Goal: Book appointment/travel/reservation: Book appointment/travel/reservation

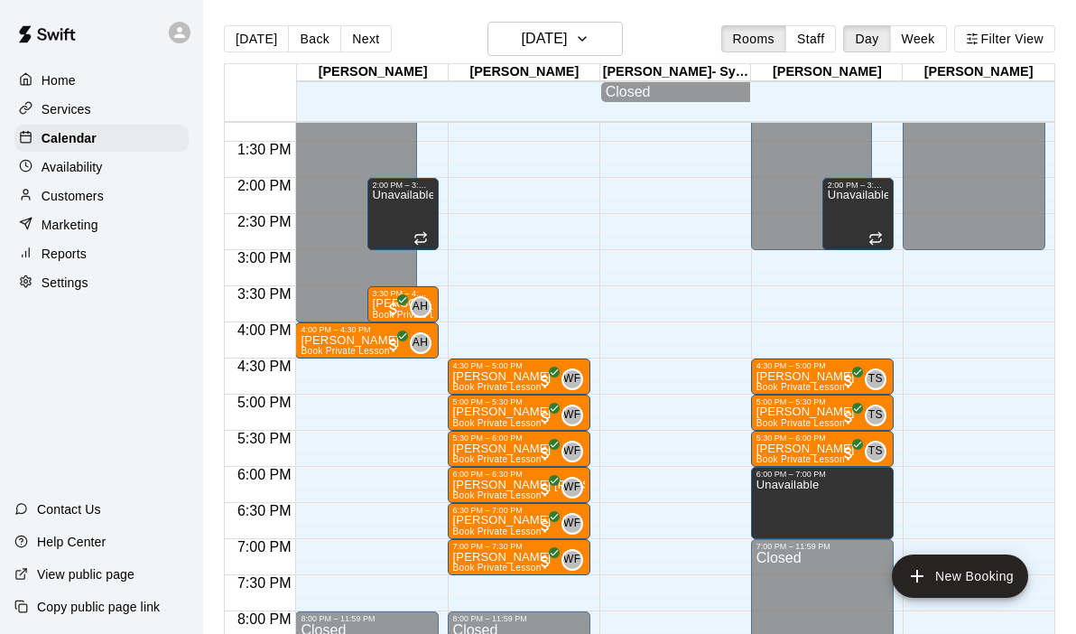
scroll to position [957, 0]
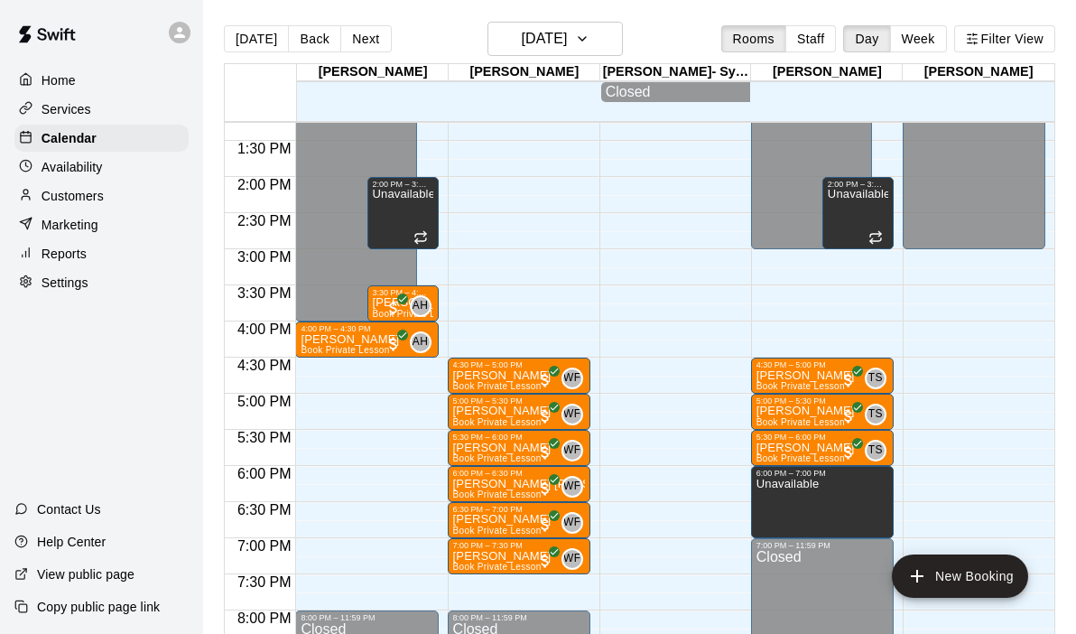
click at [359, 469] on div "12:00 AM – 4:00 PM Closed 4:00 PM – 4:30 PM [PERSON_NAME] Book Private Lesson A…" at bounding box center [366, 32] width 143 height 1733
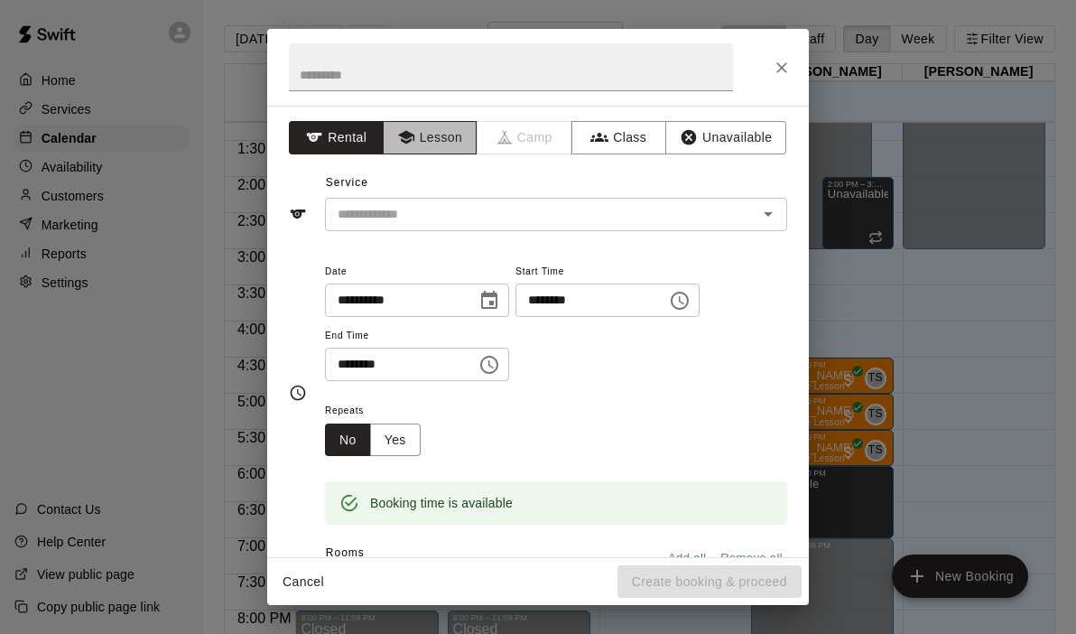
click at [429, 130] on button "Lesson" at bounding box center [430, 137] width 95 height 33
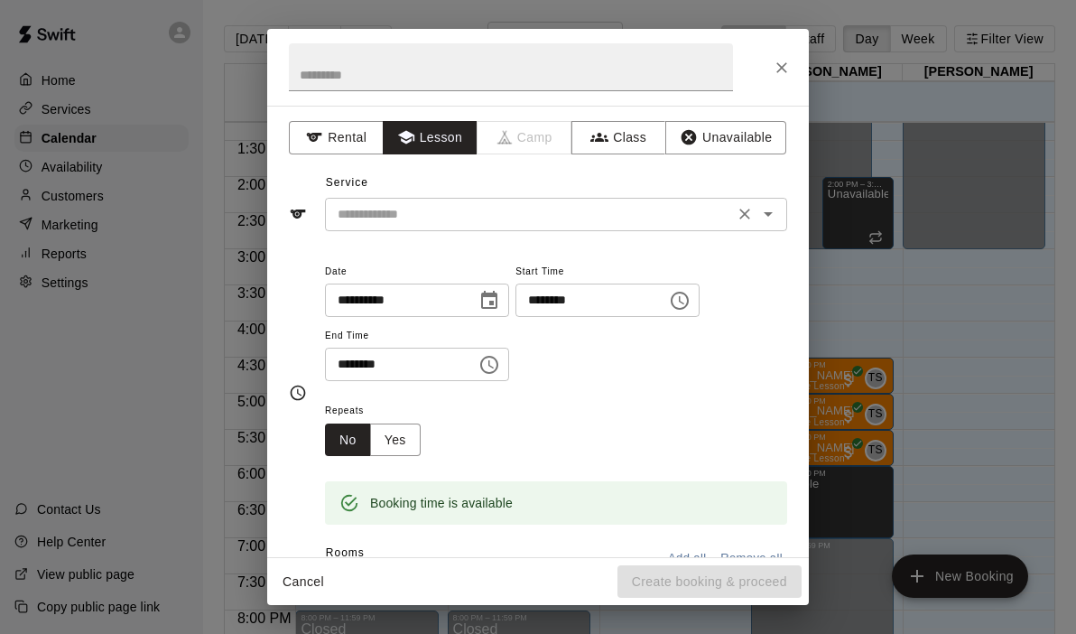
click at [772, 210] on icon "Open" at bounding box center [768, 214] width 22 height 22
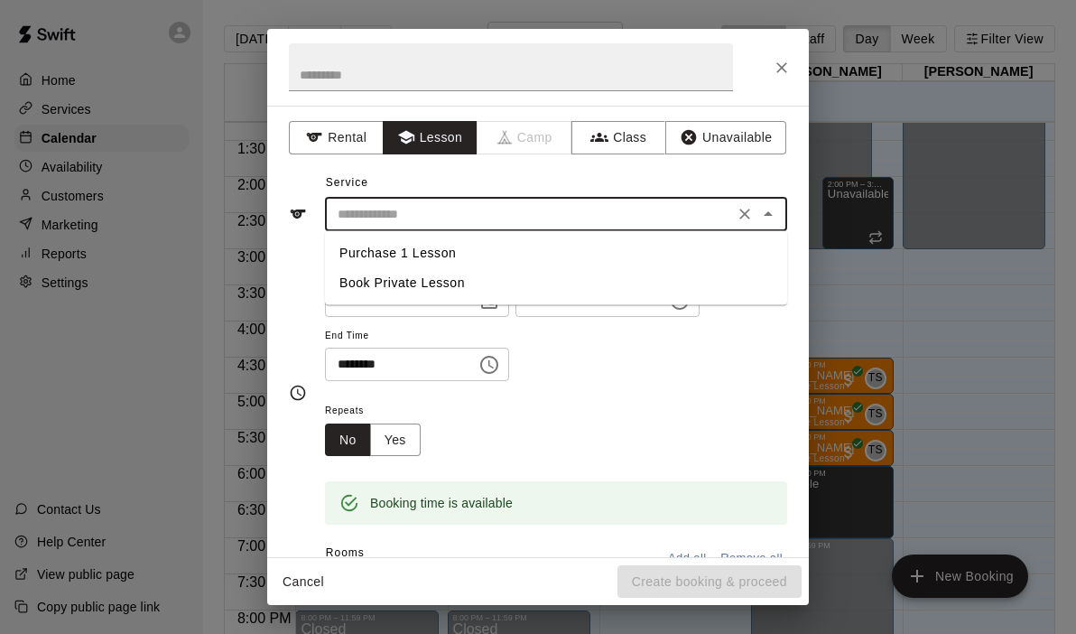
click at [365, 289] on li "Book Private Lesson" at bounding box center [556, 283] width 462 height 30
type input "**********"
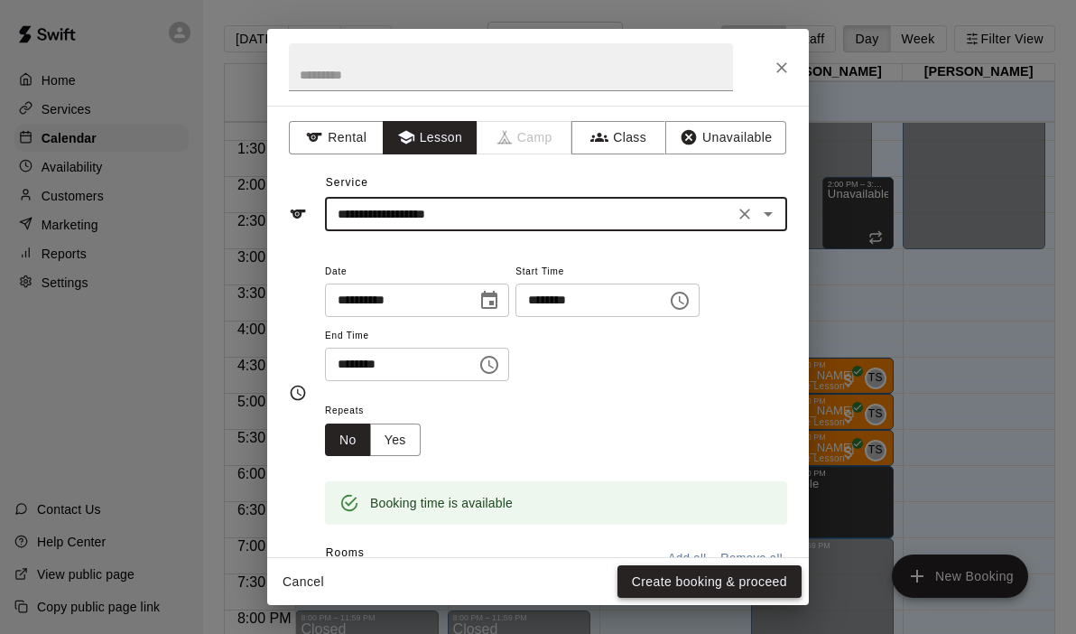
click at [680, 588] on button "Create booking & proceed" at bounding box center [709, 581] width 184 height 33
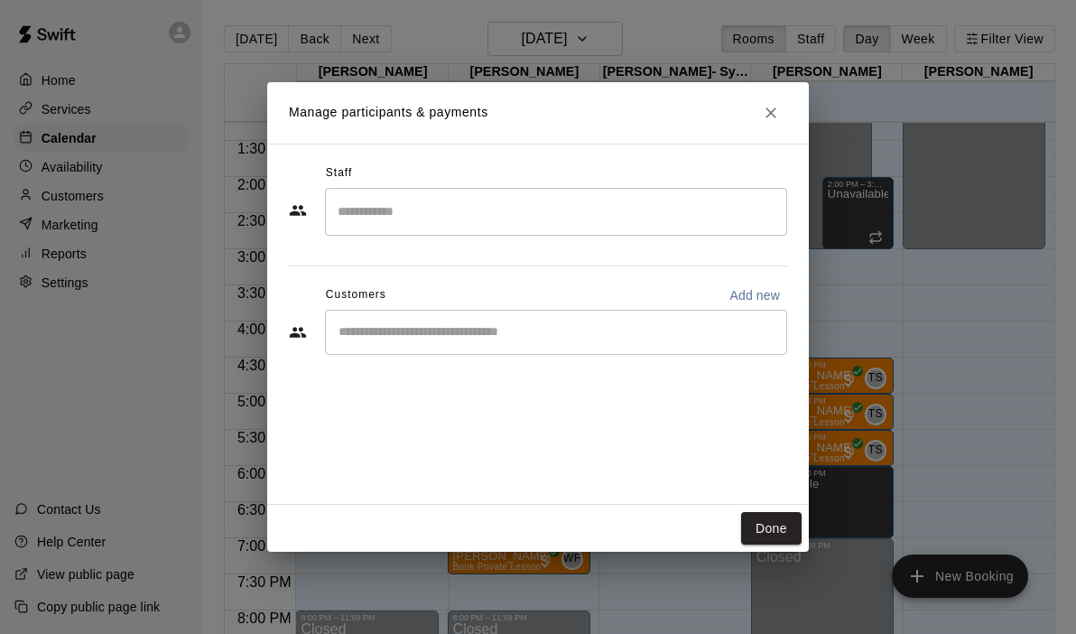
click at [468, 211] on input "Search staff" at bounding box center [556, 212] width 446 height 32
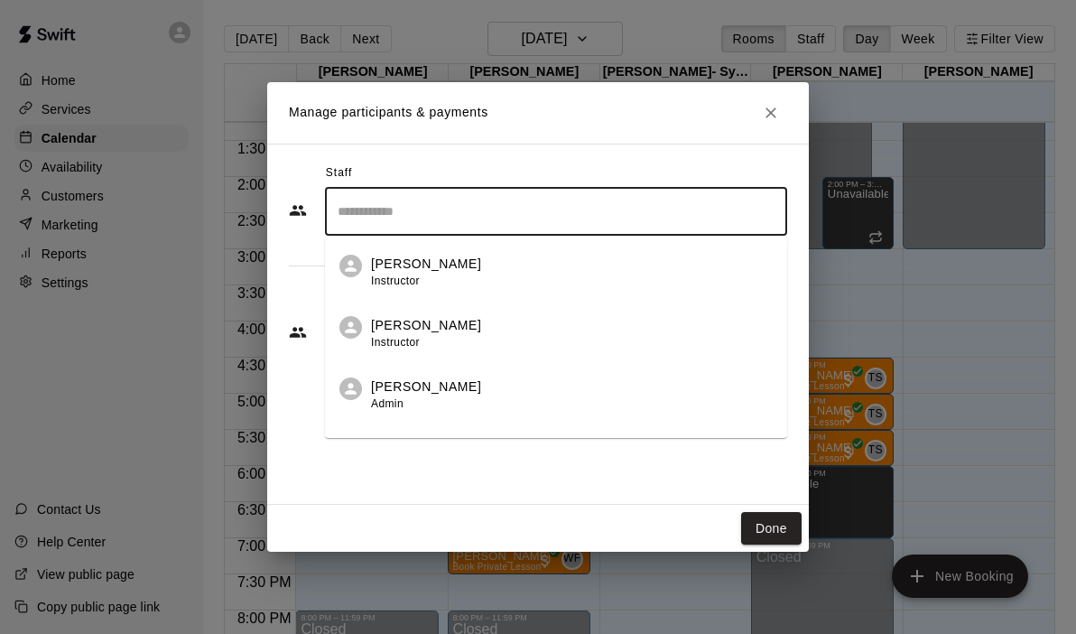
scroll to position [104, 0]
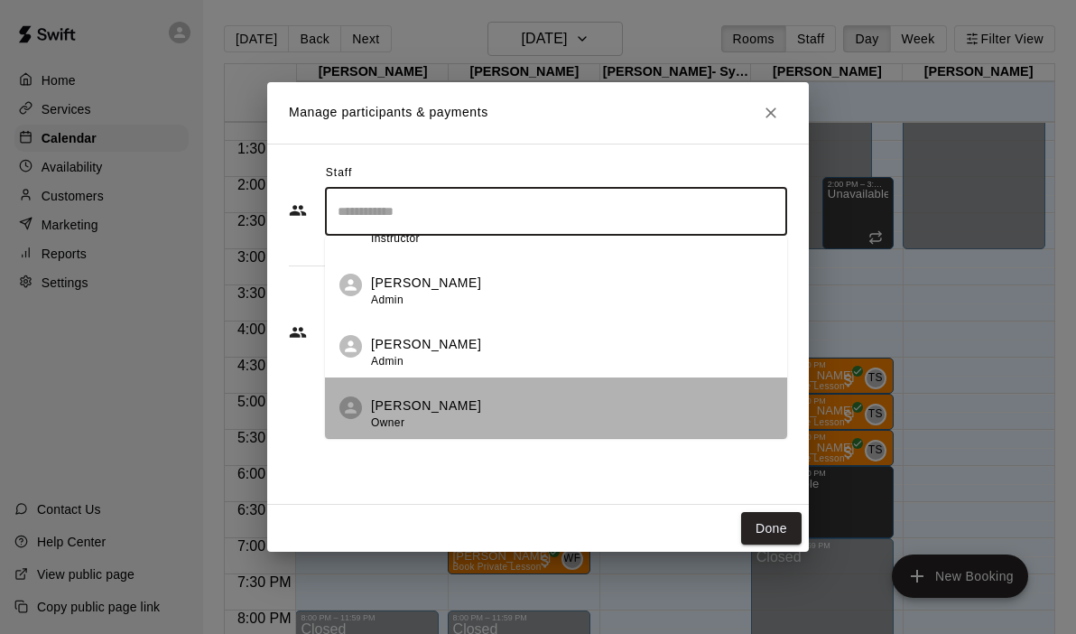
click at [396, 408] on p "[PERSON_NAME]" at bounding box center [426, 405] width 110 height 19
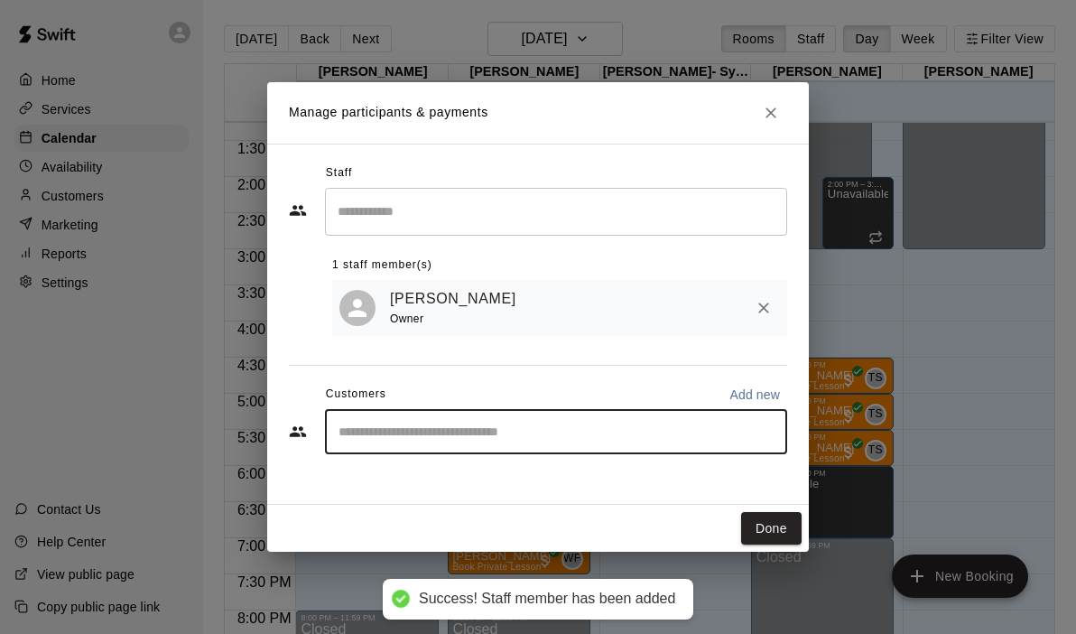
click at [387, 438] on input "Start typing to search customers..." at bounding box center [556, 431] width 446 height 18
type input "******"
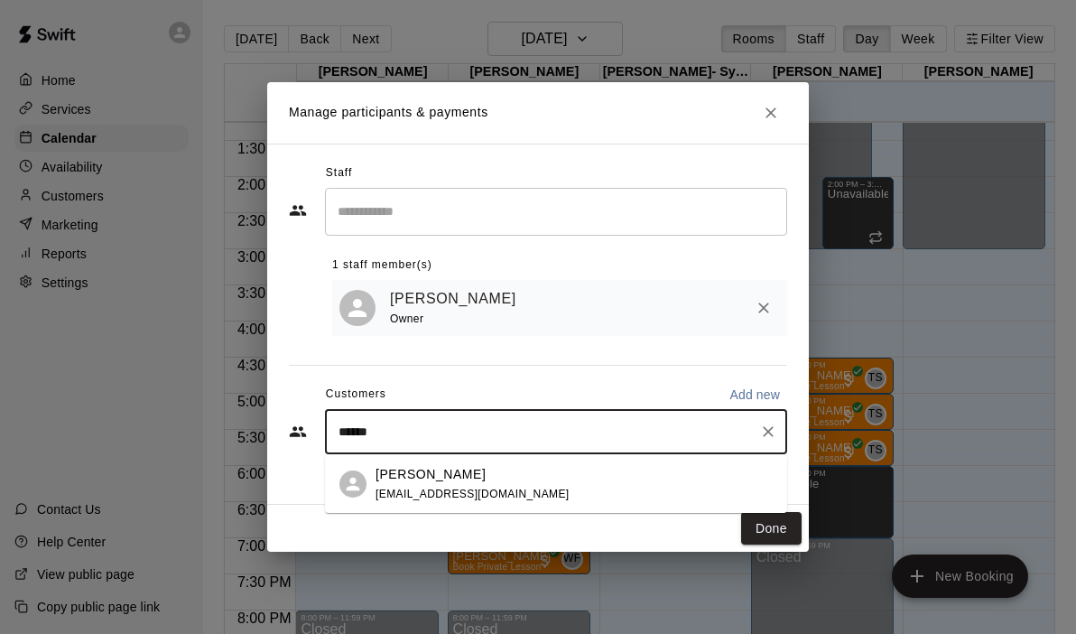
click at [399, 475] on p "[PERSON_NAME]" at bounding box center [430, 474] width 110 height 19
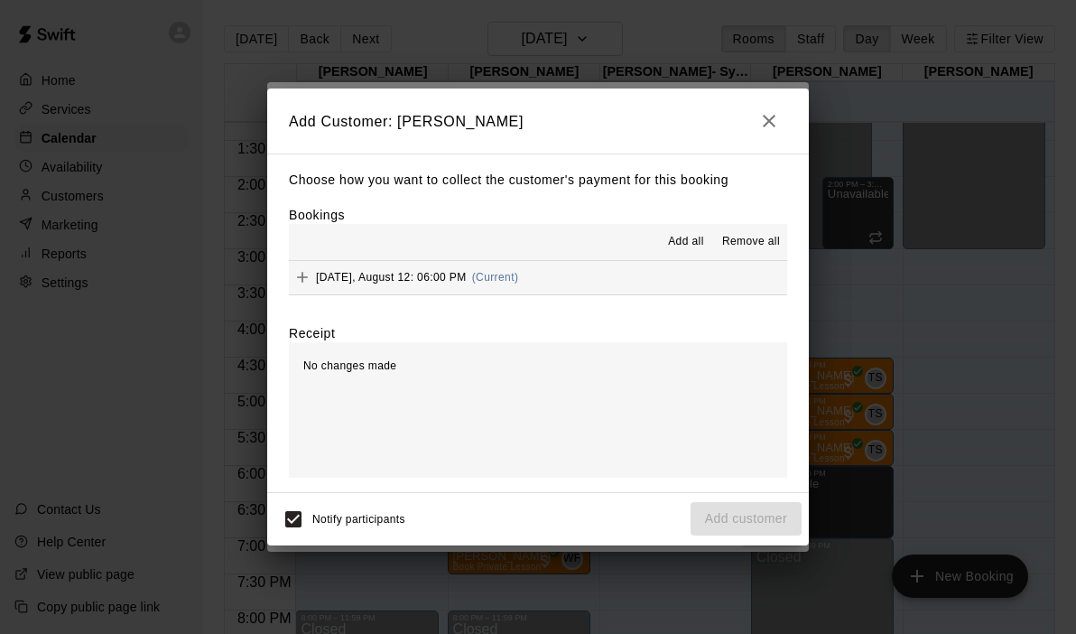
click at [560, 269] on button "[DATE], August 12: 06:00 PM (Current)" at bounding box center [538, 277] width 498 height 33
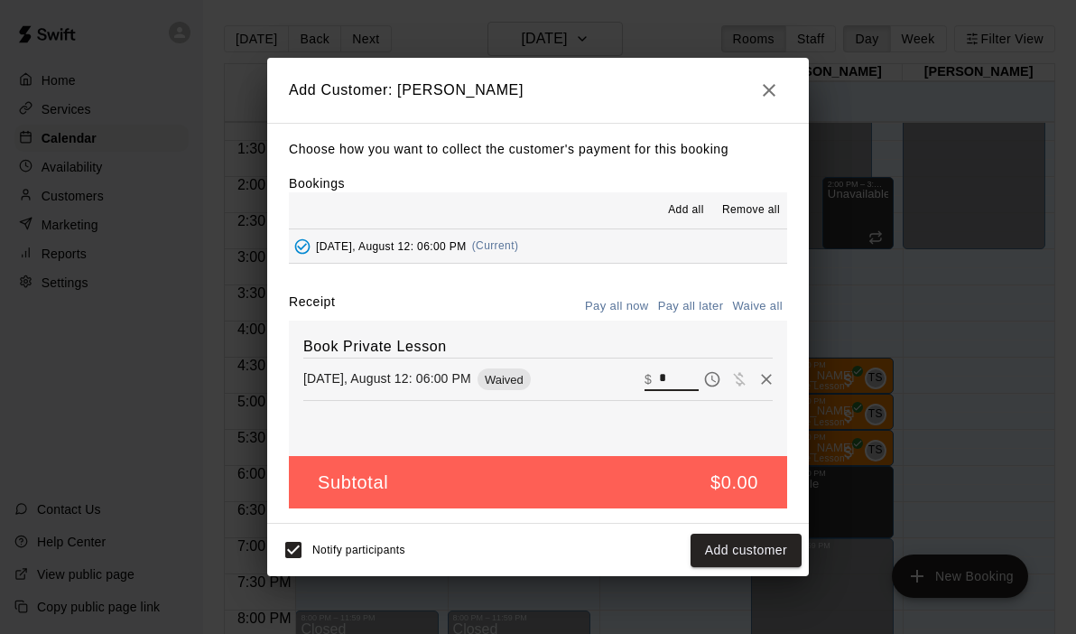
drag, startPoint x: 681, startPoint y: 387, endPoint x: 599, endPoint y: 349, distance: 89.6
click at [599, 349] on div "Book Private Lesson [DATE], August 12: 06:00 PM Waived ​ $ *" at bounding box center [538, 387] width 498 height 135
type input "**"
click at [758, 565] on button "Checkout" at bounding box center [759, 549] width 85 height 33
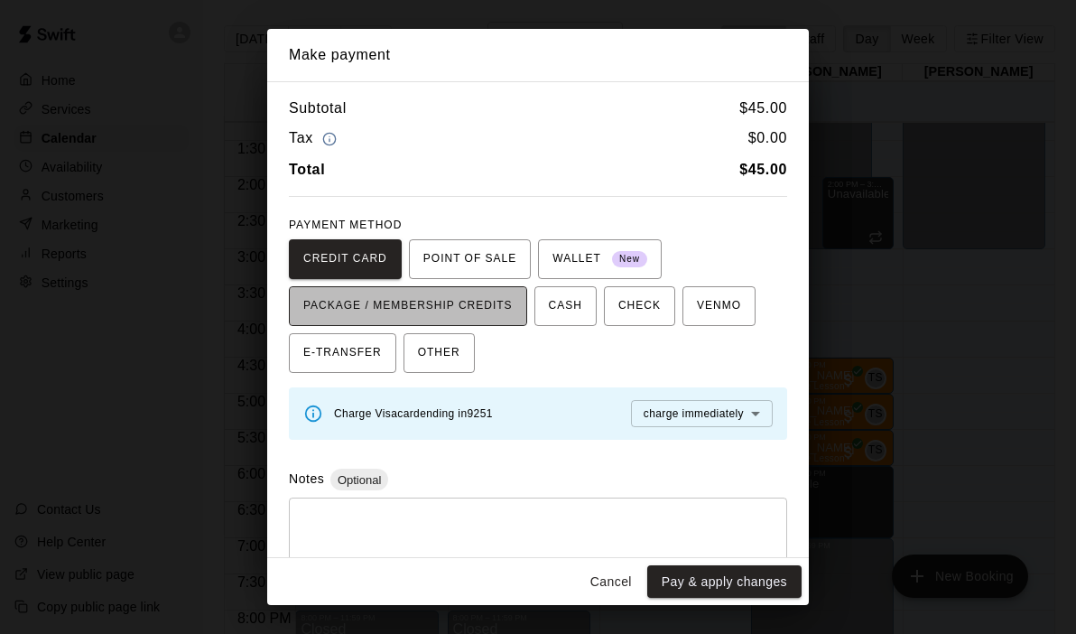
click at [468, 308] on span "PACKAGE / MEMBERSHIP CREDITS" at bounding box center [407, 306] width 209 height 29
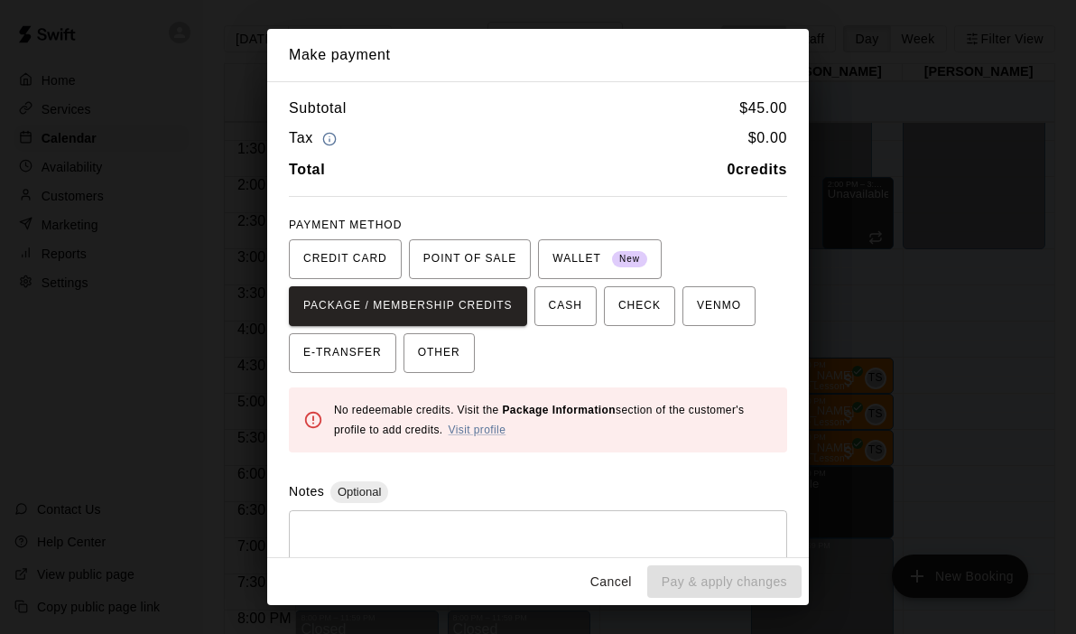
click at [618, 588] on button "Cancel" at bounding box center [611, 581] width 58 height 33
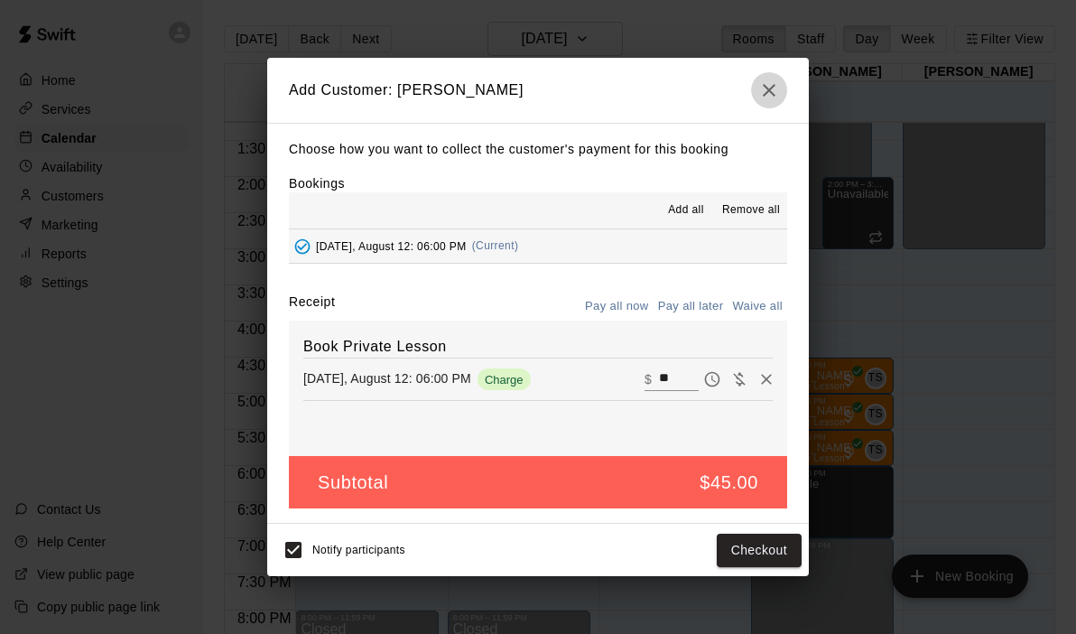
click at [763, 84] on icon "button" at bounding box center [769, 90] width 22 height 22
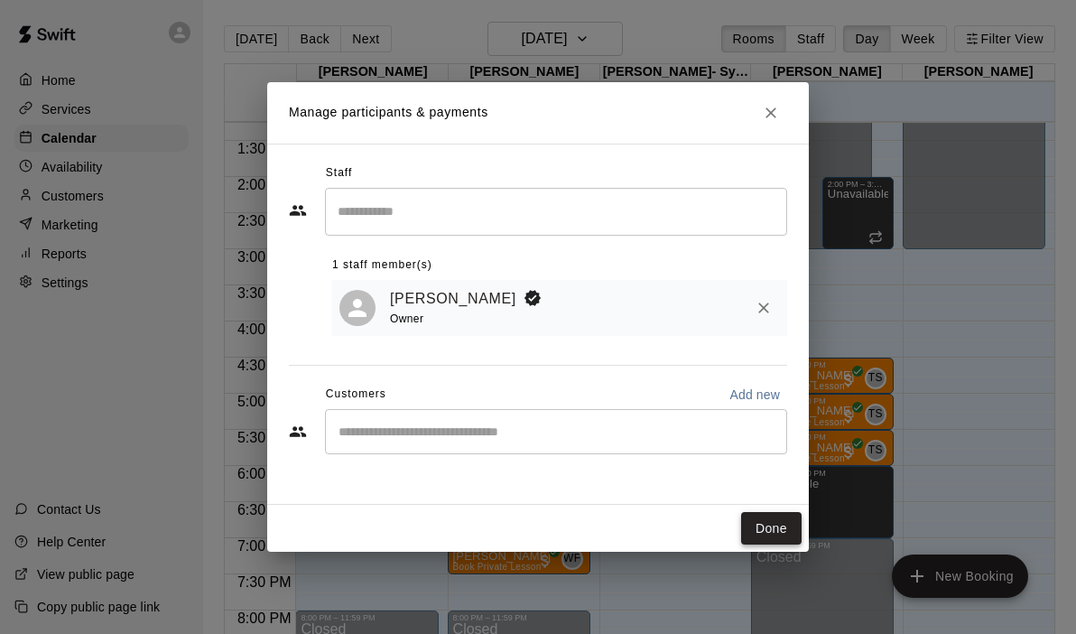
click at [769, 537] on button "Done" at bounding box center [771, 528] width 60 height 33
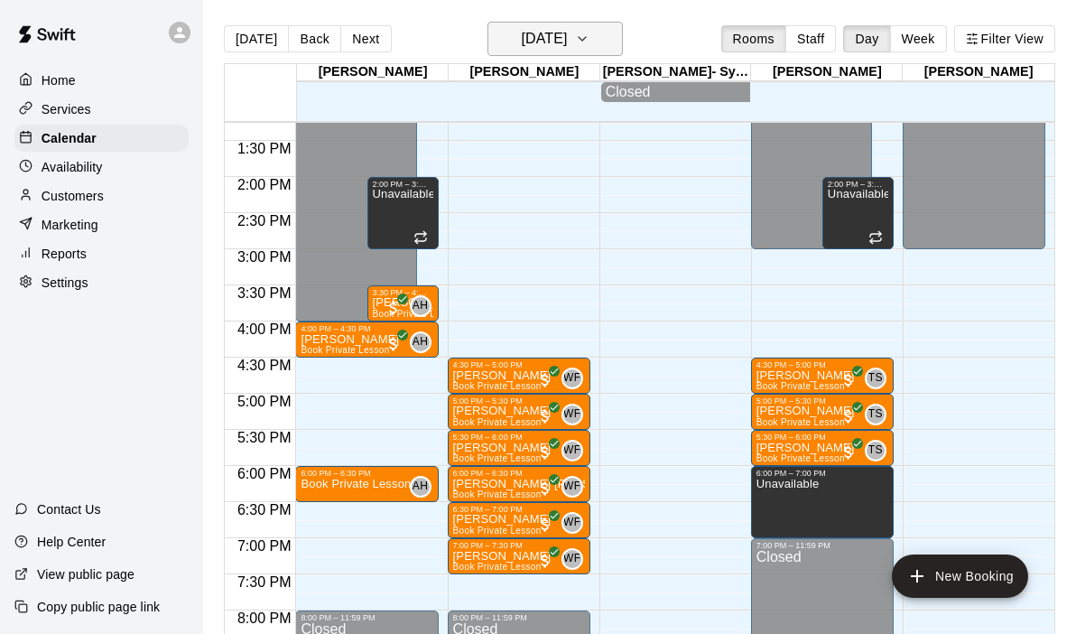
click at [589, 44] on icon "button" at bounding box center [582, 39] width 14 height 22
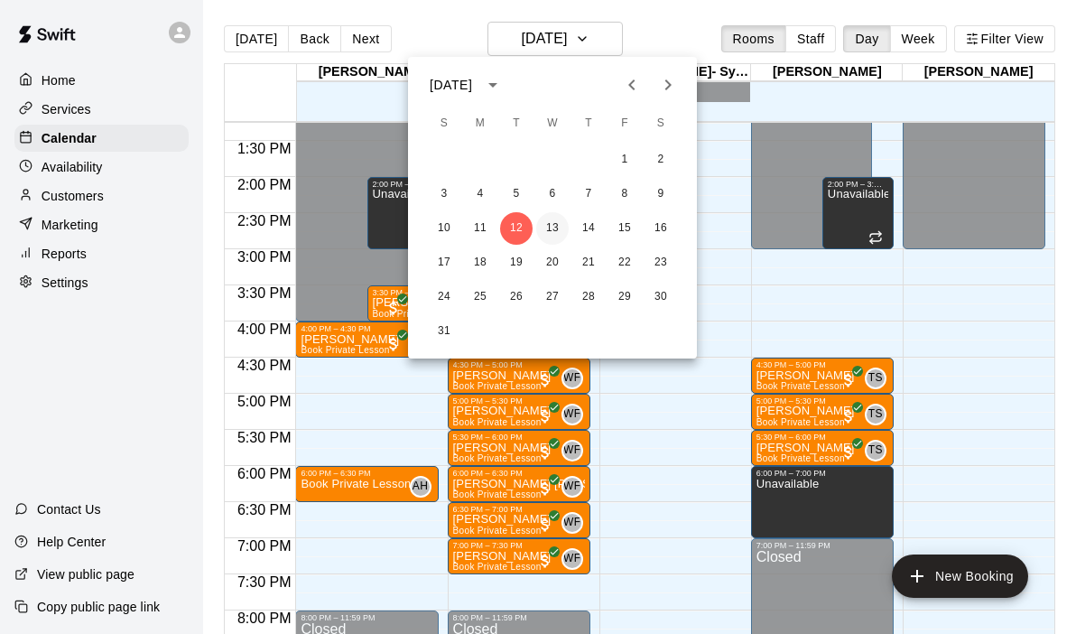
click at [548, 220] on button "13" at bounding box center [552, 228] width 32 height 32
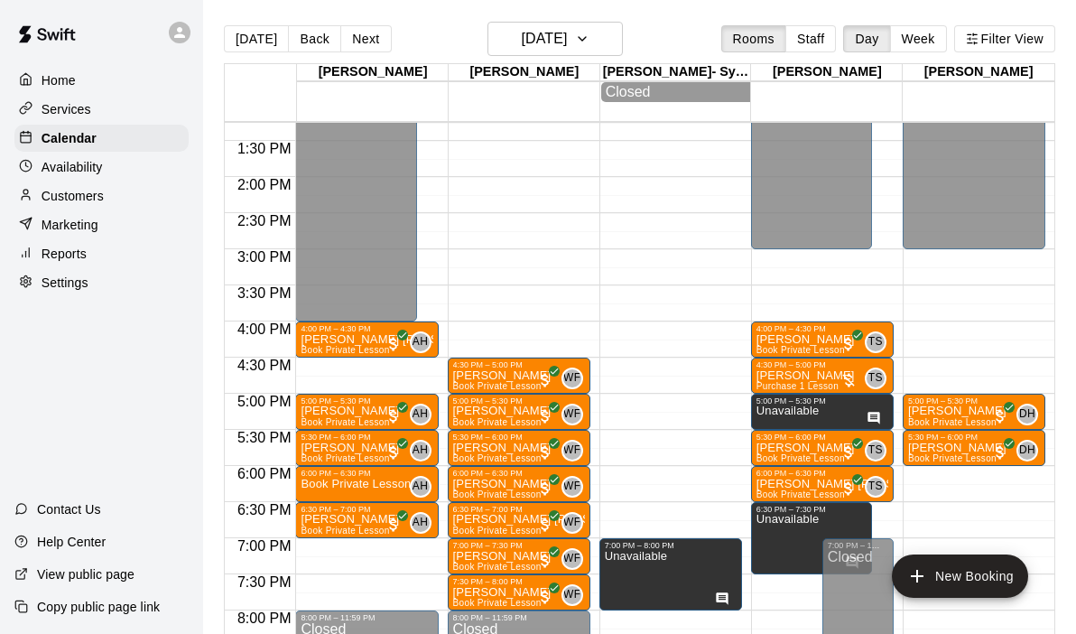
click at [371, 365] on div "12:00 AM – 4:00 PM Closed 4:00 PM – 4:30 PM [PERSON_NAME] [PERSON_NAME] Book Pr…" at bounding box center [366, 32] width 143 height 1733
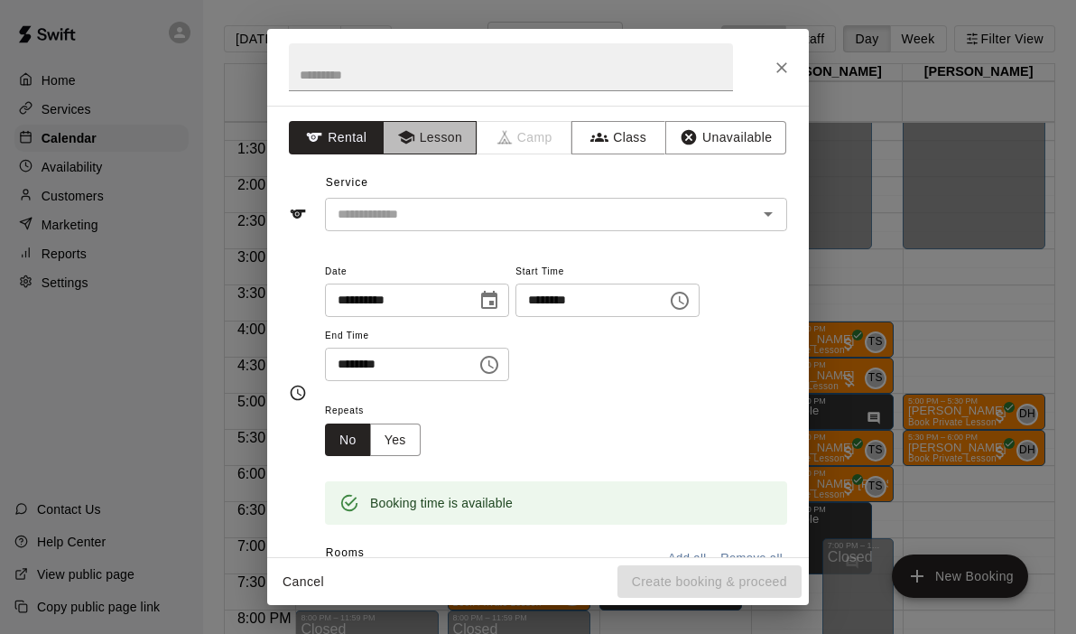
click at [432, 125] on button "Lesson" at bounding box center [430, 137] width 95 height 33
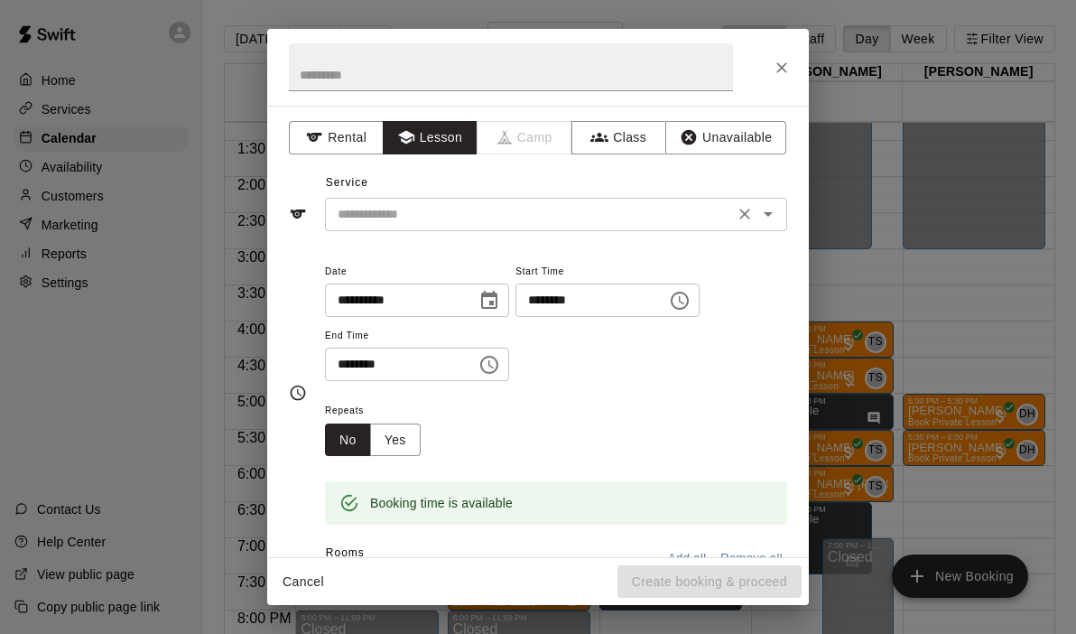
click at [760, 219] on icon "Open" at bounding box center [768, 214] width 22 height 22
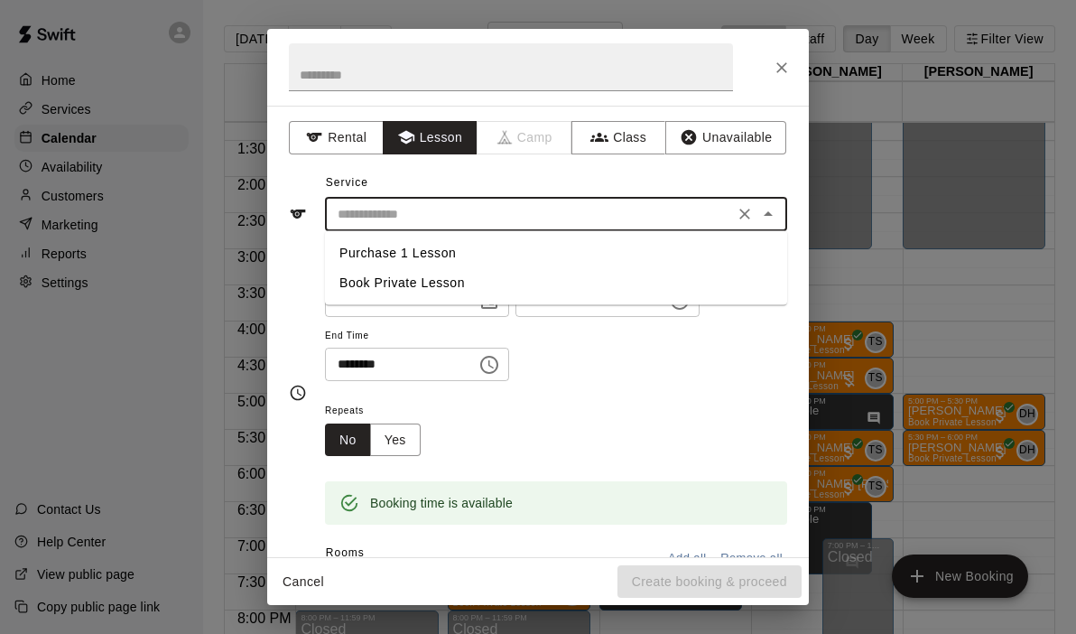
click at [492, 278] on li "Book Private Lesson" at bounding box center [556, 283] width 462 height 30
type input "**********"
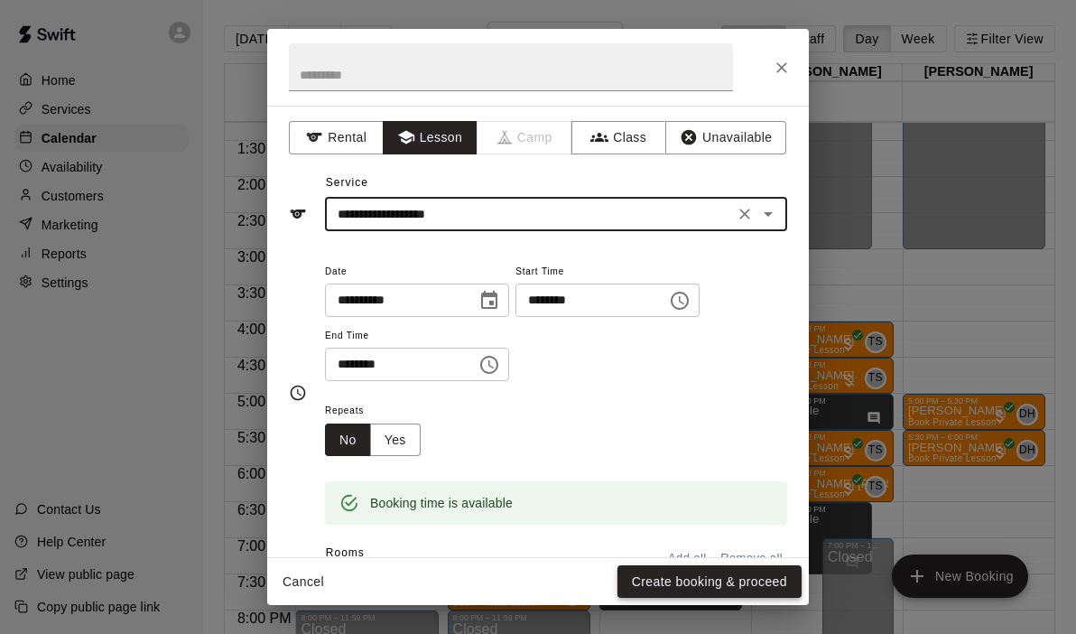
click at [686, 592] on button "Create booking & proceed" at bounding box center [709, 581] width 184 height 33
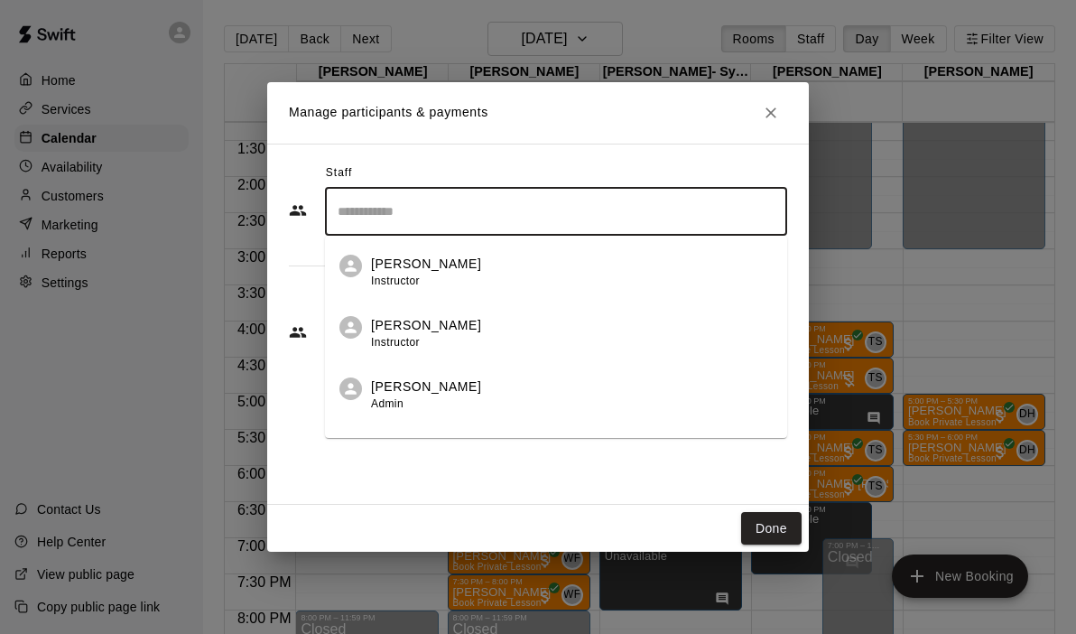
click at [440, 210] on input "Search staff" at bounding box center [556, 212] width 446 height 32
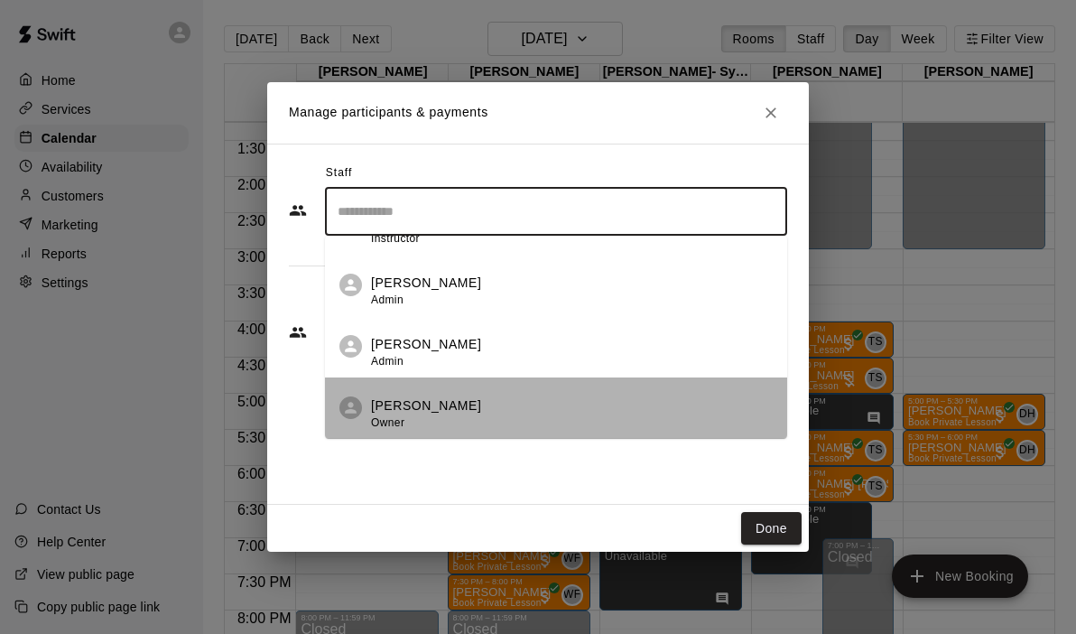
click at [405, 412] on p "[PERSON_NAME]" at bounding box center [426, 405] width 110 height 19
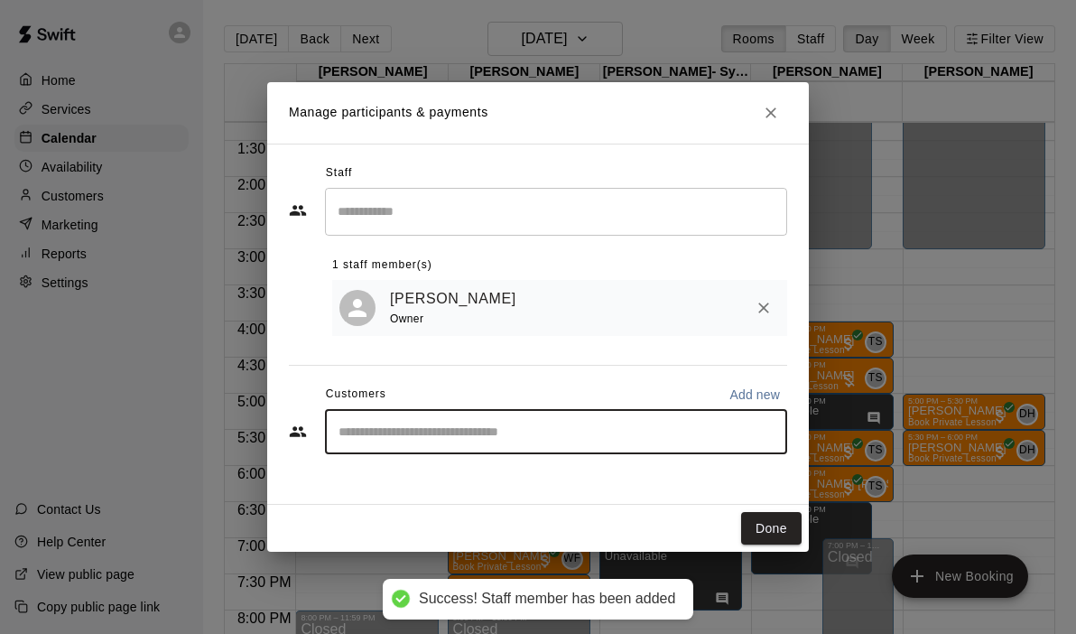
click at [372, 429] on input "Start typing to search customers..." at bounding box center [556, 431] width 446 height 18
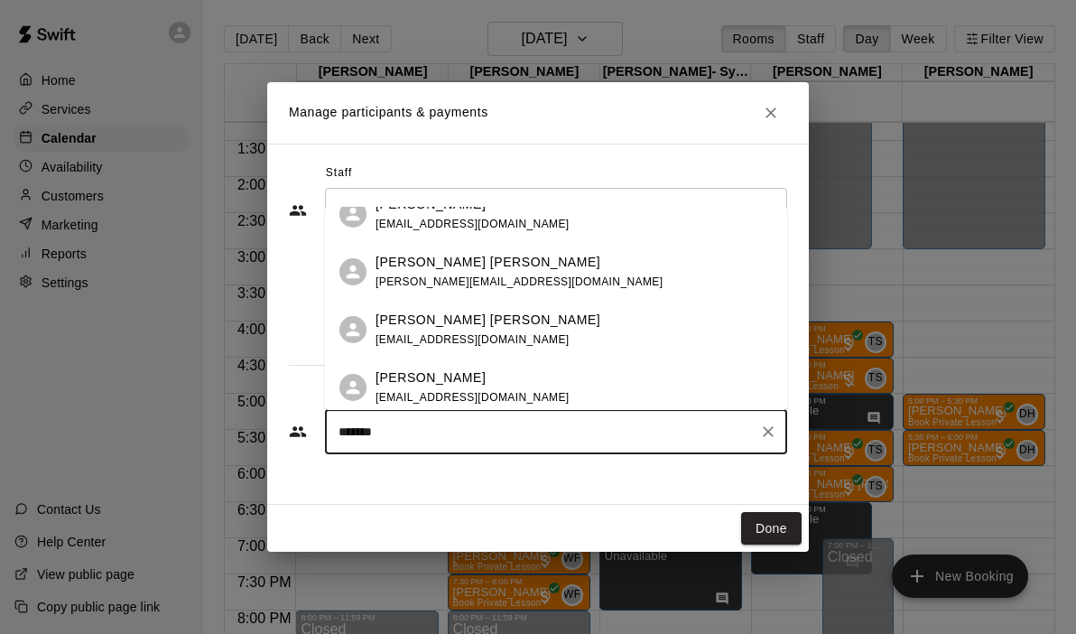
scroll to position [0, 0]
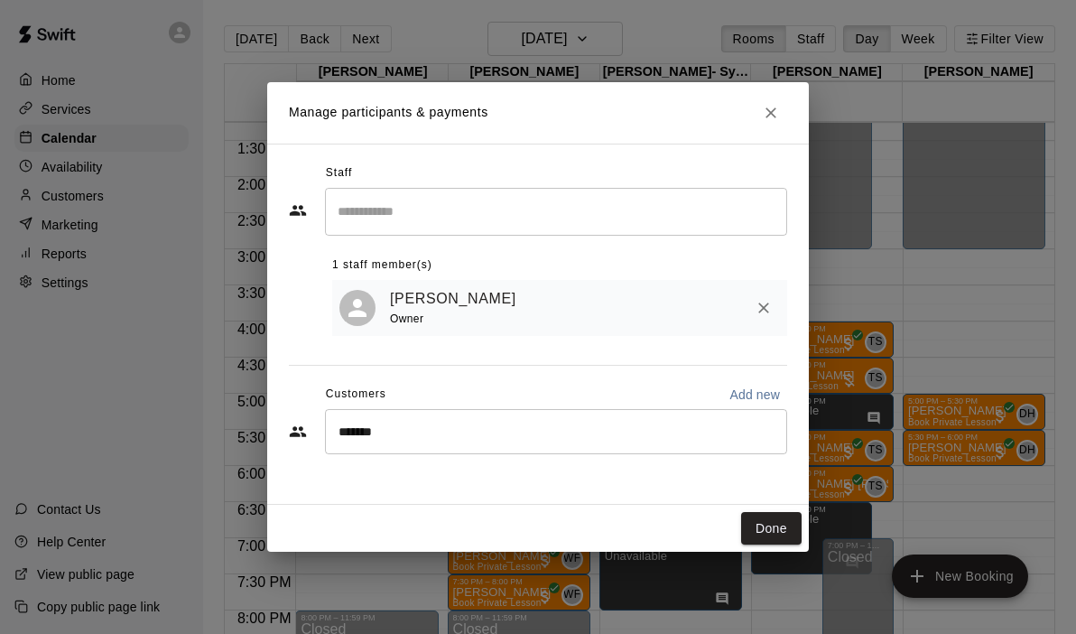
click at [254, 400] on div "Manage participants & payments Staff ​ 1 staff member(s) [PERSON_NAME] Owner Cu…" at bounding box center [538, 317] width 1076 height 634
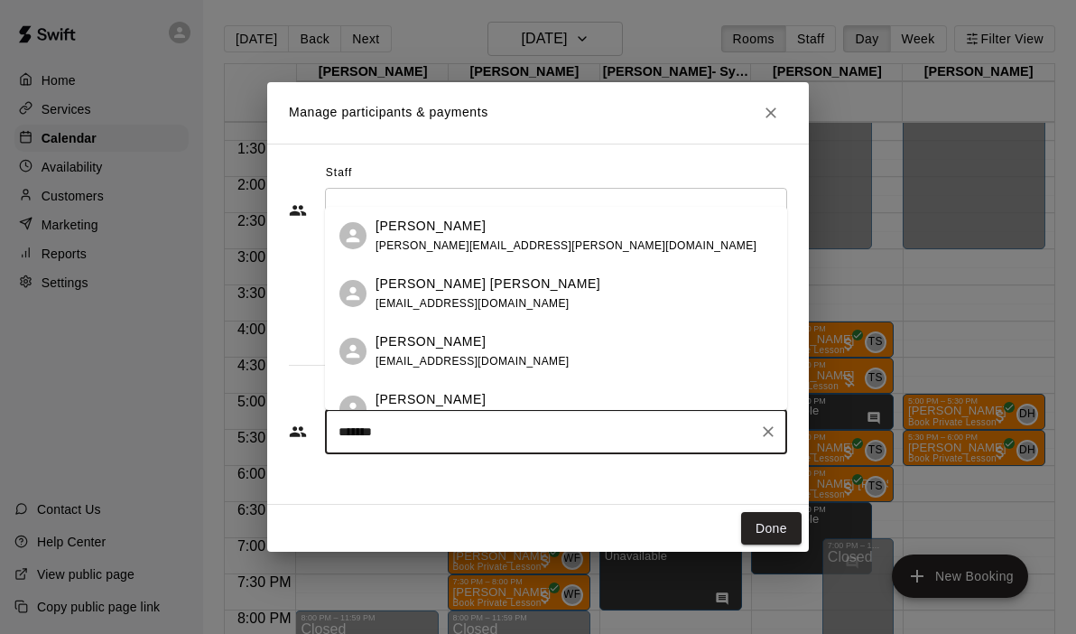
drag, startPoint x: 378, startPoint y: 437, endPoint x: 227, endPoint y: 413, distance: 153.4
click at [227, 413] on div "Manage participants & payments Staff ​ 1 staff member(s) [PERSON_NAME] Owner Cu…" at bounding box center [538, 317] width 1076 height 634
type input "*"
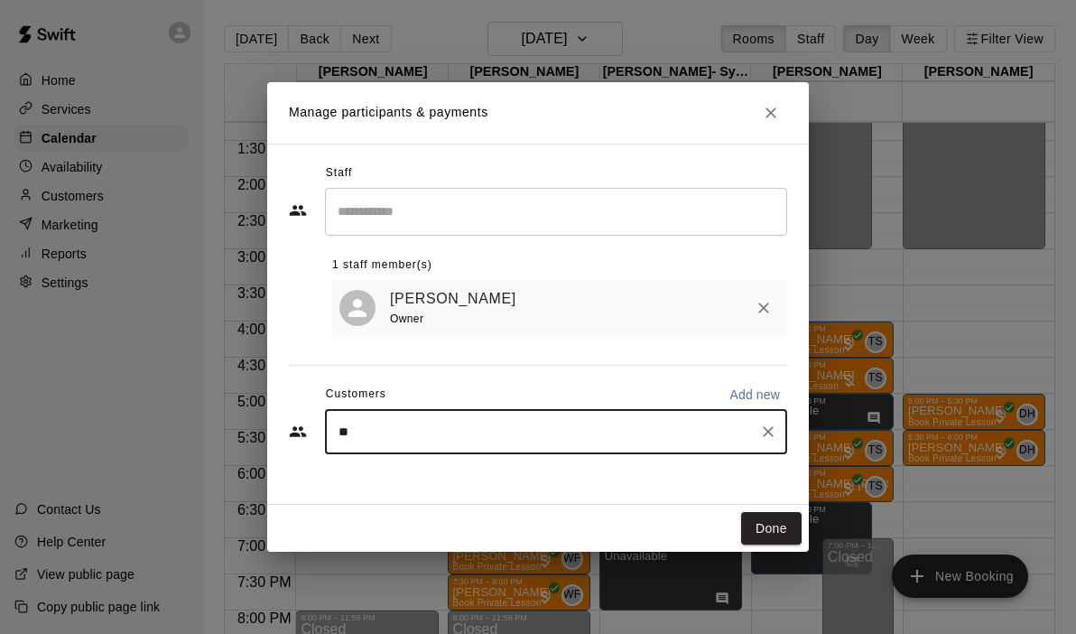
type input "***"
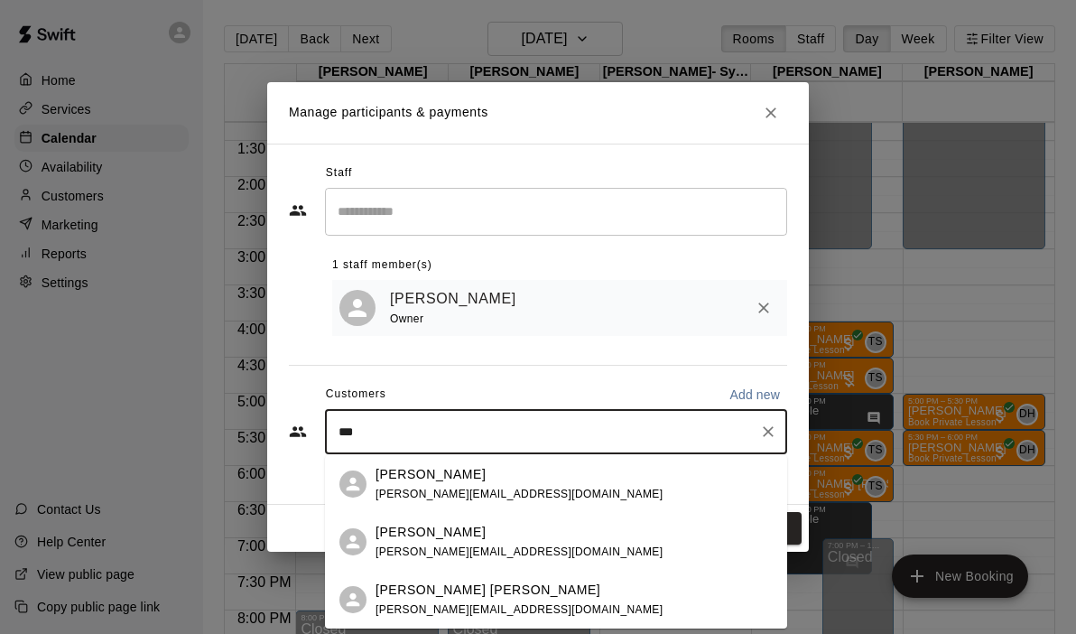
click at [431, 598] on div "[PERSON_NAME] Kauhn [EMAIL_ADDRESS][DOMAIN_NAME]" at bounding box center [518, 599] width 287 height 39
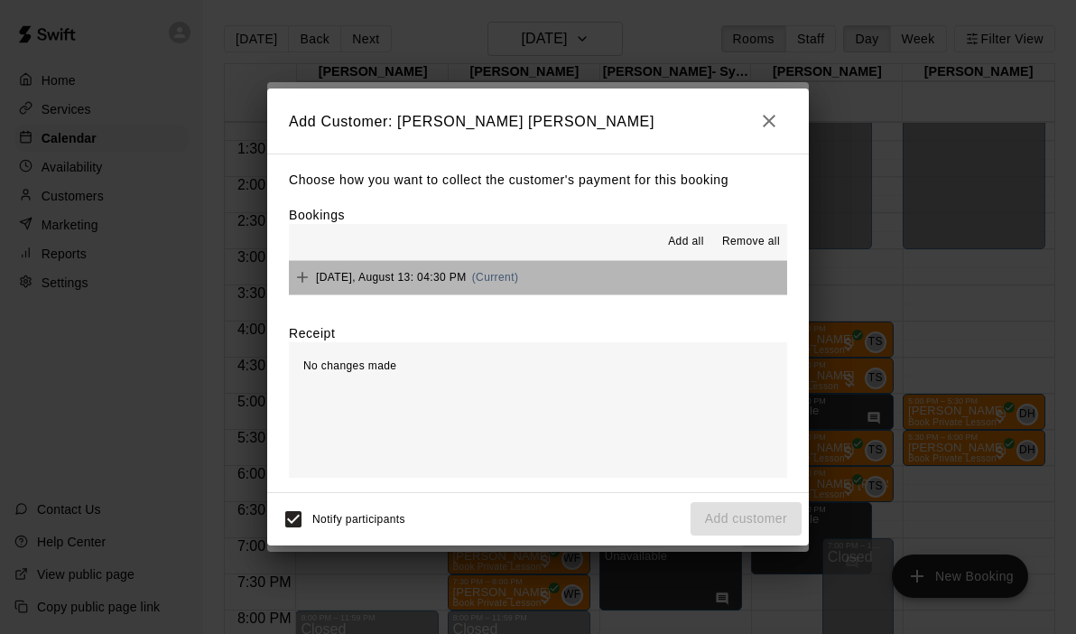
click at [604, 279] on button "[DATE], August 13: 04:30 PM (Current)" at bounding box center [538, 277] width 498 height 33
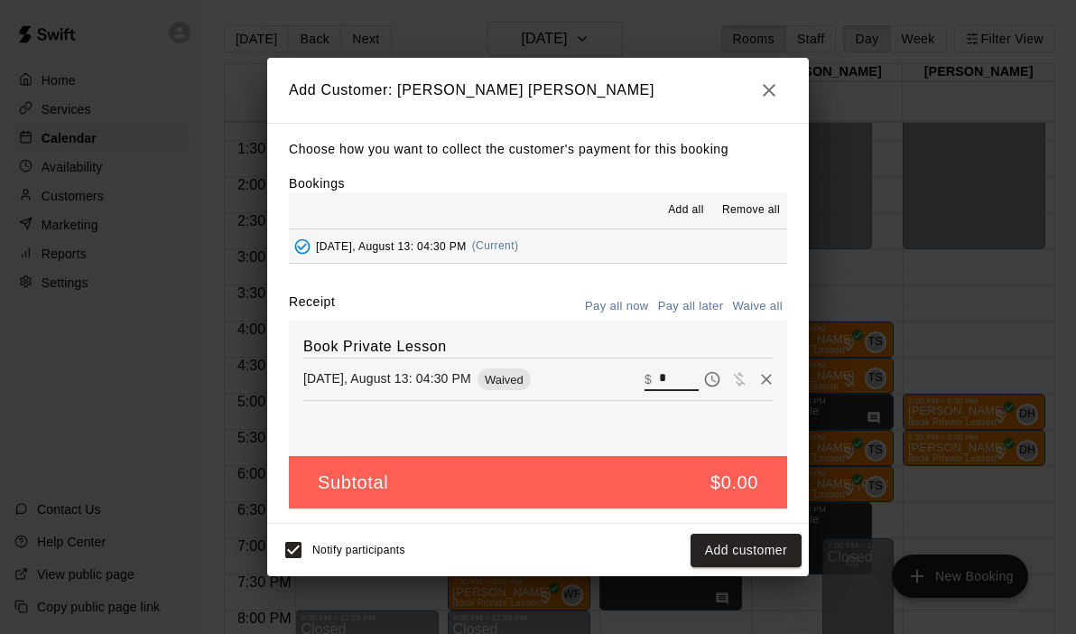
drag, startPoint x: 685, startPoint y: 388, endPoint x: 632, endPoint y: 387, distance: 53.3
click at [632, 387] on div "[DATE], August 13: 04:30 PM Waived ​ $ *" at bounding box center [537, 379] width 469 height 27
type input "**"
click at [769, 561] on button "Checkout" at bounding box center [759, 549] width 85 height 33
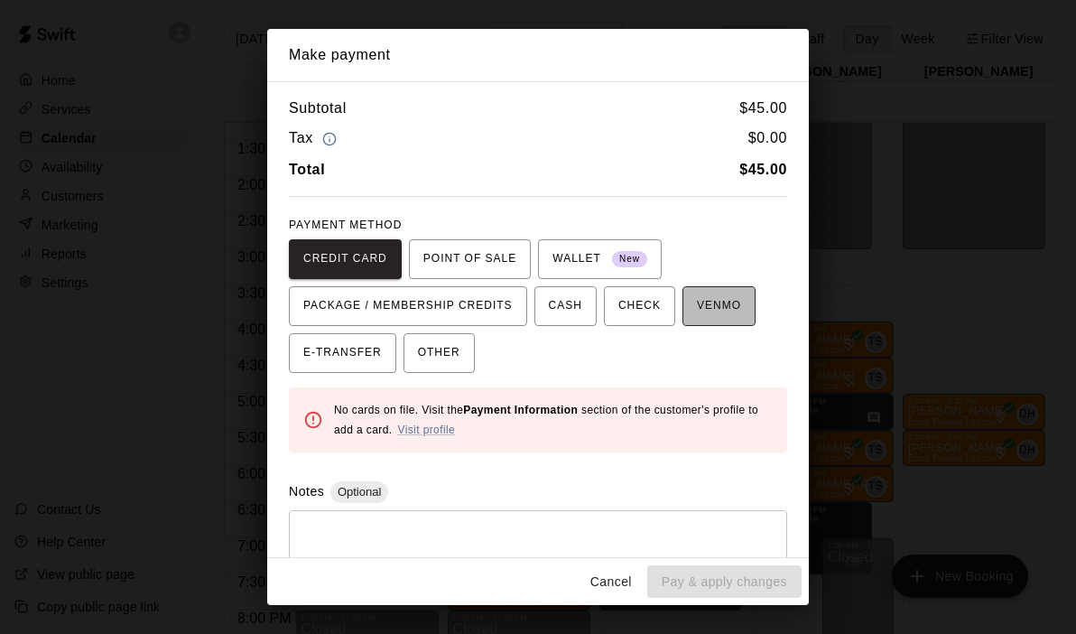
click at [709, 317] on span "VENMO" at bounding box center [719, 306] width 44 height 29
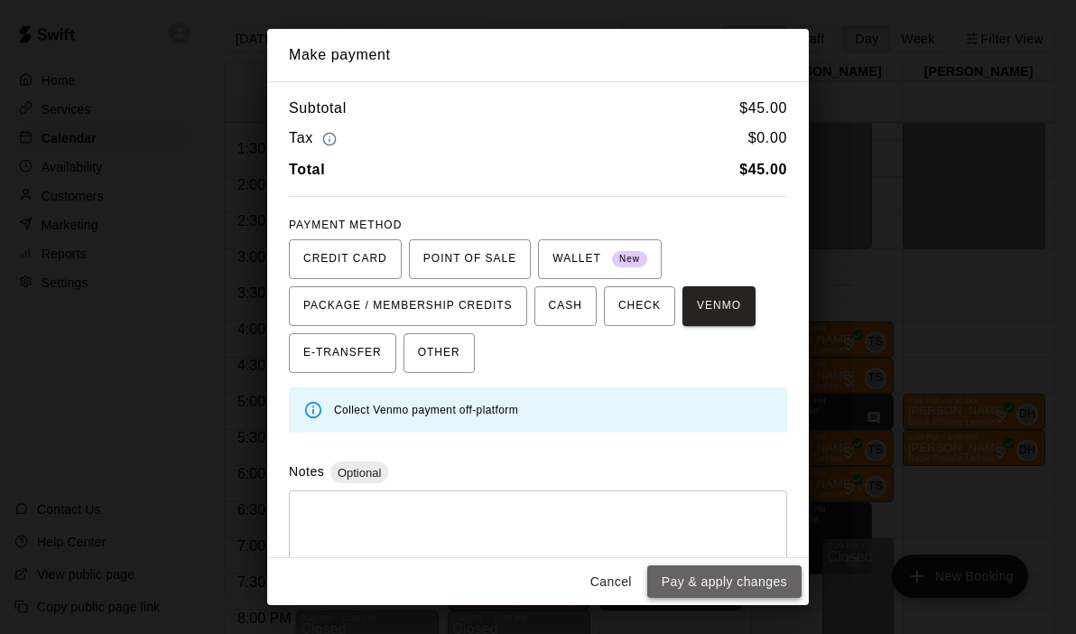
click at [710, 588] on button "Pay & apply changes" at bounding box center [724, 581] width 154 height 33
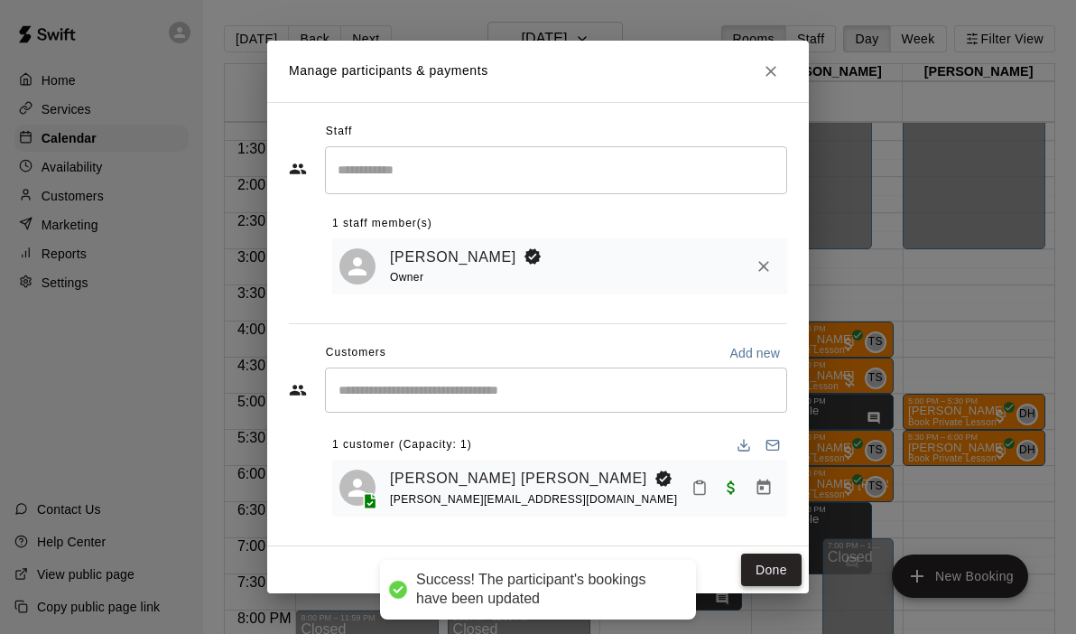
click at [758, 578] on button "Done" at bounding box center [771, 569] width 60 height 33
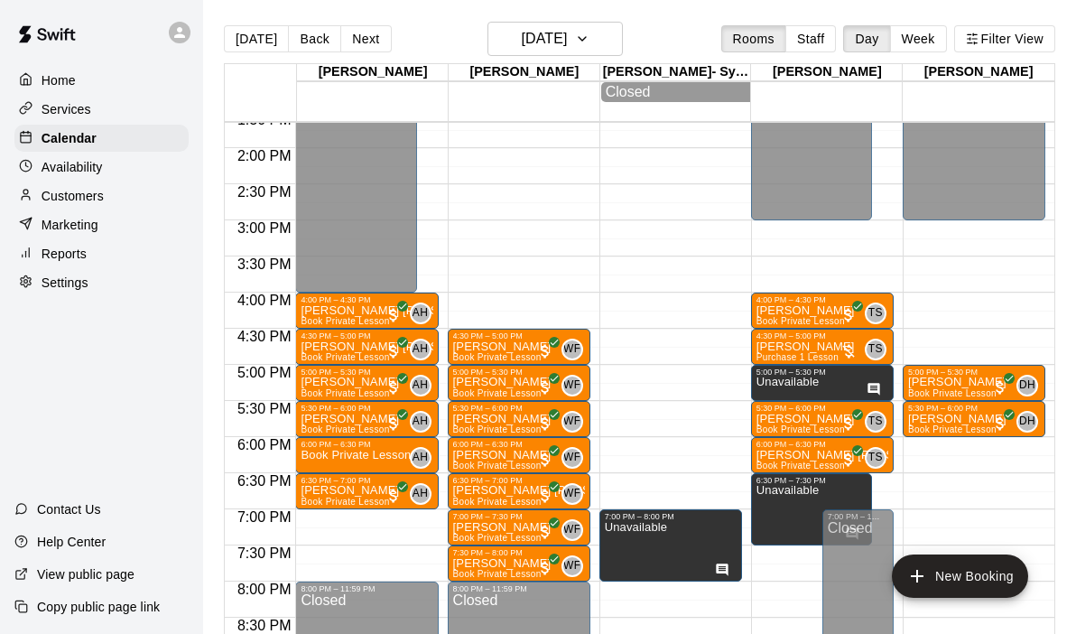
scroll to position [977, 0]
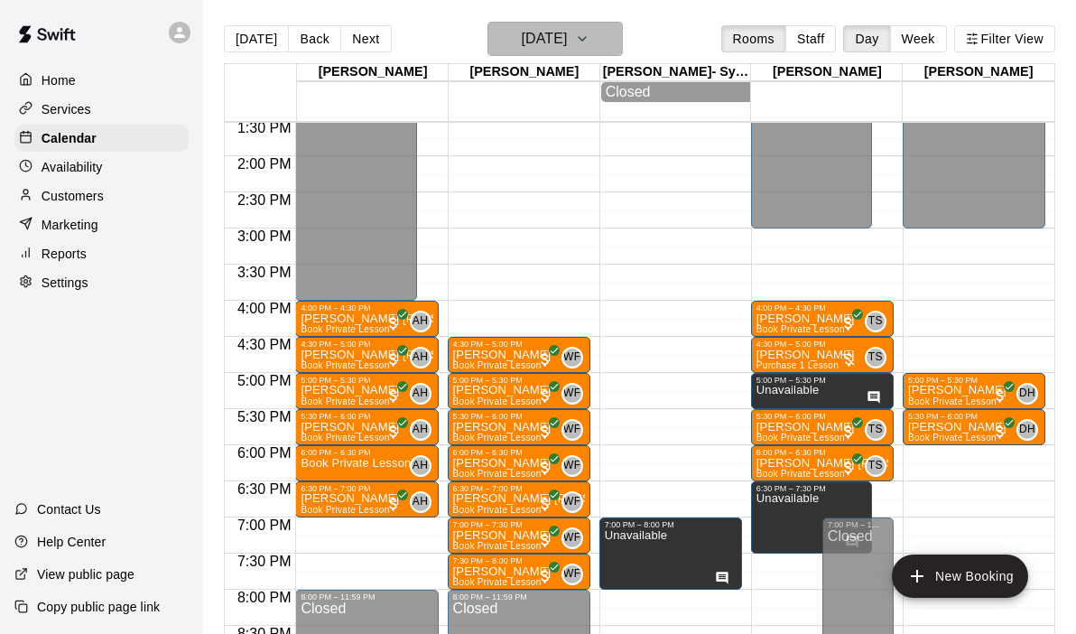
click at [623, 38] on button "[DATE]" at bounding box center [554, 39] width 135 height 34
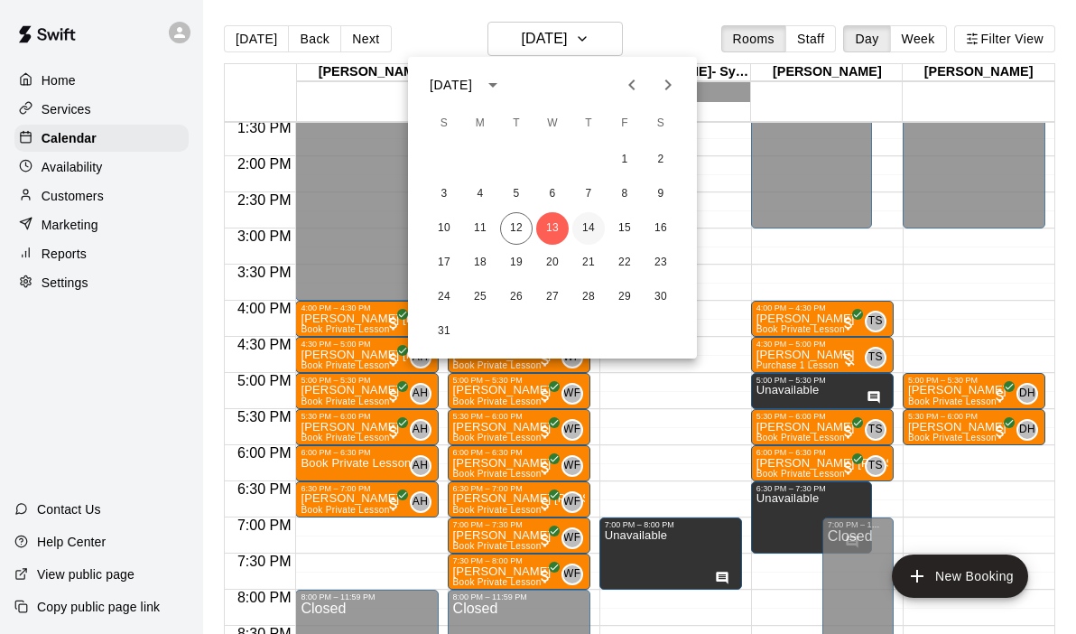
click at [583, 227] on button "14" at bounding box center [588, 228] width 32 height 32
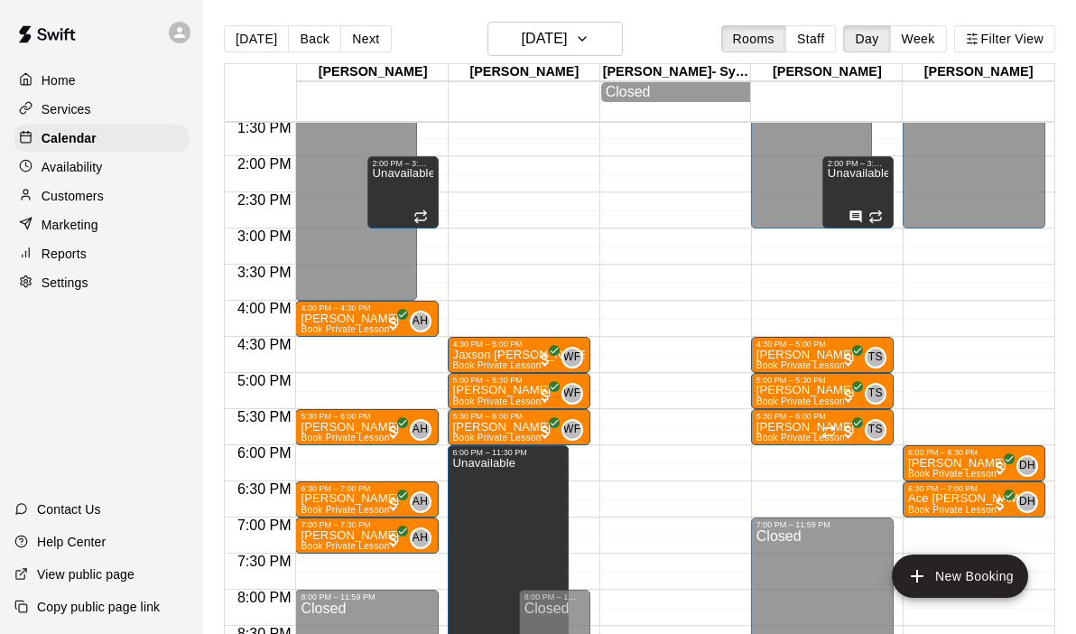
click at [356, 451] on div "12:00 AM – 4:00 PM Closed 4:00 PM – 4:30 PM [PERSON_NAME] Book Private Lesson A…" at bounding box center [366, 11] width 143 height 1733
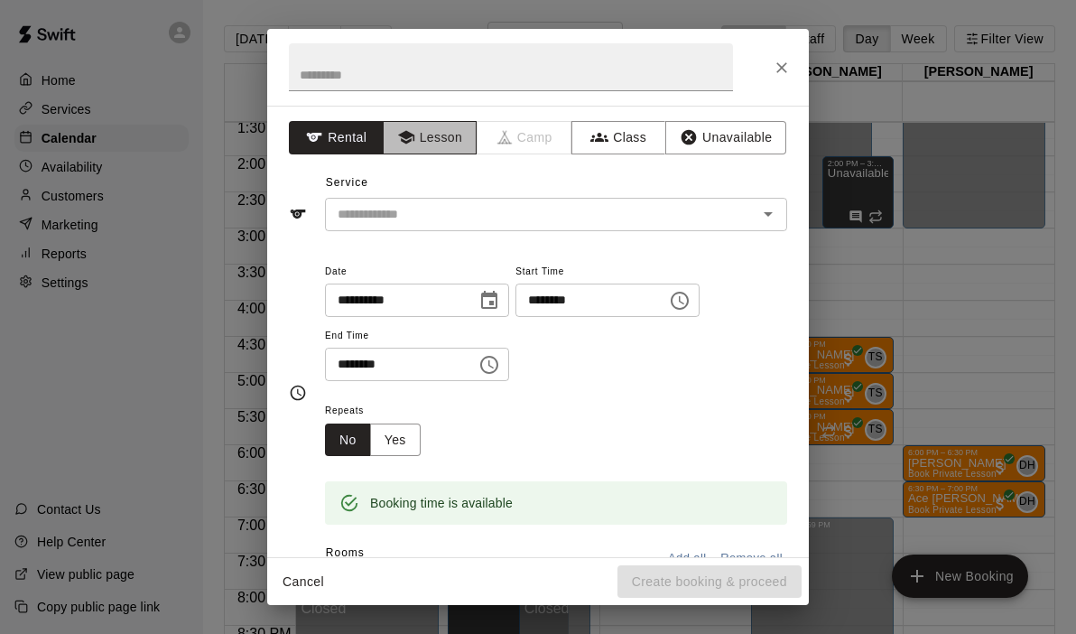
click at [440, 138] on button "Lesson" at bounding box center [430, 137] width 95 height 33
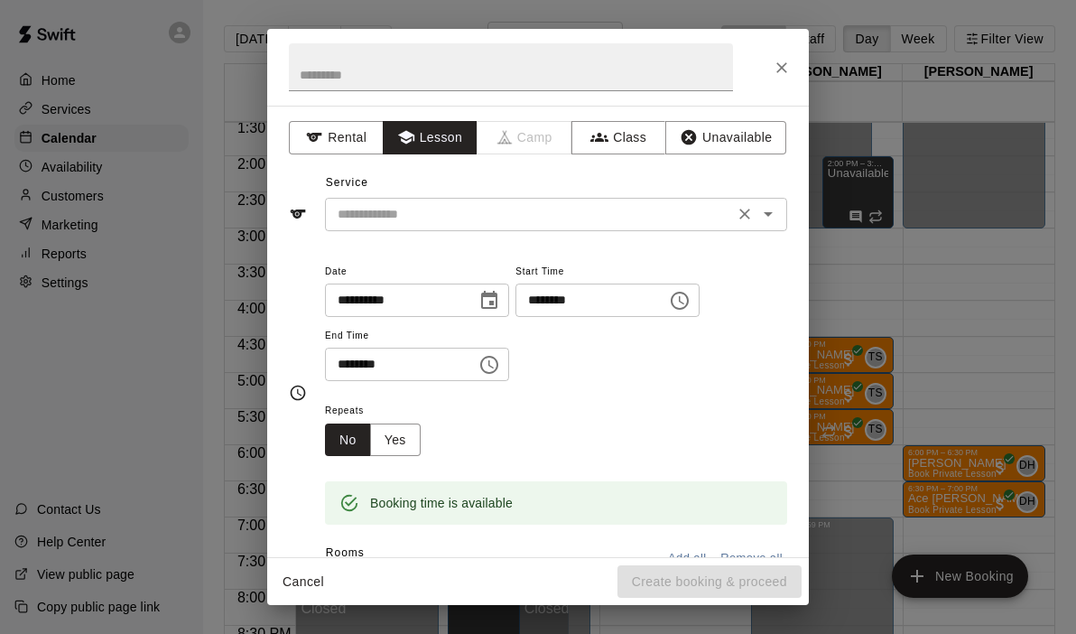
click at [768, 217] on icon "Open" at bounding box center [768, 214] width 22 height 22
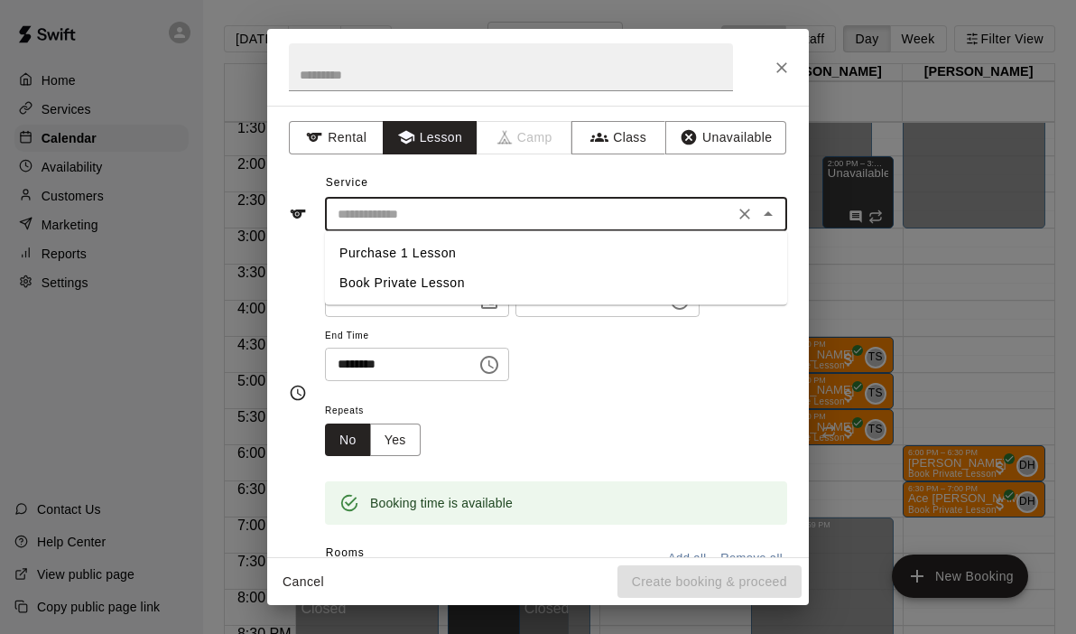
click at [586, 284] on li "Book Private Lesson" at bounding box center [556, 283] width 462 height 30
type input "**********"
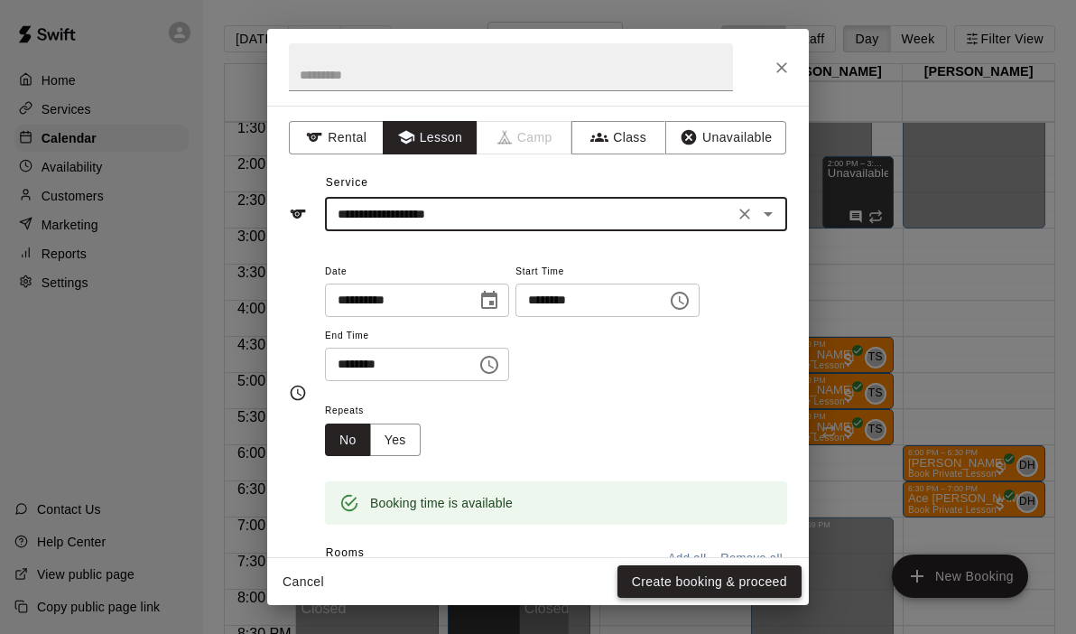
click at [684, 594] on button "Create booking & proceed" at bounding box center [709, 581] width 184 height 33
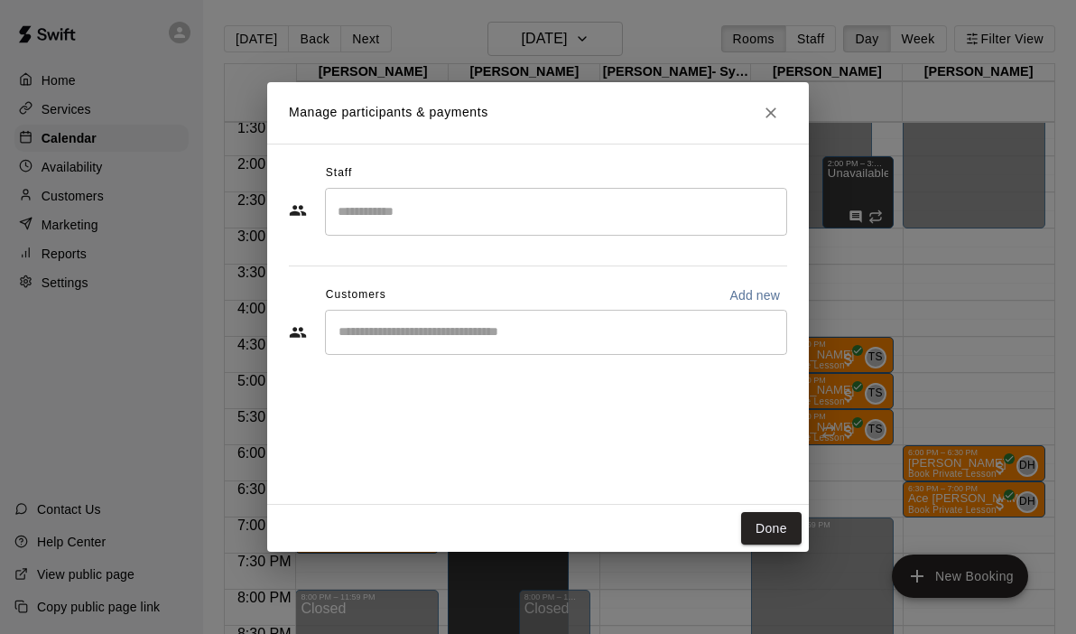
click at [533, 225] on input "Search staff" at bounding box center [556, 212] width 446 height 32
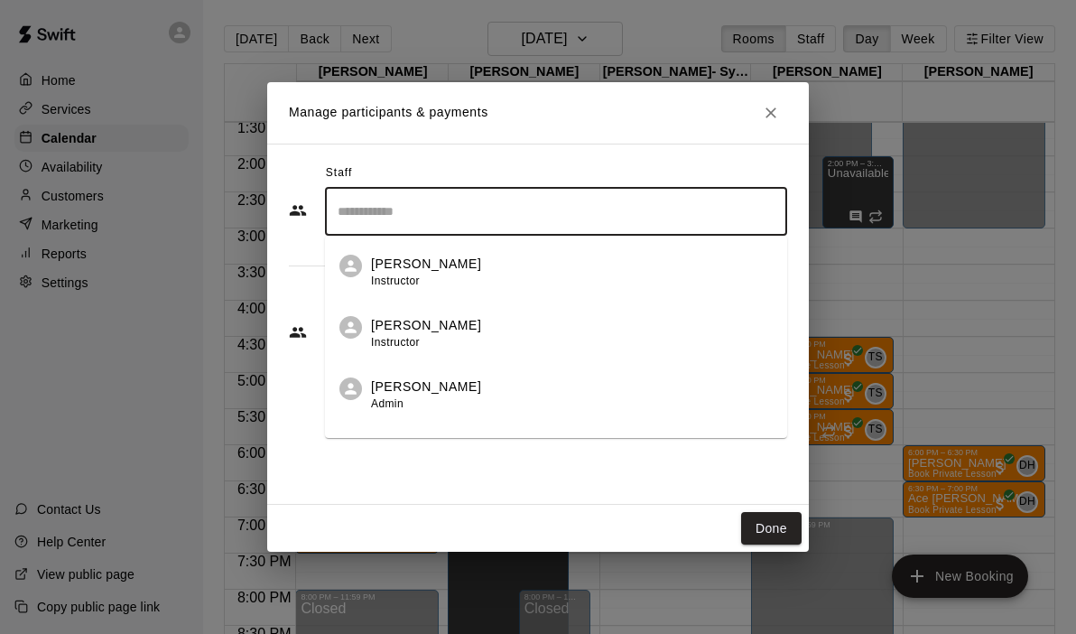
scroll to position [104, 0]
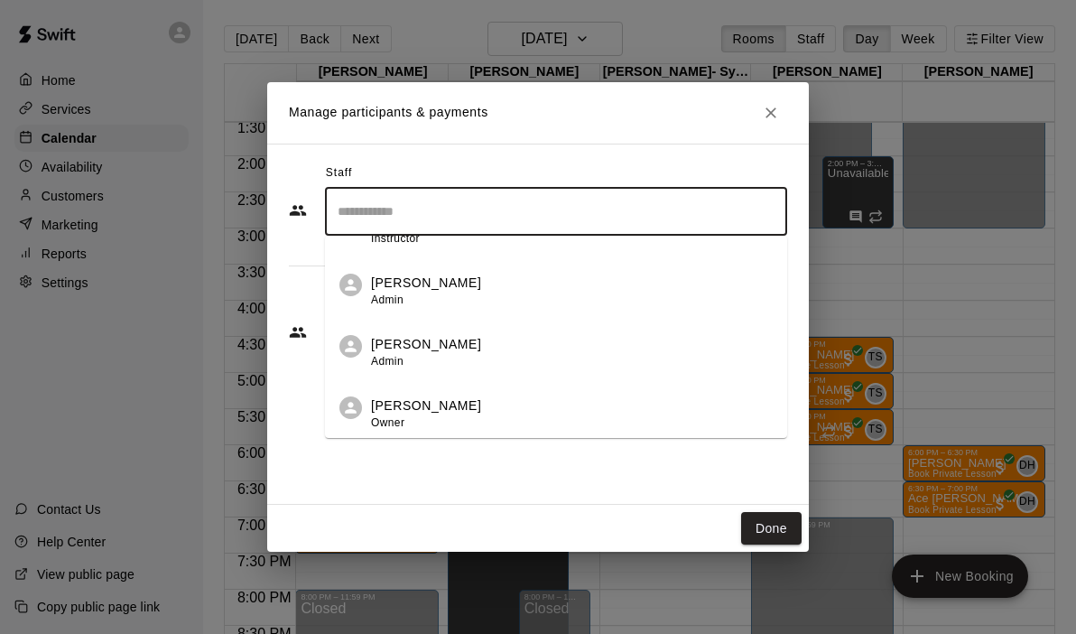
click at [464, 420] on div "[PERSON_NAME] Owner" at bounding box center [572, 413] width 402 height 35
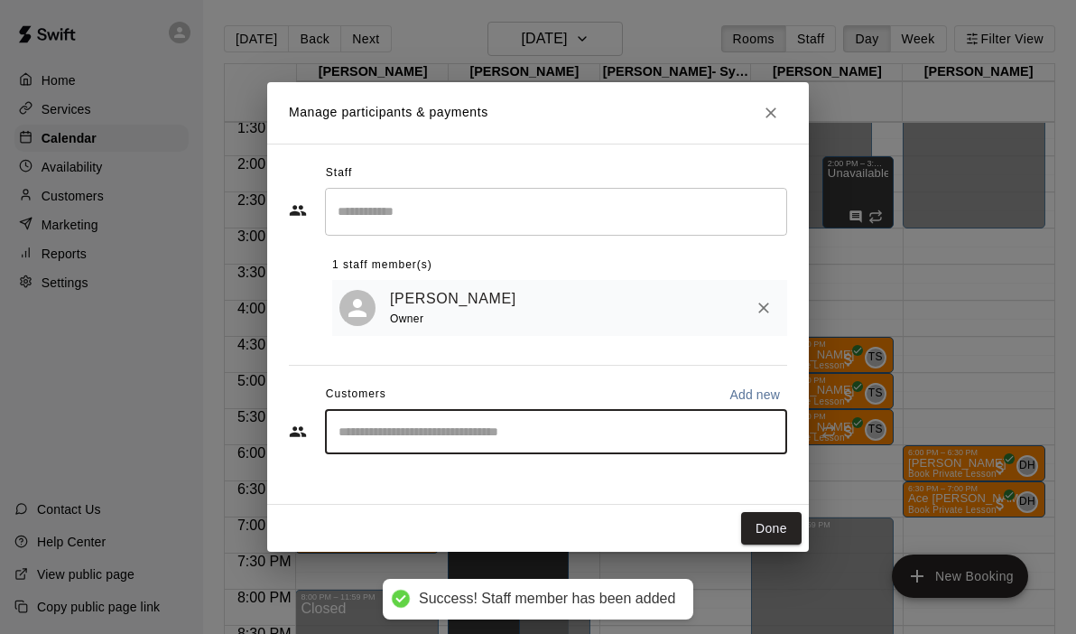
click at [453, 427] on input "Start typing to search customers..." at bounding box center [556, 431] width 446 height 18
type input "**"
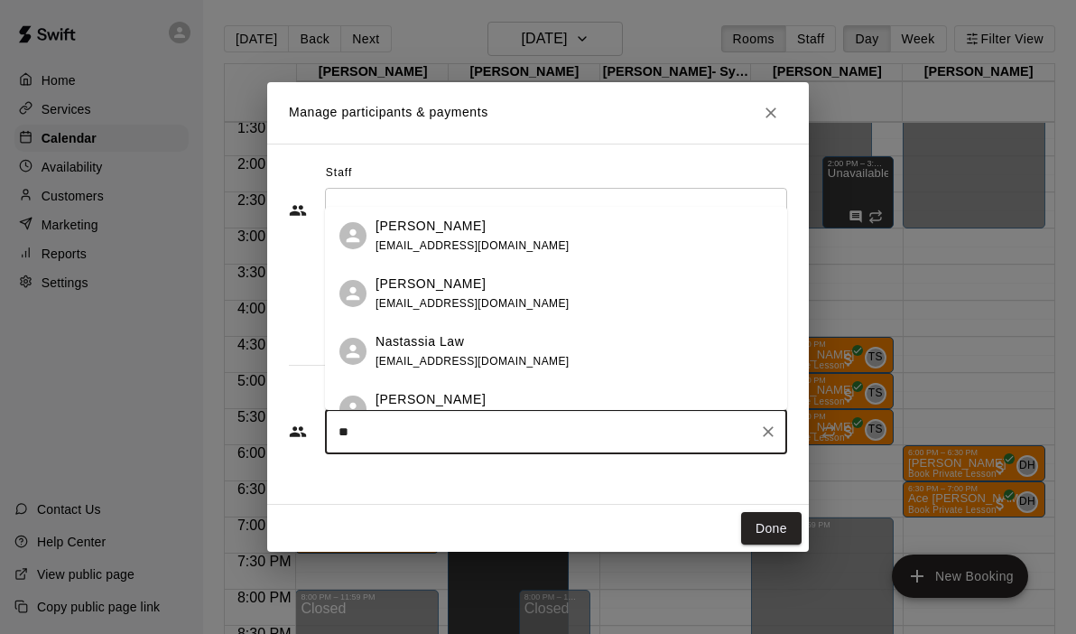
click at [458, 394] on div "[PERSON_NAME]" at bounding box center [472, 399] width 194 height 19
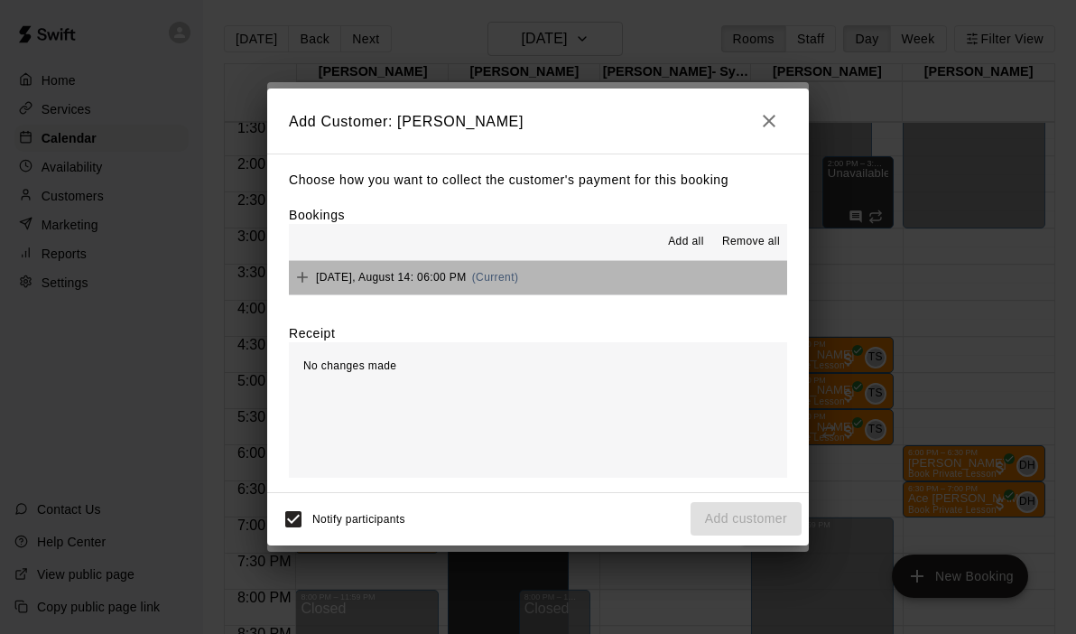
click at [598, 266] on button "[DATE], August 14: 06:00 PM (Current)" at bounding box center [538, 277] width 498 height 33
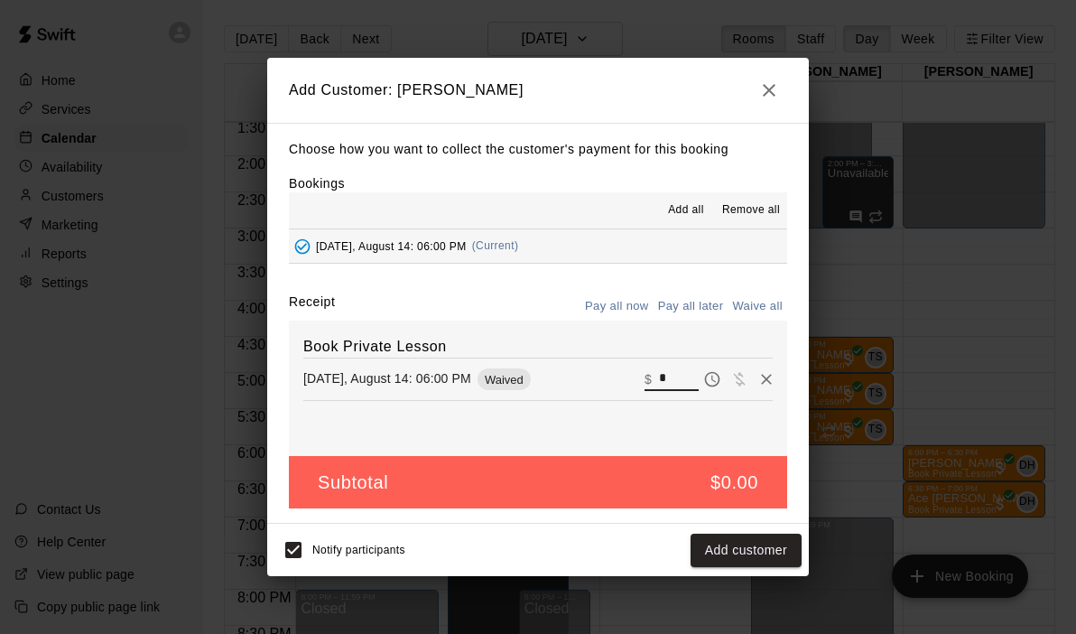
drag, startPoint x: 681, startPoint y: 378, endPoint x: 634, endPoint y: 378, distance: 47.8
click at [634, 378] on div "[DATE], August 14: 06:00 PM Waived ​ $ *" at bounding box center [537, 379] width 469 height 27
type input "**"
click at [757, 565] on button "Checkout" at bounding box center [759, 549] width 85 height 33
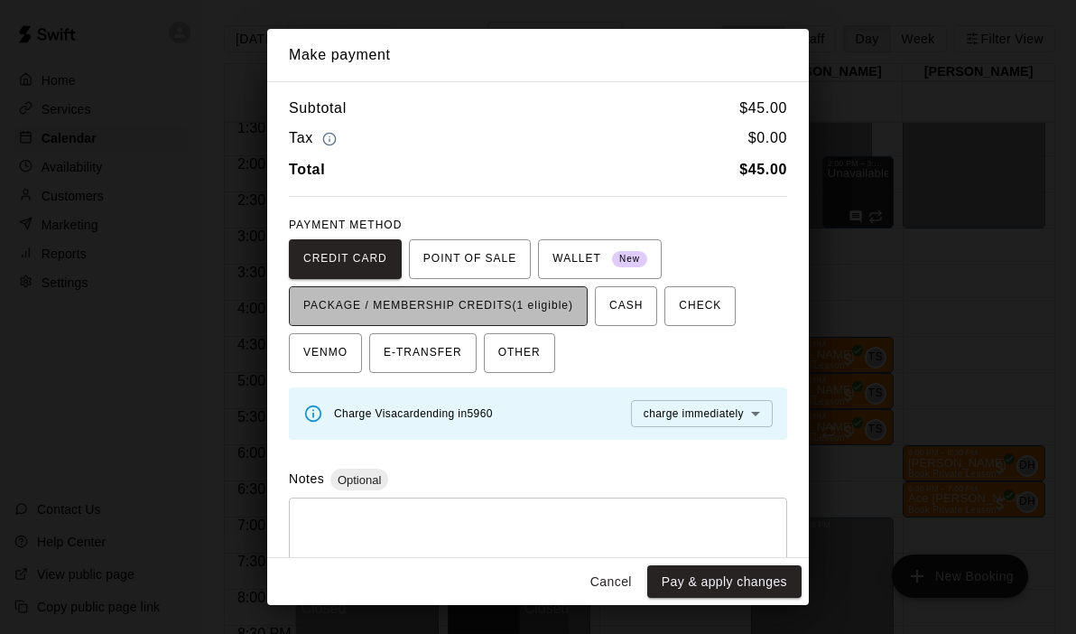
click at [534, 307] on span "PACKAGE / MEMBERSHIP CREDITS (1 eligible)" at bounding box center [438, 306] width 270 height 29
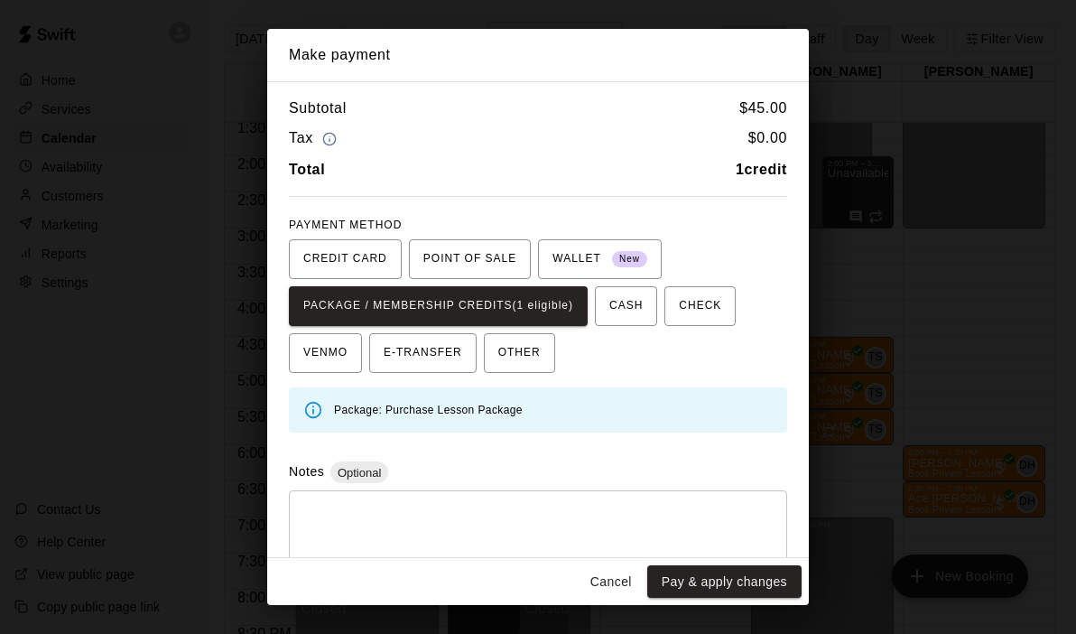
click at [618, 572] on button "Cancel" at bounding box center [611, 581] width 58 height 33
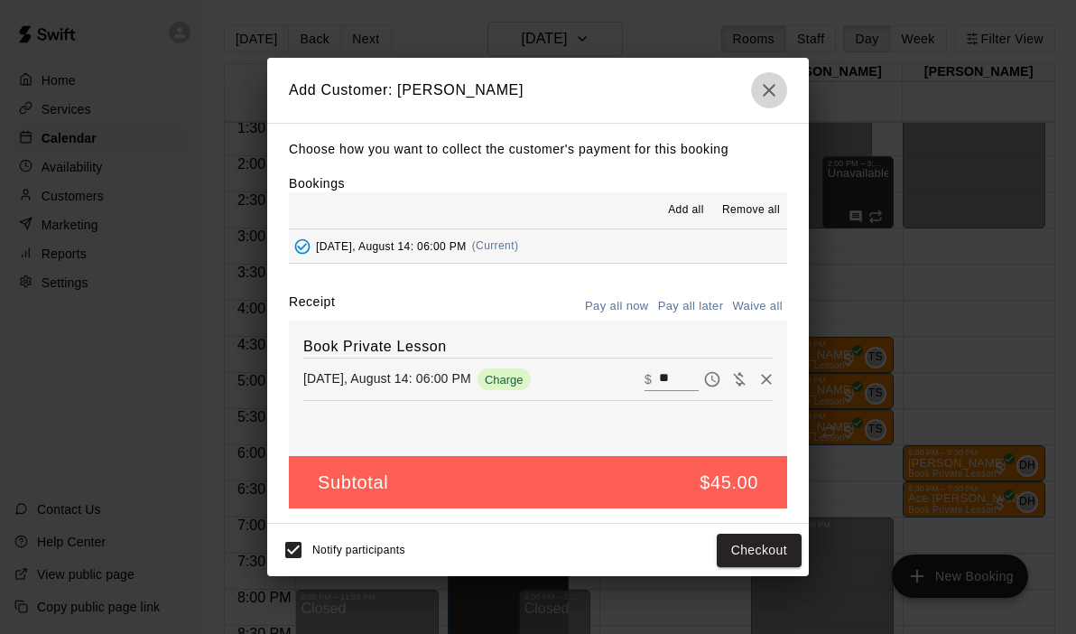
click at [763, 89] on icon "button" at bounding box center [769, 90] width 22 height 22
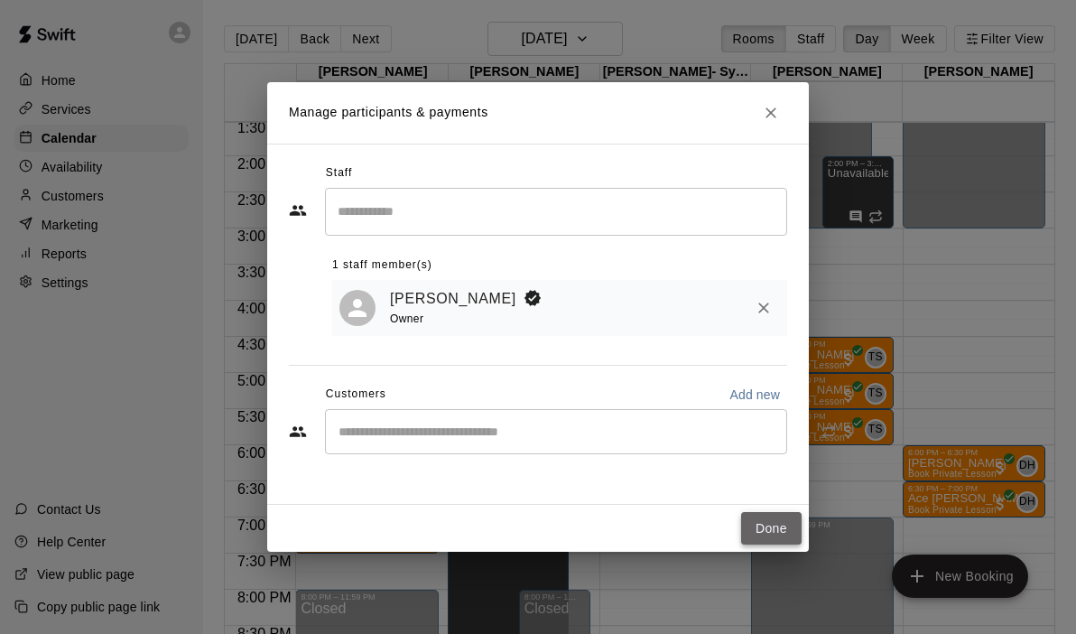
click at [783, 528] on button "Done" at bounding box center [771, 528] width 60 height 33
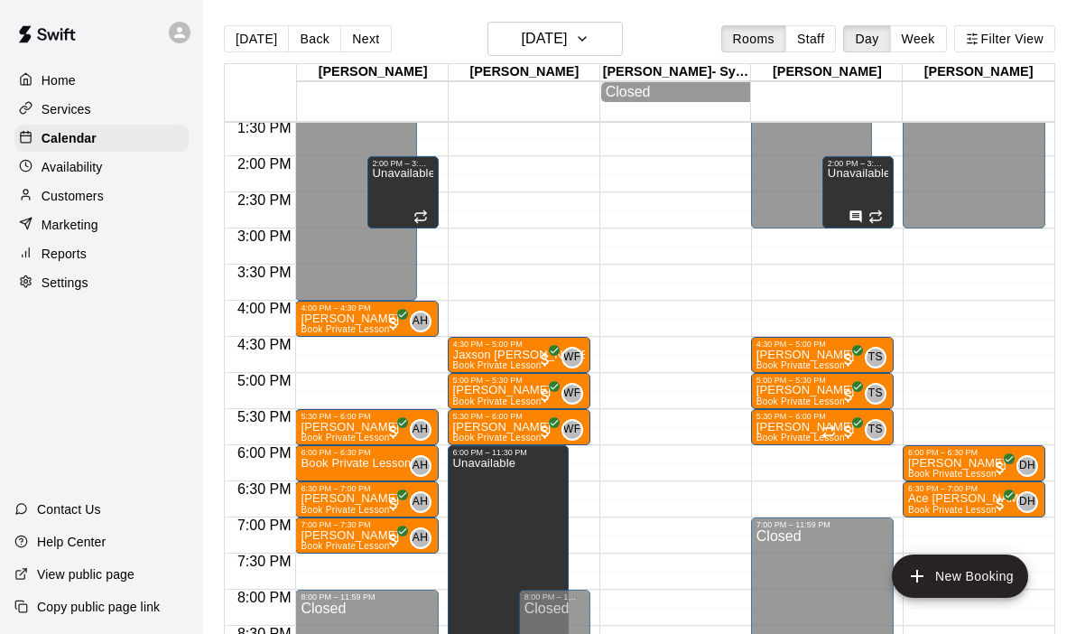
click at [427, 269] on div "12:00 AM – 4:00 PM Closed 4:00 PM – 4:30 PM [PERSON_NAME] Book Private Lesson A…" at bounding box center [366, 11] width 143 height 1733
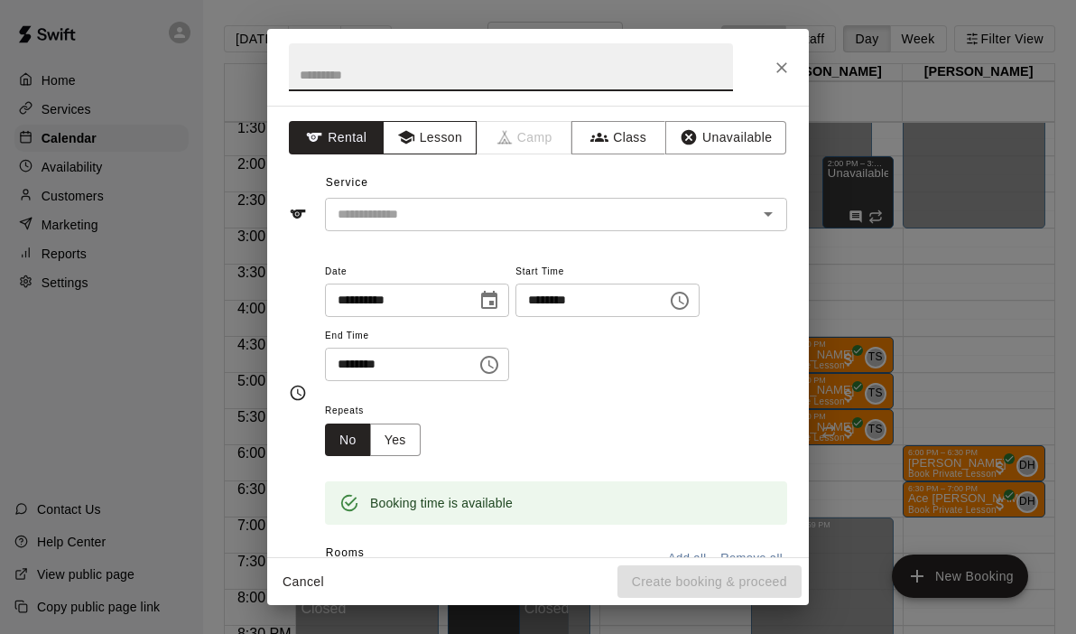
click at [427, 141] on button "Lesson" at bounding box center [430, 137] width 95 height 33
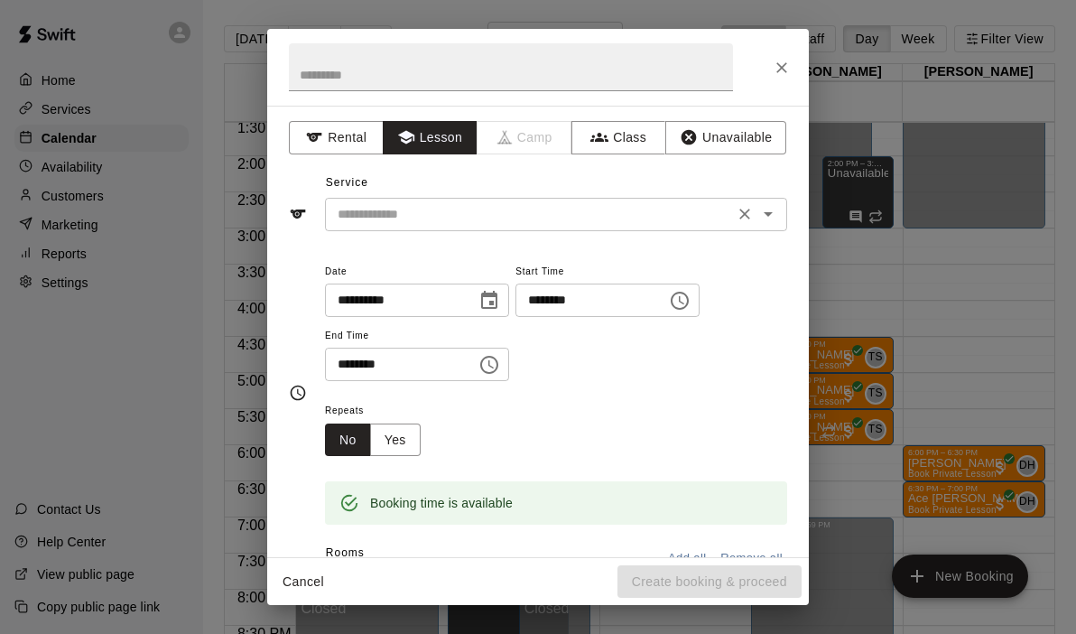
click at [771, 221] on icon "Open" at bounding box center [768, 214] width 22 height 22
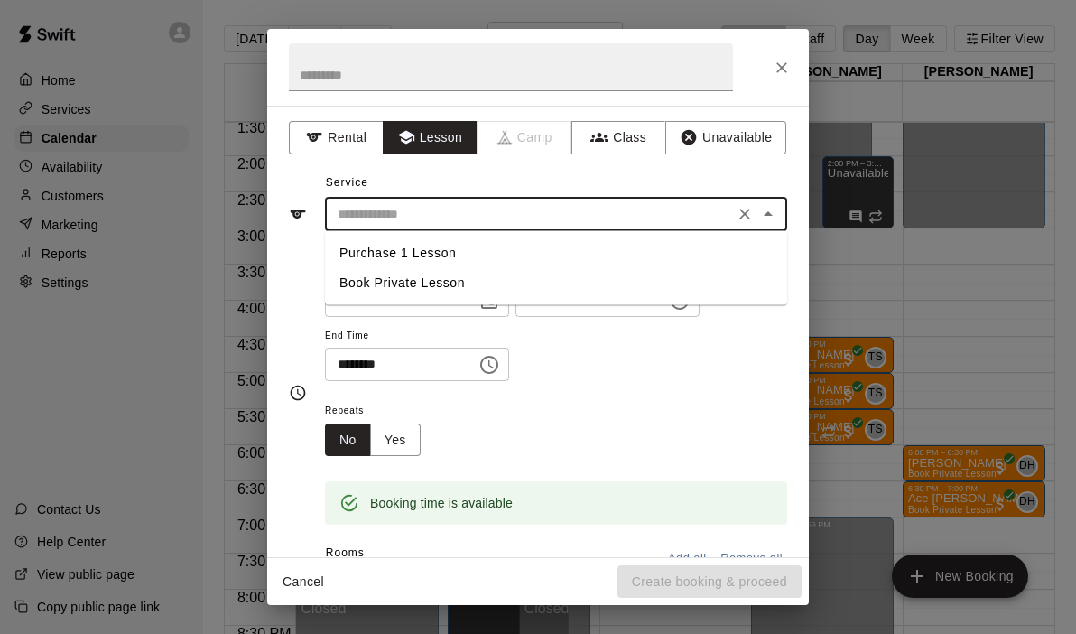
click at [462, 290] on li "Book Private Lesson" at bounding box center [556, 283] width 462 height 30
type input "**********"
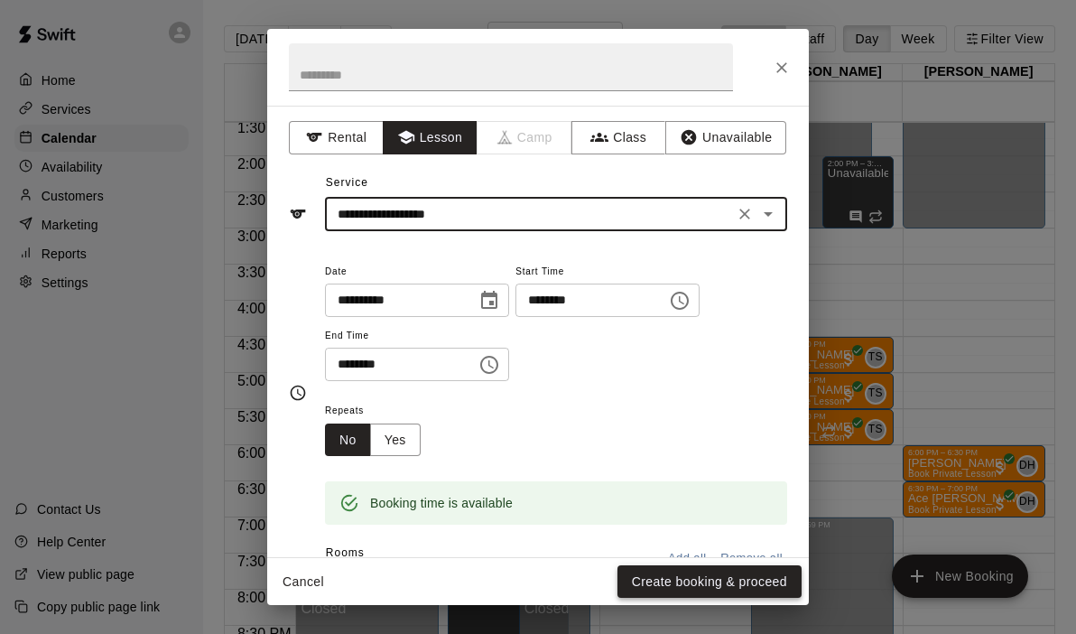
click at [677, 595] on button "Create booking & proceed" at bounding box center [709, 581] width 184 height 33
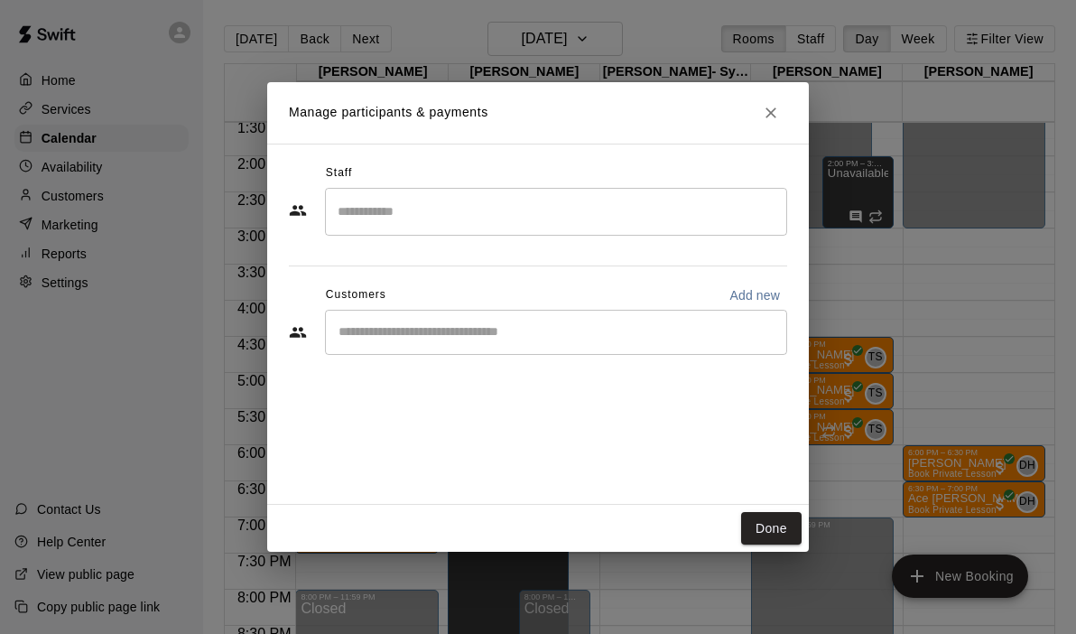
click at [518, 190] on div "​" at bounding box center [556, 212] width 462 height 48
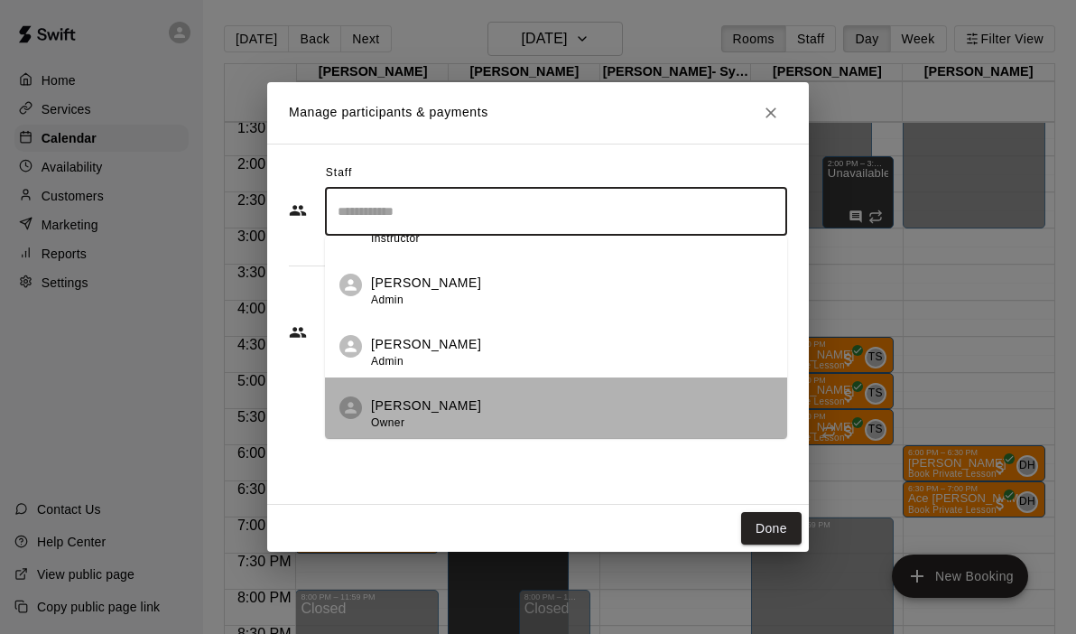
click at [438, 435] on li "[PERSON_NAME] Owner" at bounding box center [556, 407] width 462 height 61
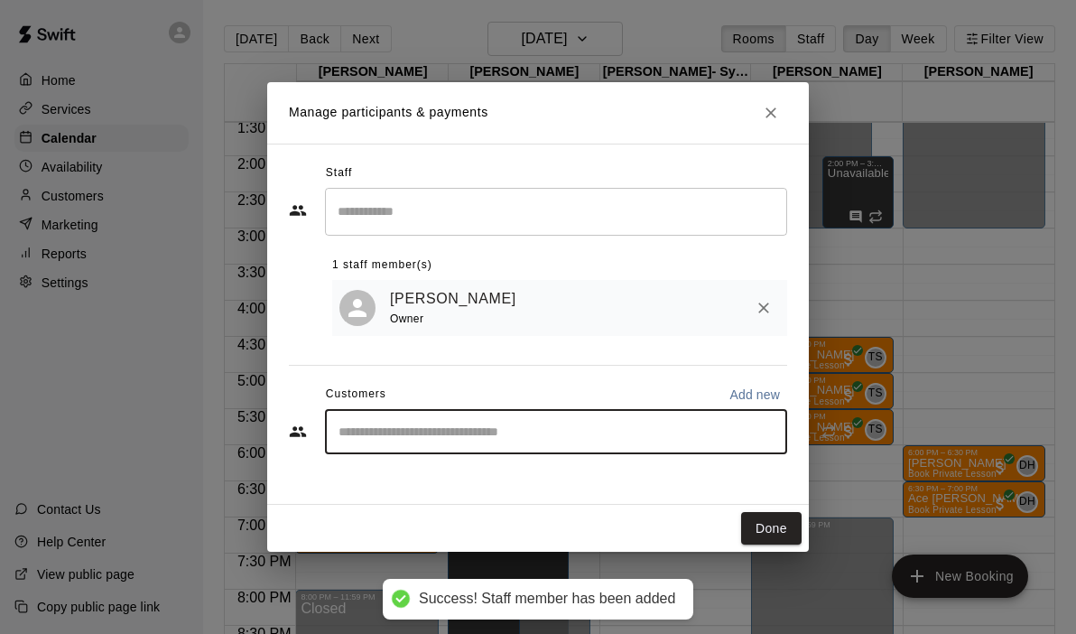
click at [411, 430] on input "Start typing to search customers..." at bounding box center [556, 431] width 446 height 18
type input "***"
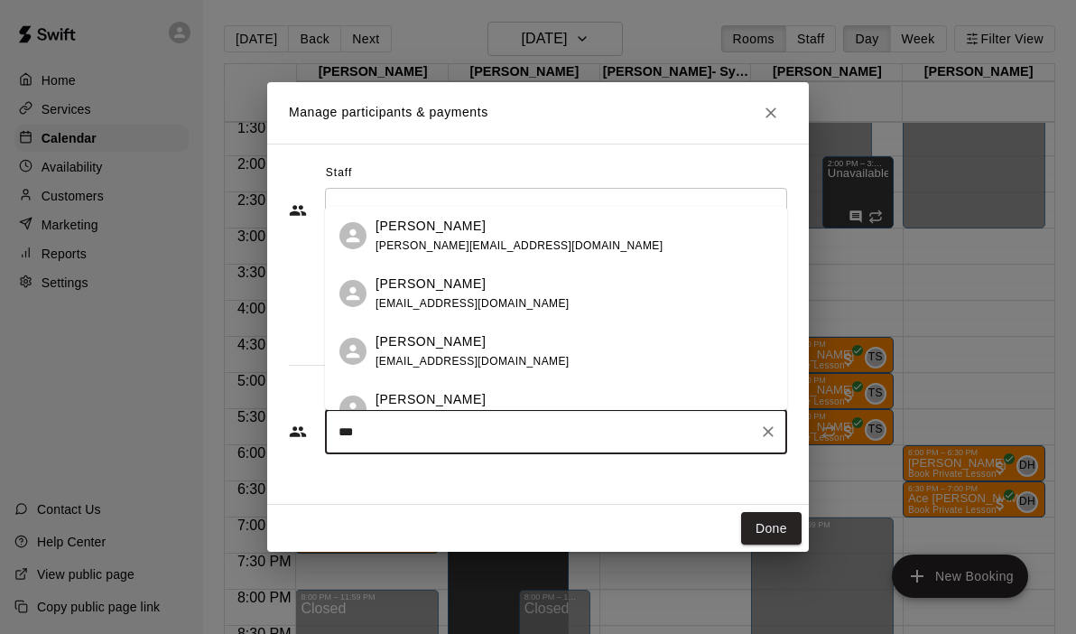
click at [427, 399] on p "[PERSON_NAME]" at bounding box center [430, 399] width 110 height 19
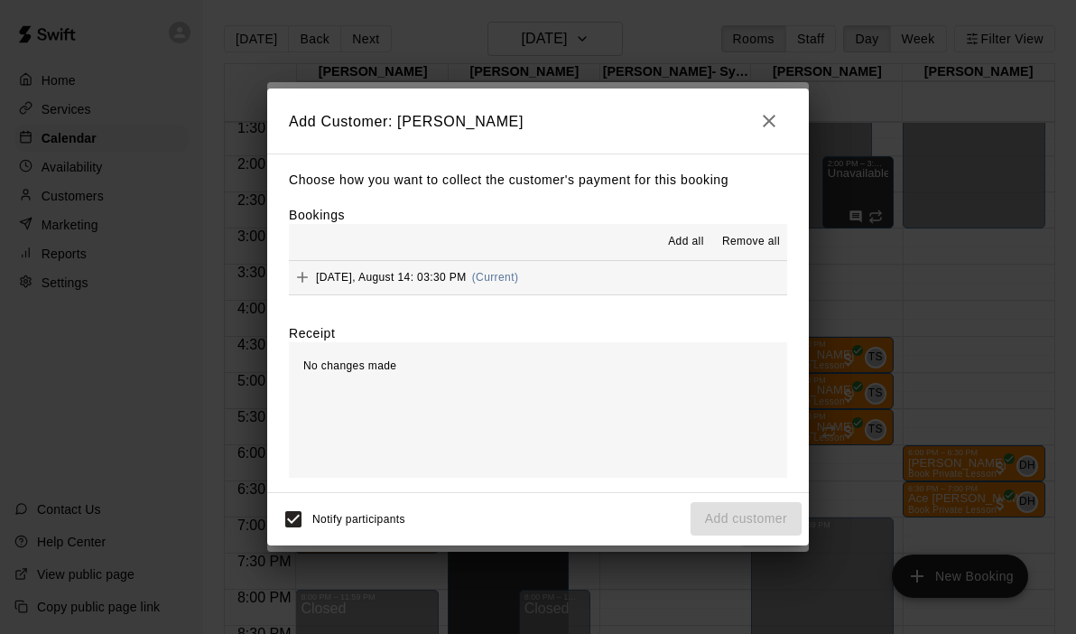
click at [599, 273] on button "[DATE], August 14: 03:30 PM (Current)" at bounding box center [538, 277] width 498 height 33
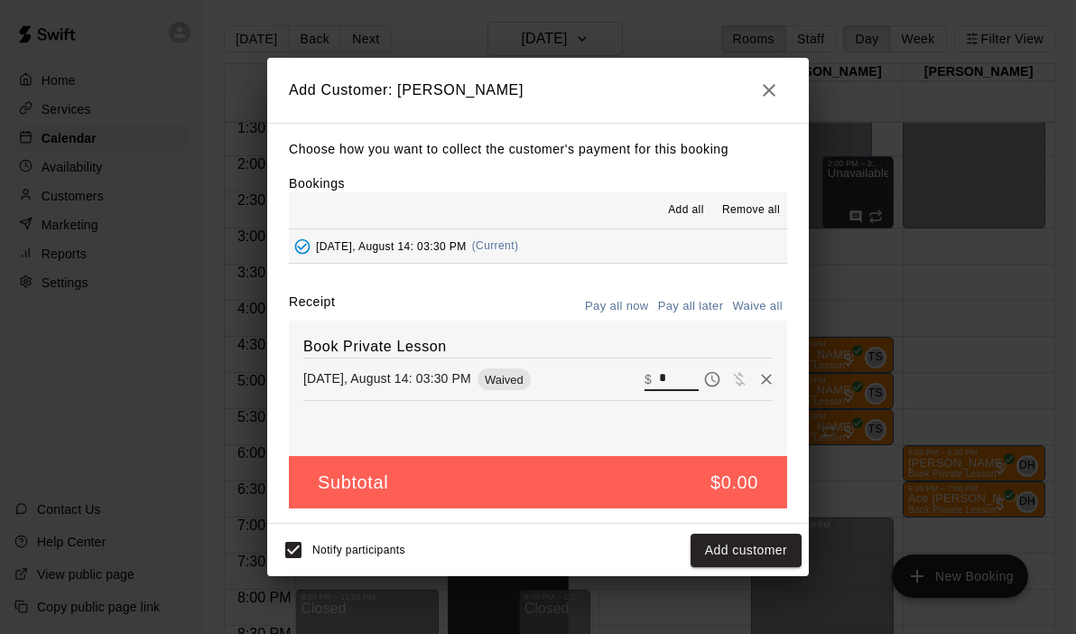
drag, startPoint x: 682, startPoint y: 380, endPoint x: 614, endPoint y: 376, distance: 68.7
click at [614, 376] on div "[DATE], August 14: 03:30 PM Waived ​ $ *" at bounding box center [537, 379] width 469 height 27
type input "**"
click at [747, 544] on button "Checkout" at bounding box center [759, 549] width 85 height 33
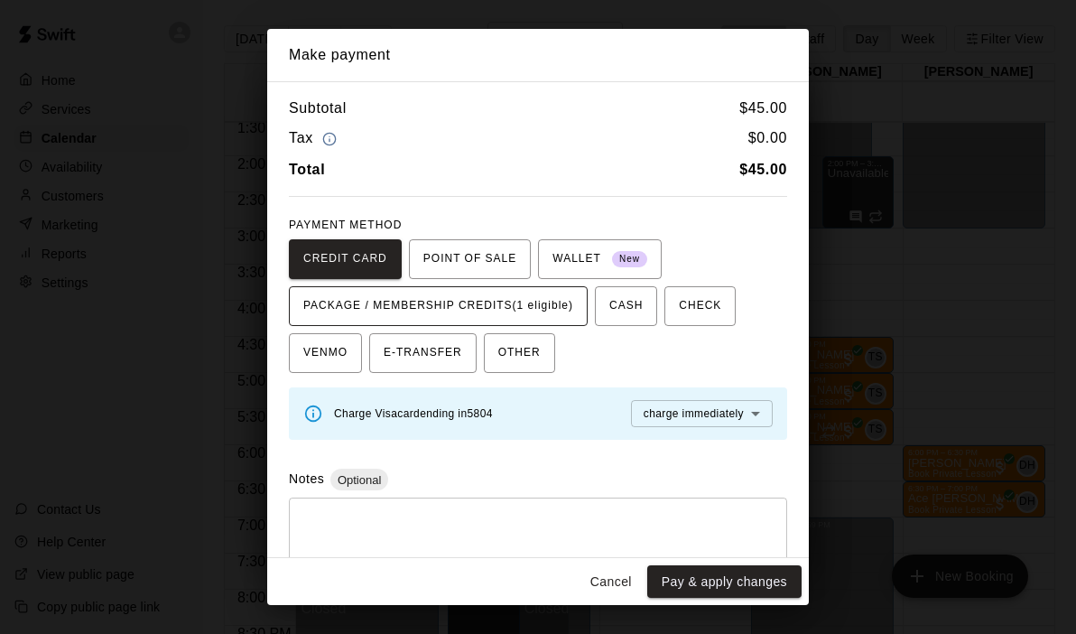
click at [559, 310] on span "PACKAGE / MEMBERSHIP CREDITS (1 eligible)" at bounding box center [438, 306] width 270 height 29
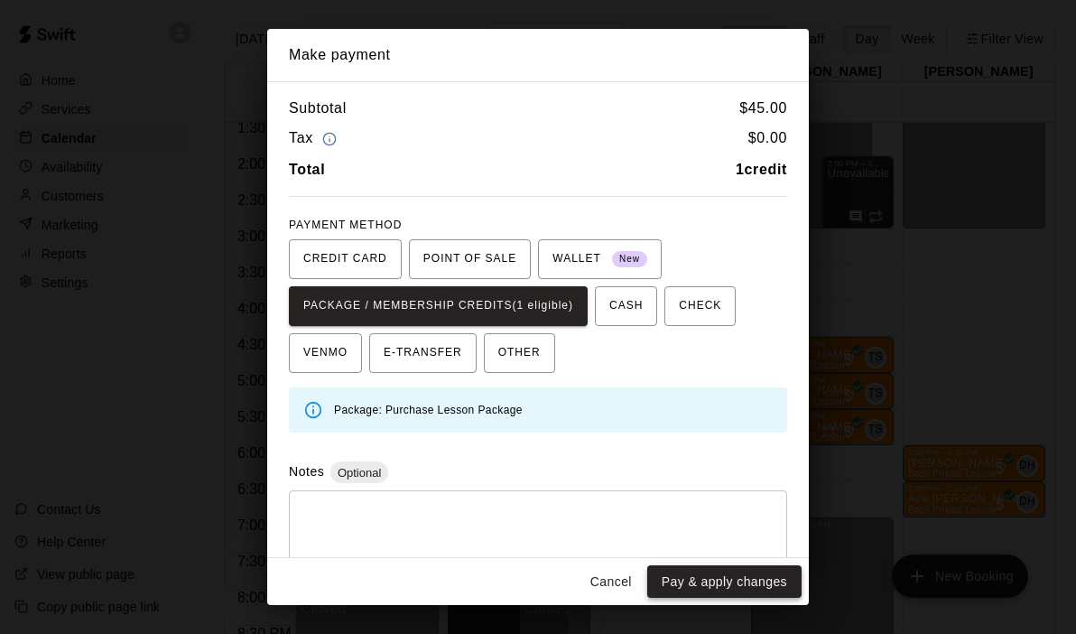
click at [684, 579] on button "Pay & apply changes" at bounding box center [724, 581] width 154 height 33
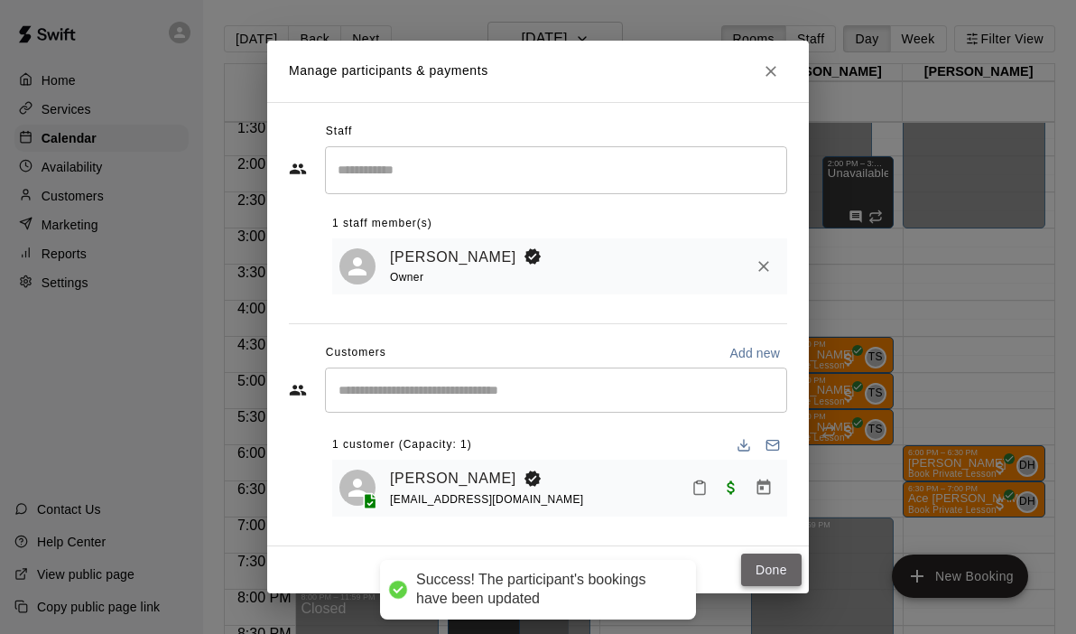
click at [766, 579] on button "Done" at bounding box center [771, 569] width 60 height 33
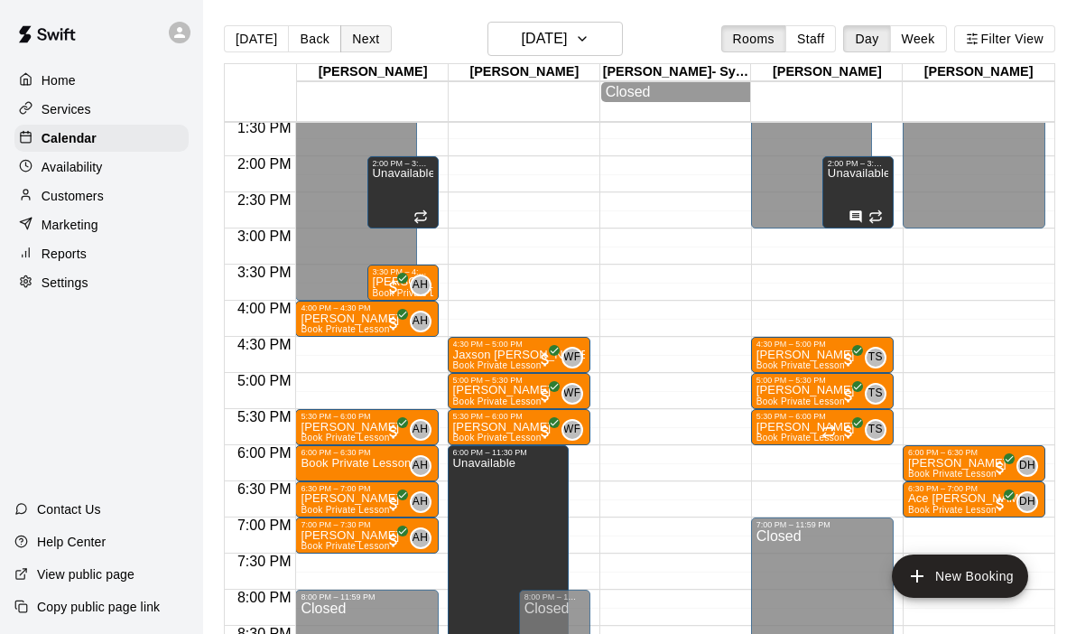
click at [366, 42] on button "Next" at bounding box center [365, 38] width 51 height 27
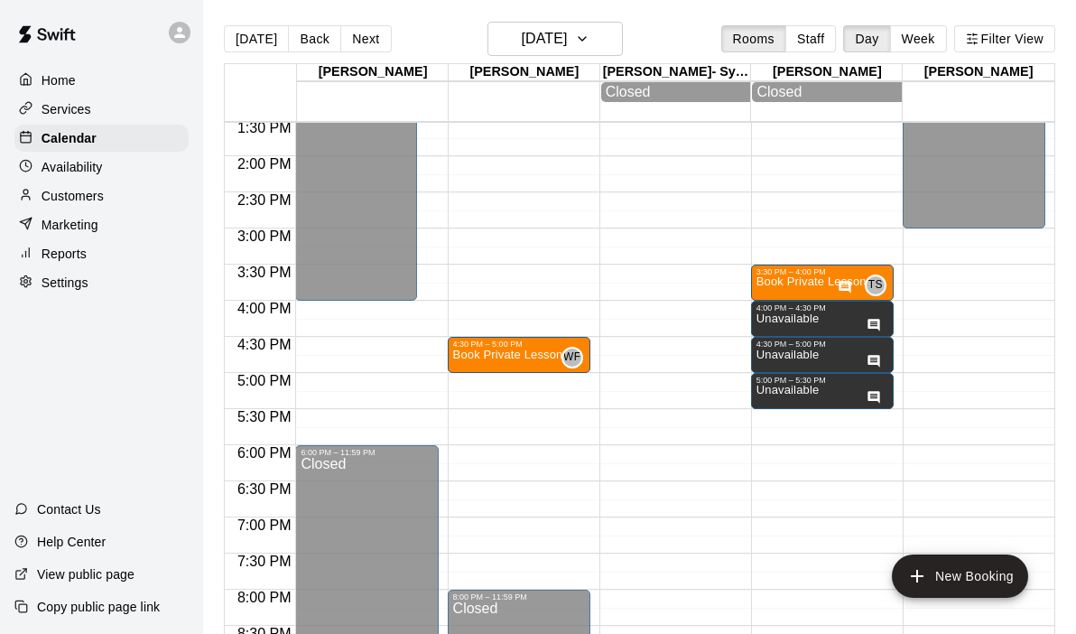
click at [365, 309] on div "12:00 AM – 4:00 PM Closed 6:00 PM – 11:59 PM Closed 11:00 AM – 12:00 PM Unavail…" at bounding box center [366, 11] width 143 height 1733
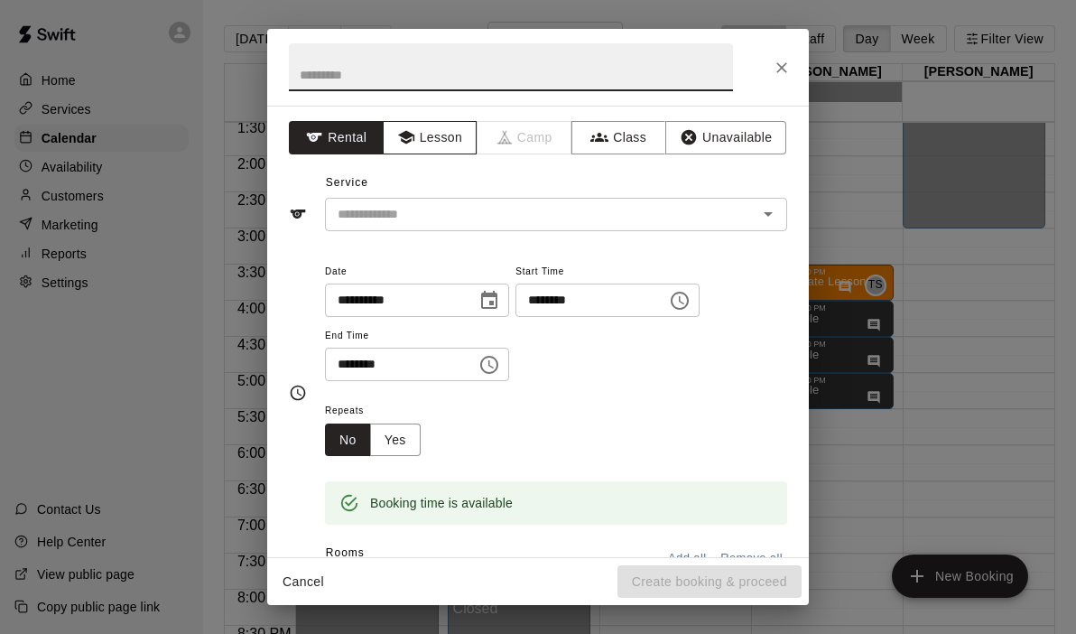
click at [449, 143] on button "Lesson" at bounding box center [430, 137] width 95 height 33
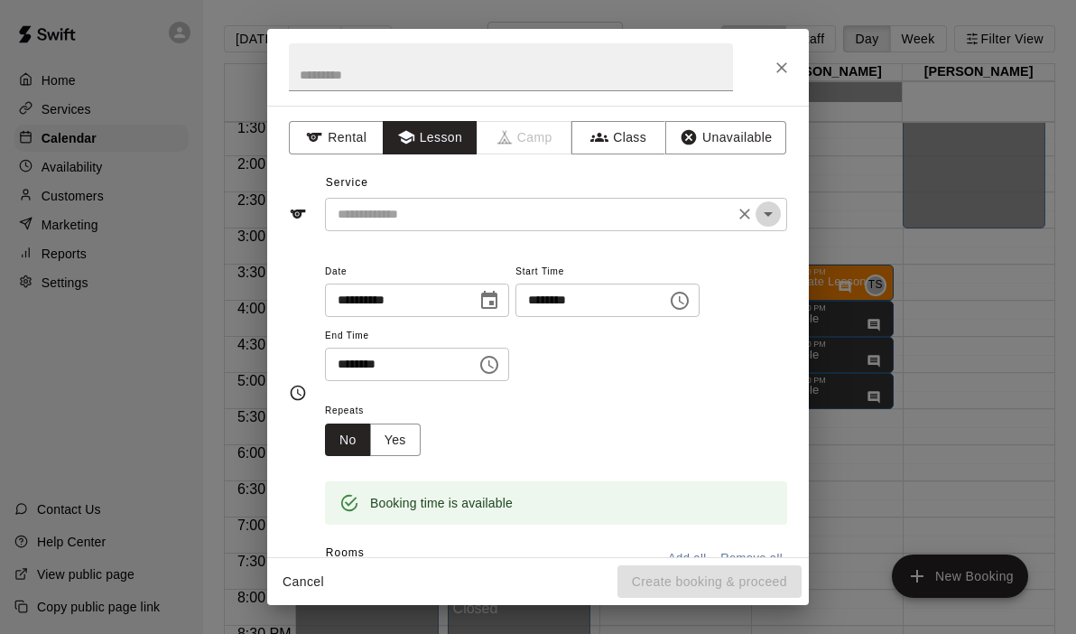
click at [769, 215] on icon "Open" at bounding box center [768, 214] width 22 height 22
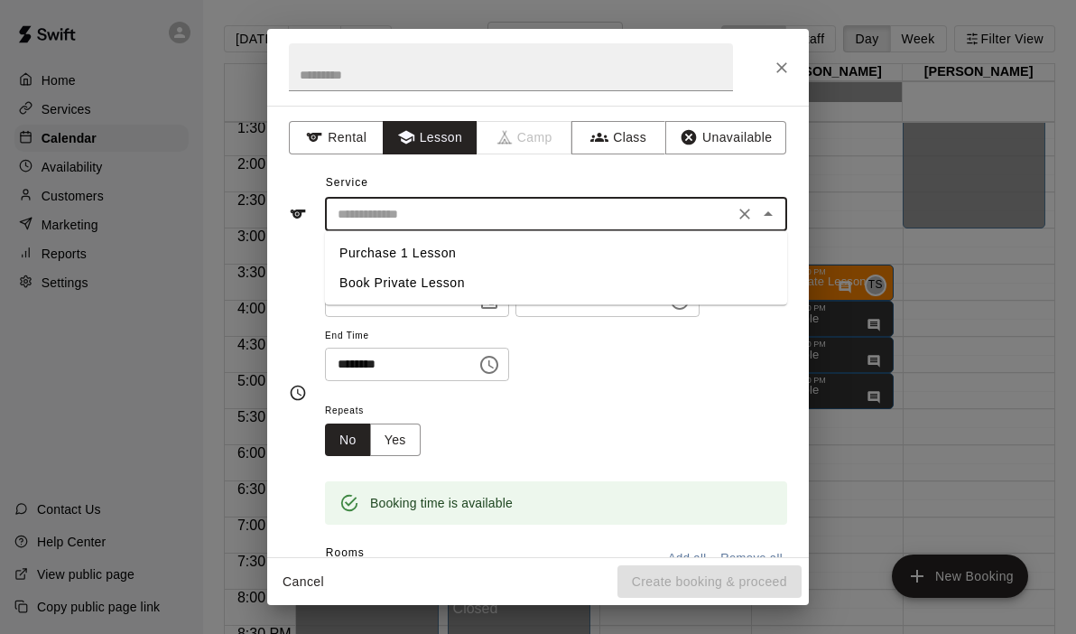
click at [482, 286] on li "Book Private Lesson" at bounding box center [556, 283] width 462 height 30
type input "**********"
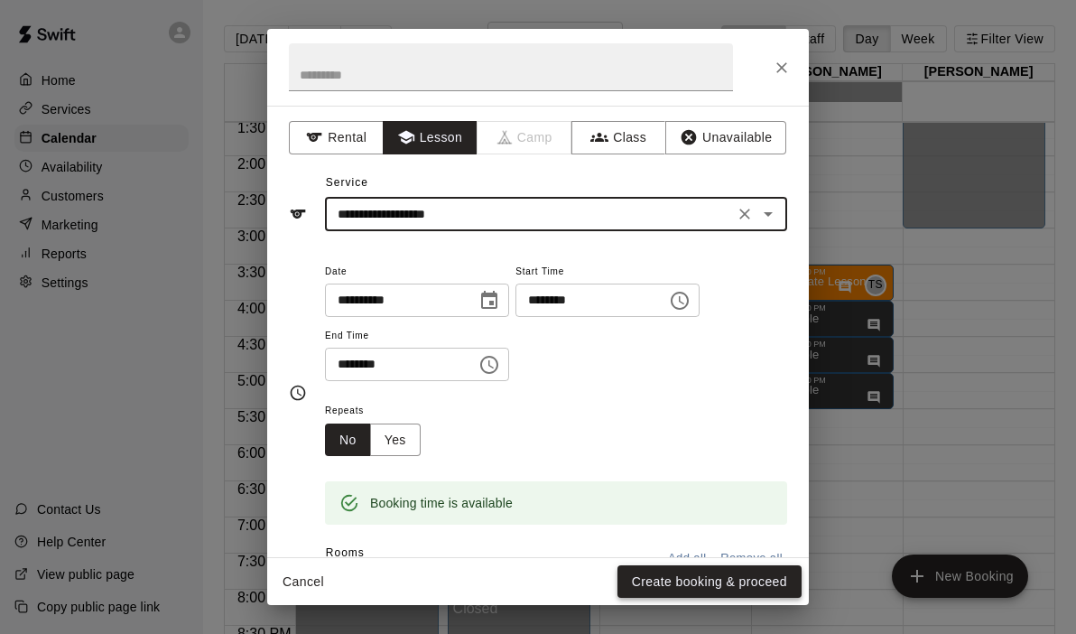
click at [710, 586] on button "Create booking & proceed" at bounding box center [709, 581] width 184 height 33
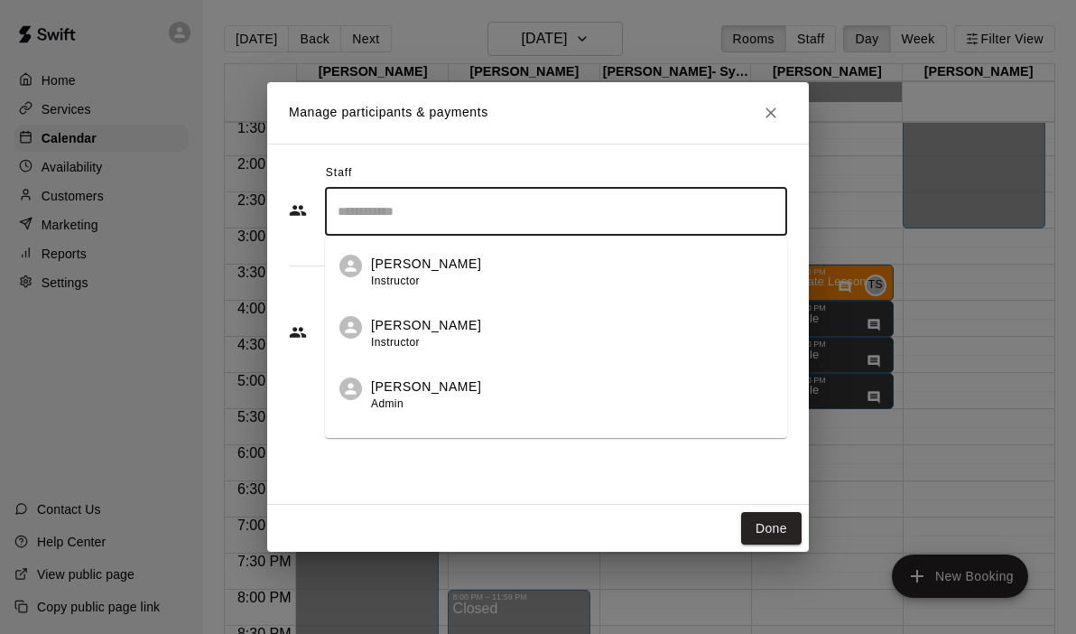
click at [565, 221] on input "Search staff" at bounding box center [556, 212] width 446 height 32
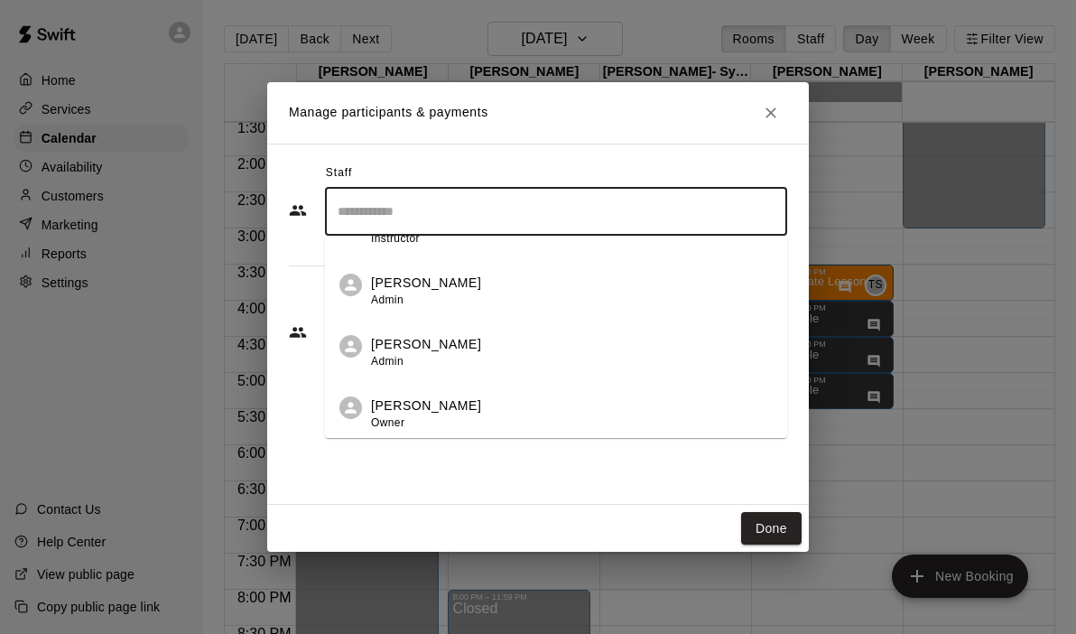
click at [454, 415] on div "[PERSON_NAME] Owner" at bounding box center [572, 413] width 402 height 35
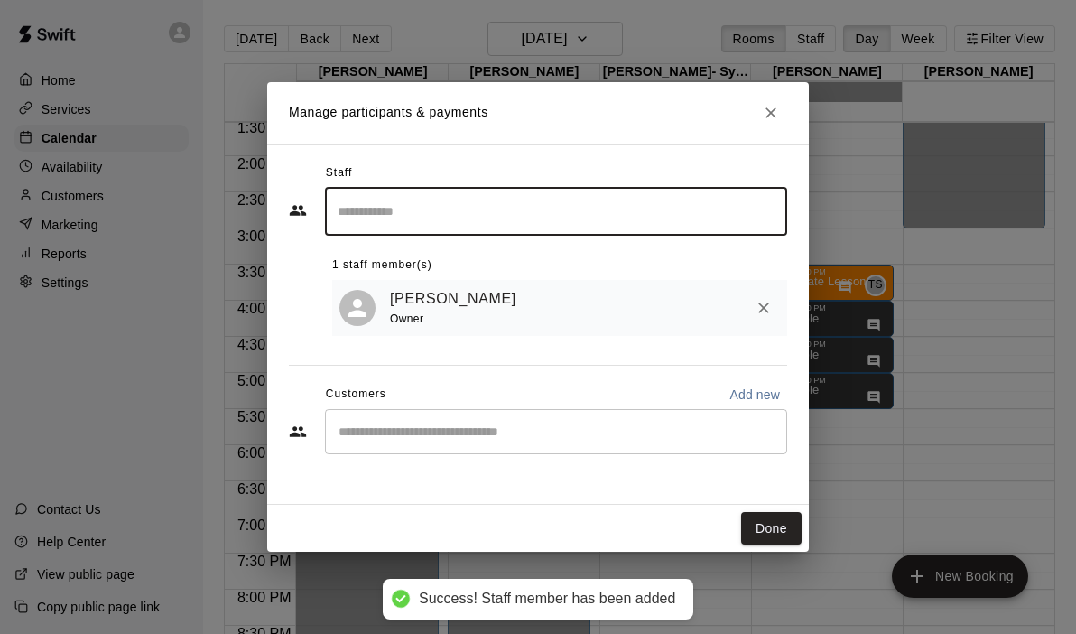
click at [429, 427] on input "Start typing to search customers..." at bounding box center [556, 431] width 446 height 18
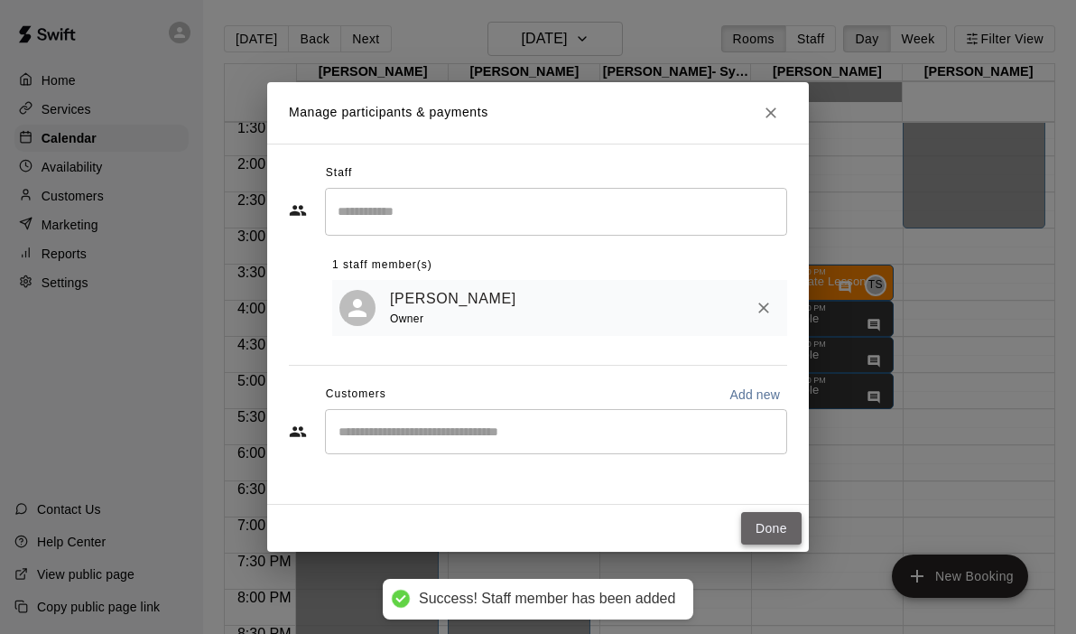
click at [768, 517] on button "Done" at bounding box center [771, 528] width 60 height 33
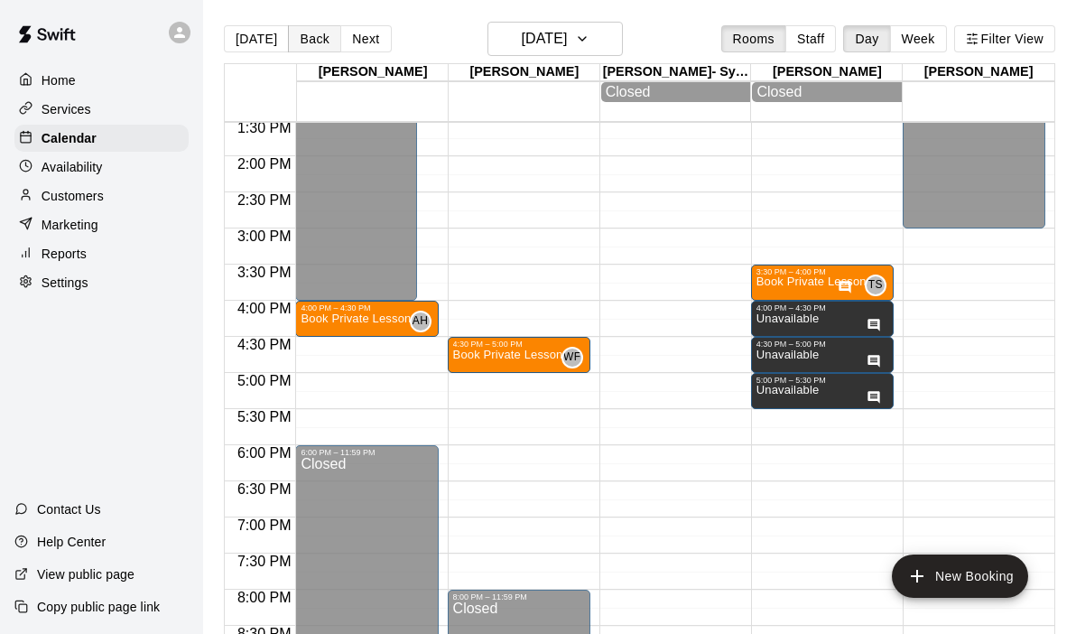
click at [313, 46] on button "Back" at bounding box center [314, 38] width 53 height 27
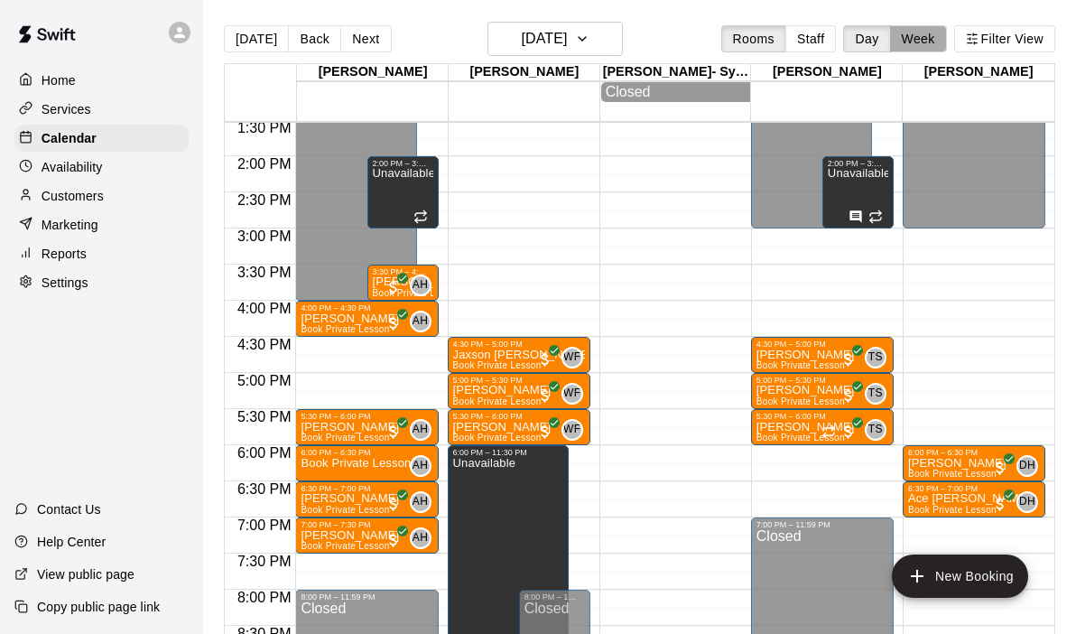
click at [912, 27] on button "Week" at bounding box center [918, 38] width 57 height 27
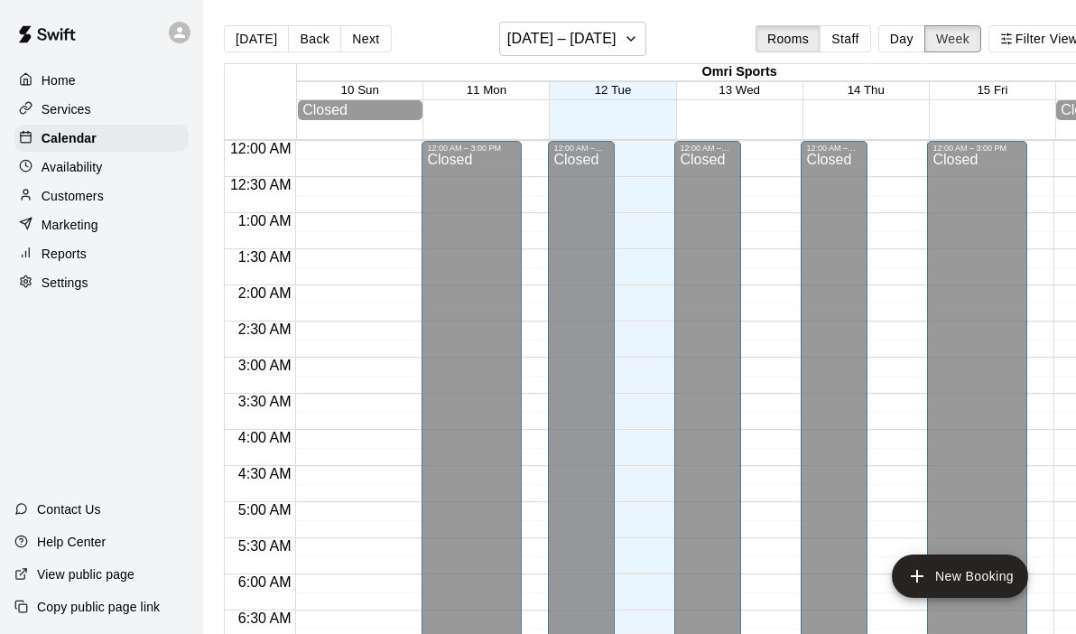
scroll to position [900, 0]
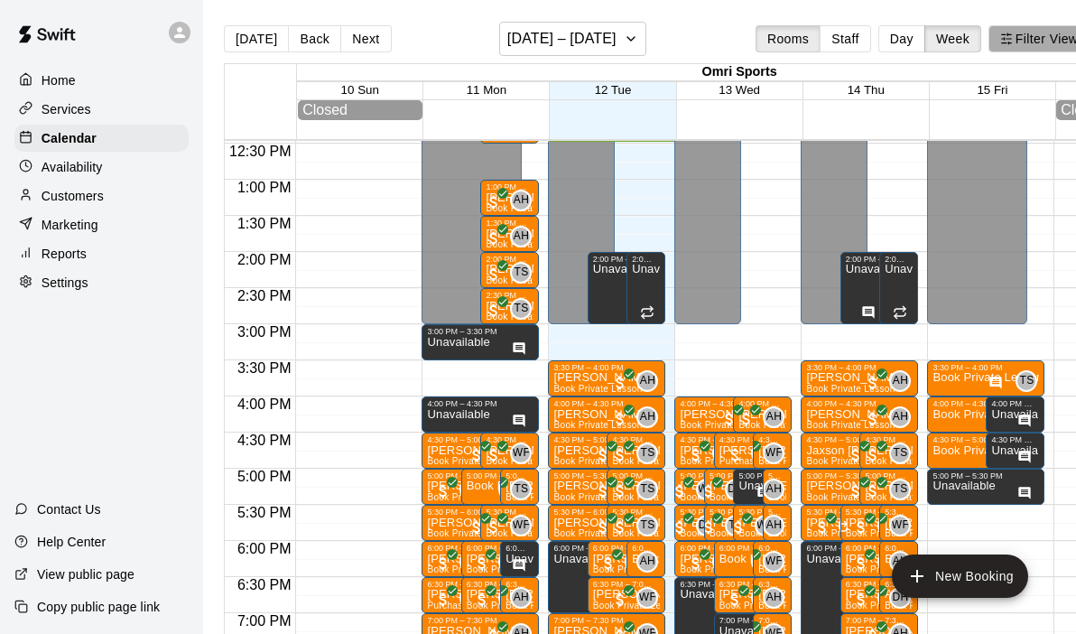
click at [1029, 37] on button "Filter View" at bounding box center [1038, 38] width 101 height 27
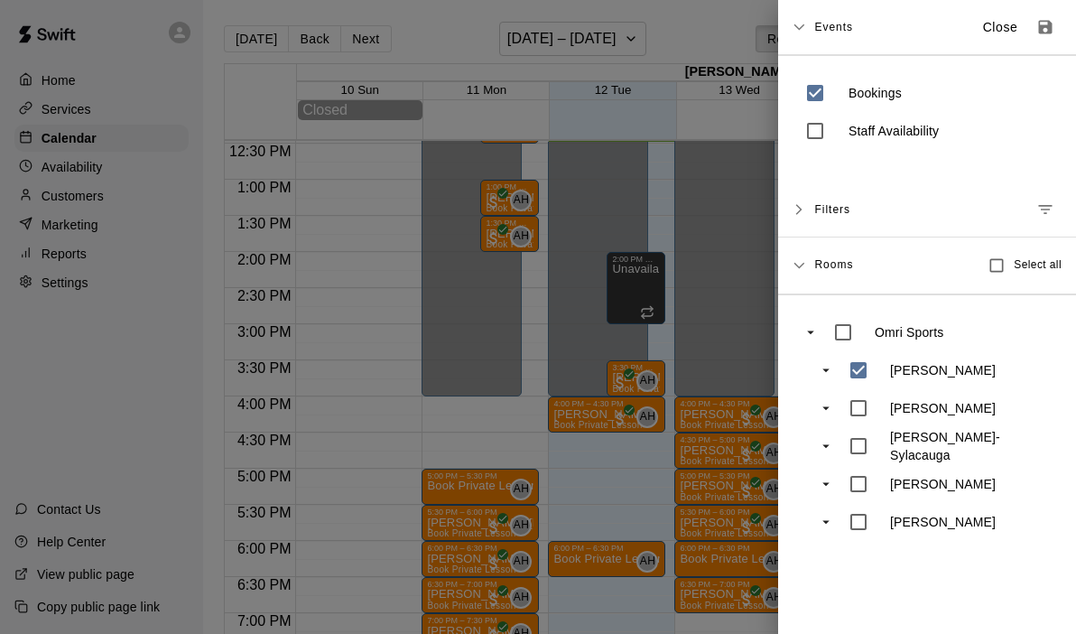
click at [640, 440] on div at bounding box center [538, 317] width 1076 height 634
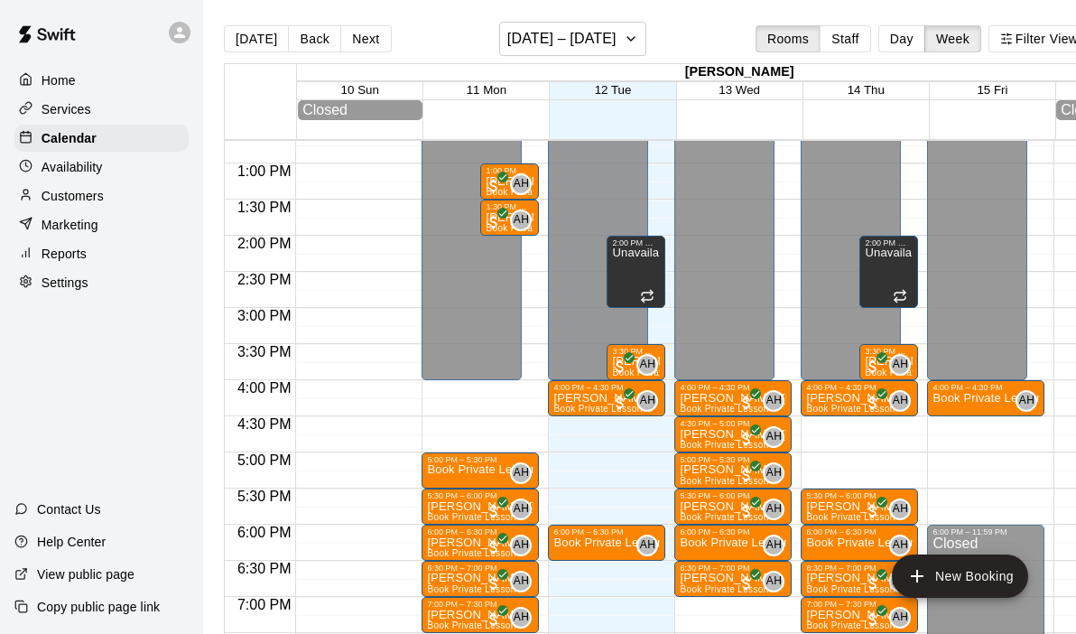
scroll to position [815, 0]
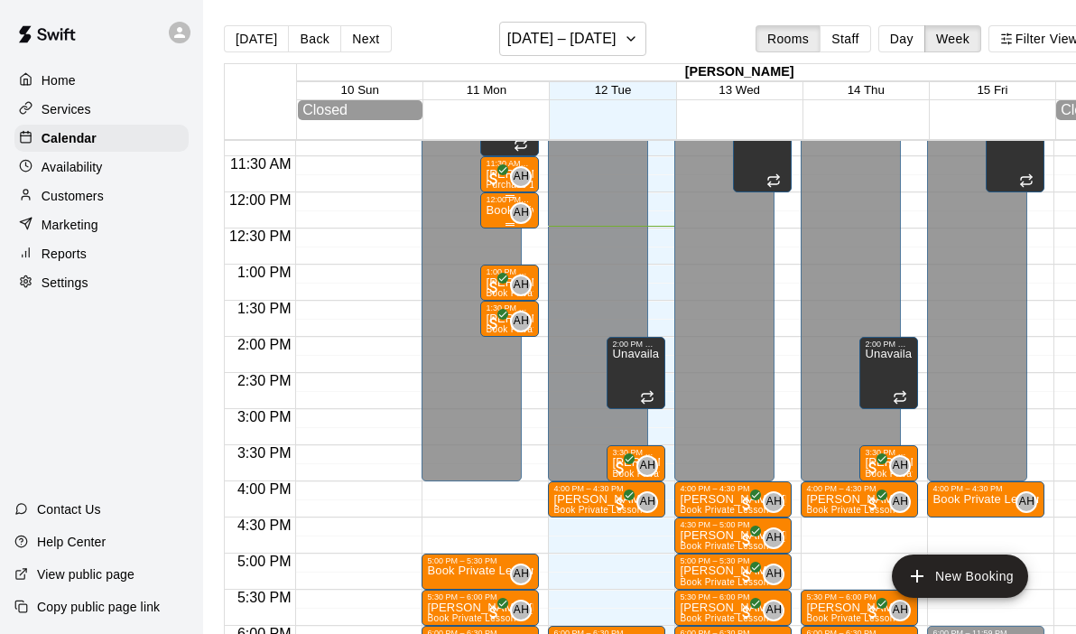
click at [491, 210] on p "Book Private Lesson" at bounding box center [510, 210] width 48 height 0
click at [500, 276] on img "edit" at bounding box center [505, 273] width 21 height 21
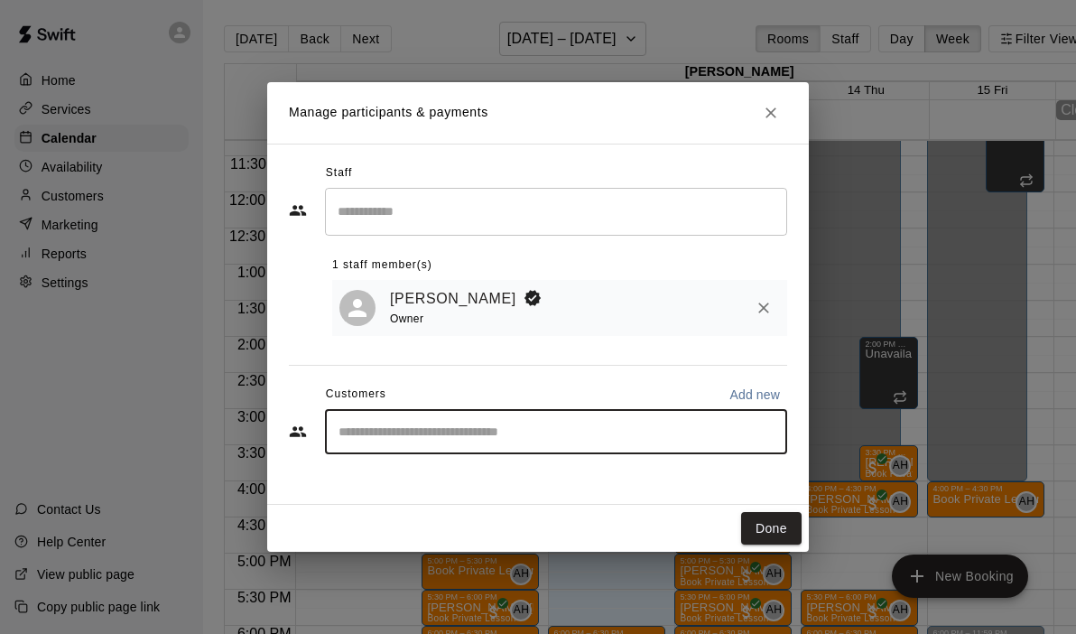
click at [440, 437] on input "Start typing to search customers..." at bounding box center [556, 431] width 446 height 18
type input "*****"
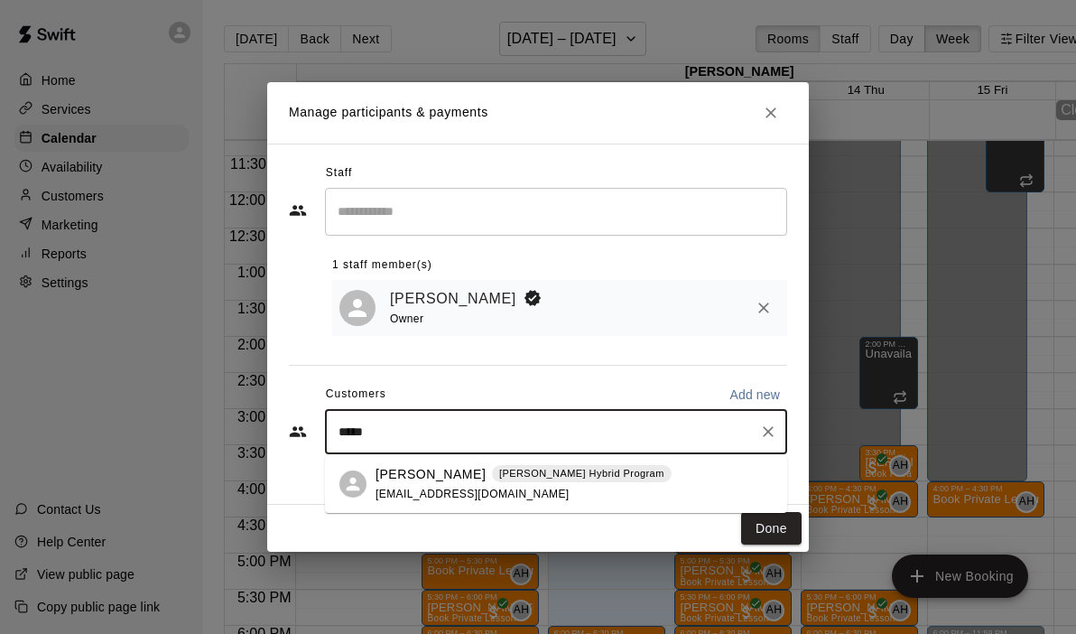
click at [449, 502] on div "[PERSON_NAME] [PERSON_NAME] Hybrid Program [EMAIL_ADDRESS][DOMAIN_NAME]" at bounding box center [523, 484] width 296 height 39
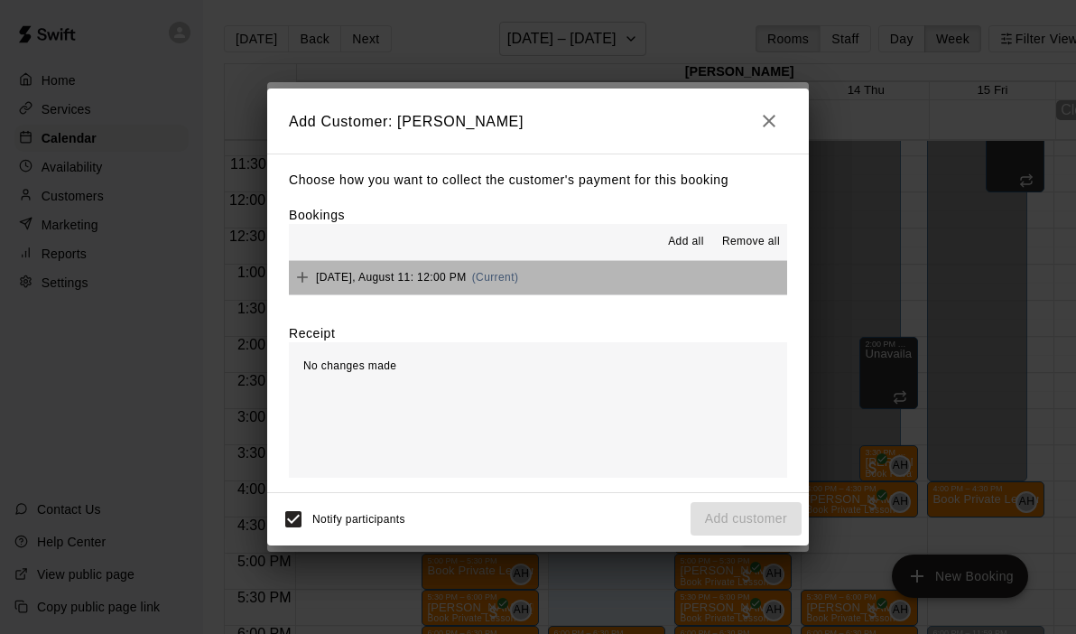
click at [615, 266] on button "[DATE], August 11: 12:00 PM (Current)" at bounding box center [538, 277] width 498 height 33
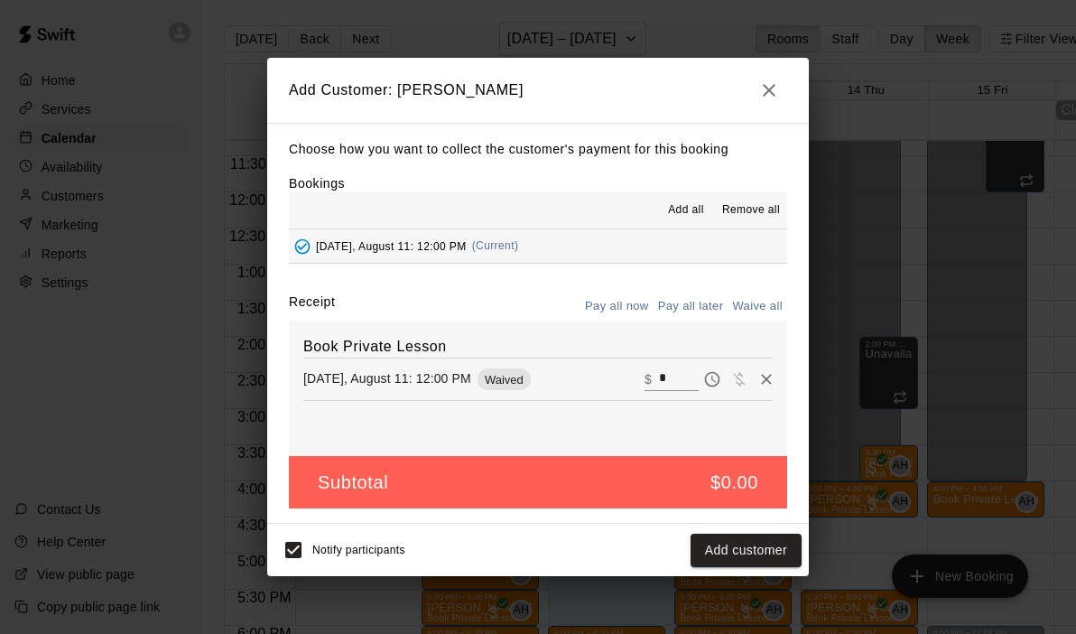
click at [686, 380] on input "*" at bounding box center [679, 378] width 40 height 23
type input "***"
click at [750, 566] on button "Checkout" at bounding box center [759, 549] width 85 height 33
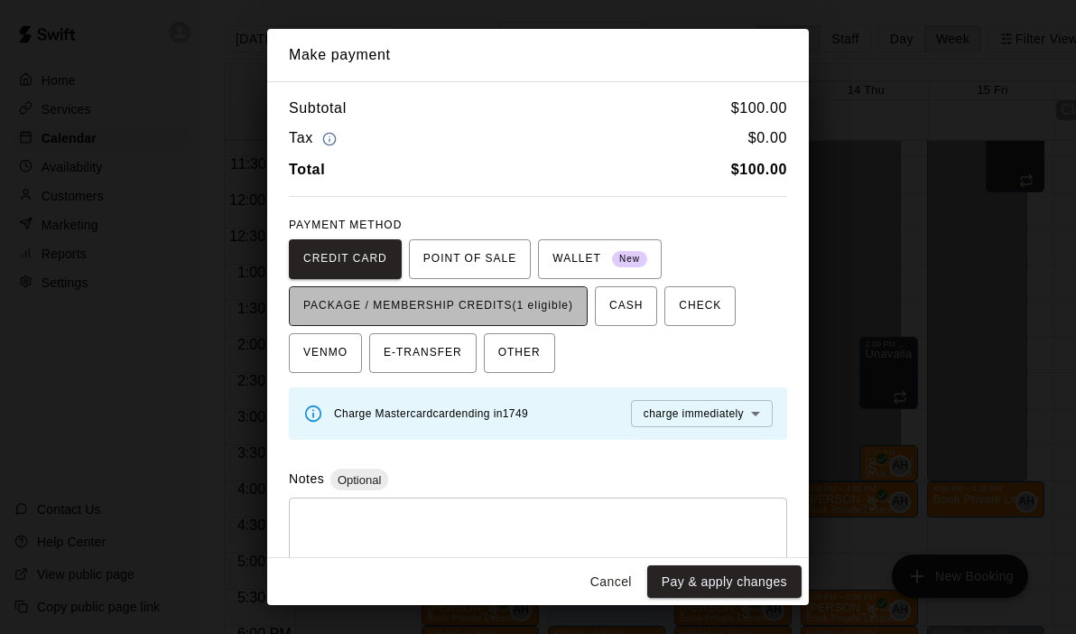
click at [524, 311] on span "PACKAGE / MEMBERSHIP CREDITS (1 eligible)" at bounding box center [438, 306] width 270 height 29
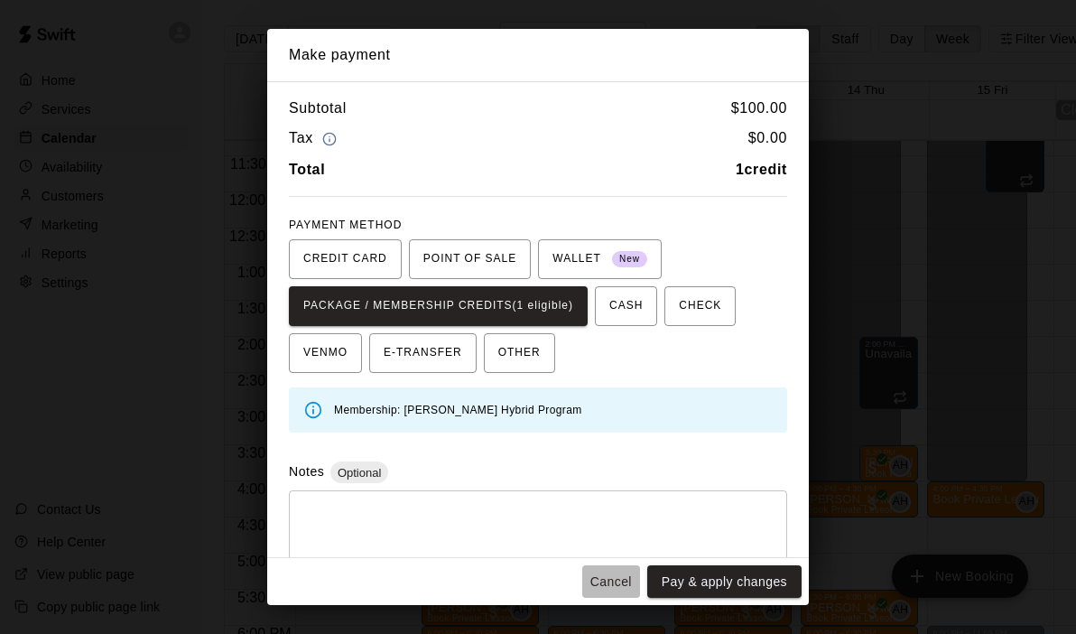
click at [612, 581] on button "Cancel" at bounding box center [611, 581] width 58 height 33
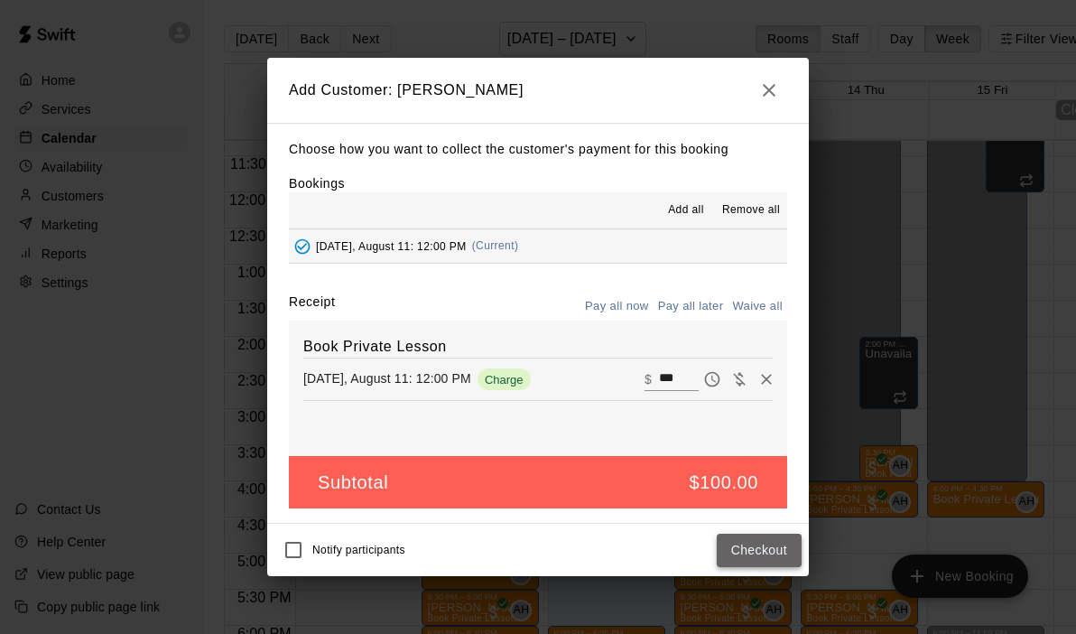
click at [755, 538] on button "Checkout" at bounding box center [759, 549] width 85 height 33
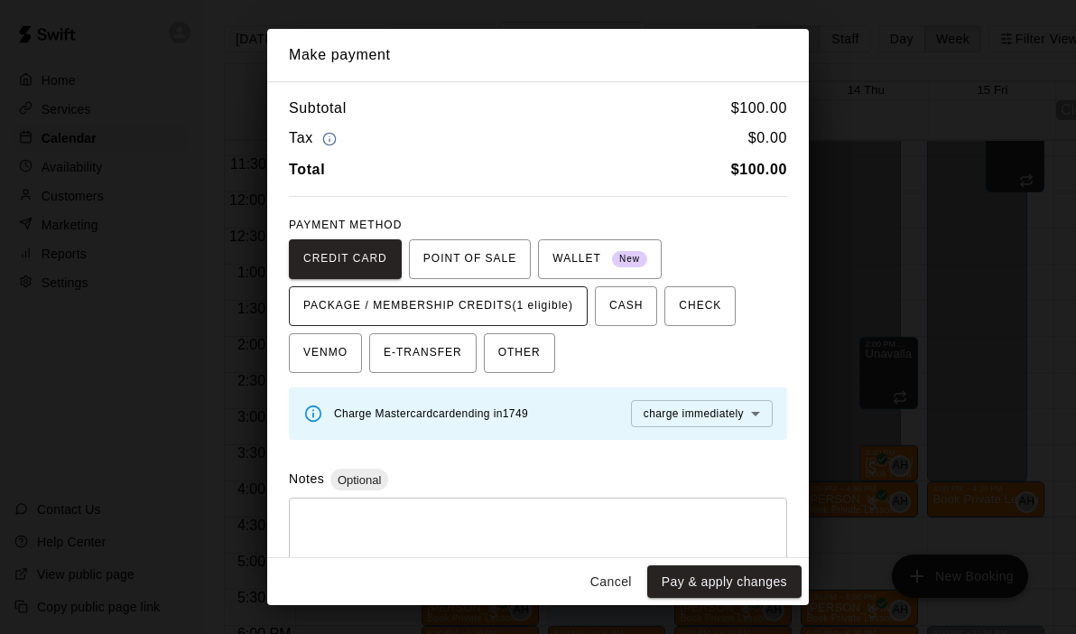
click at [492, 296] on span "PACKAGE / MEMBERSHIP CREDITS (1 eligible)" at bounding box center [438, 306] width 270 height 29
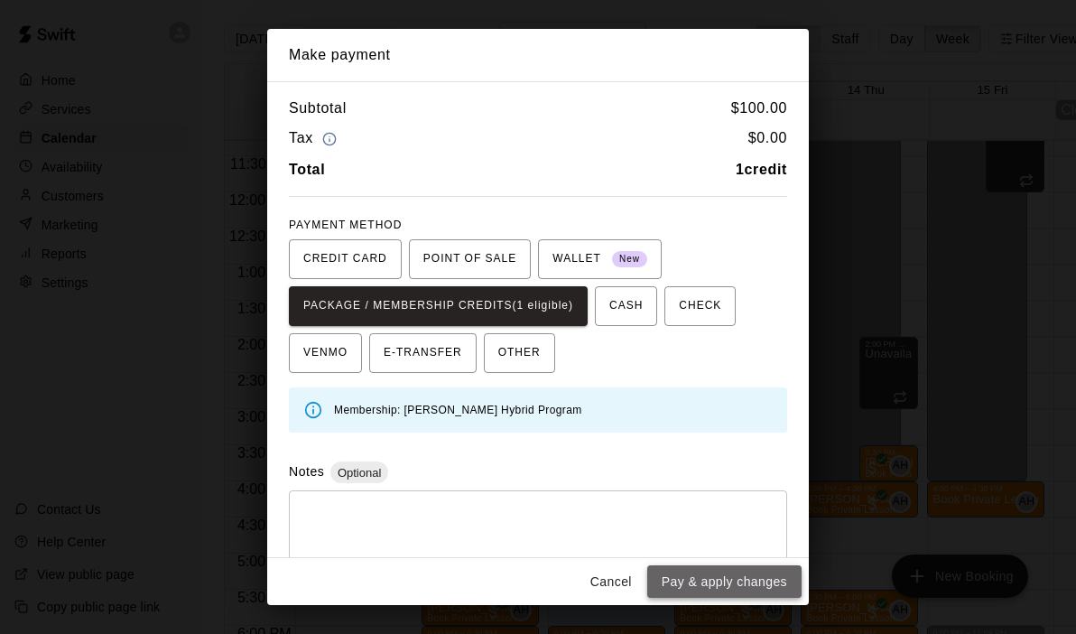
click at [746, 582] on button "Pay & apply changes" at bounding box center [724, 581] width 154 height 33
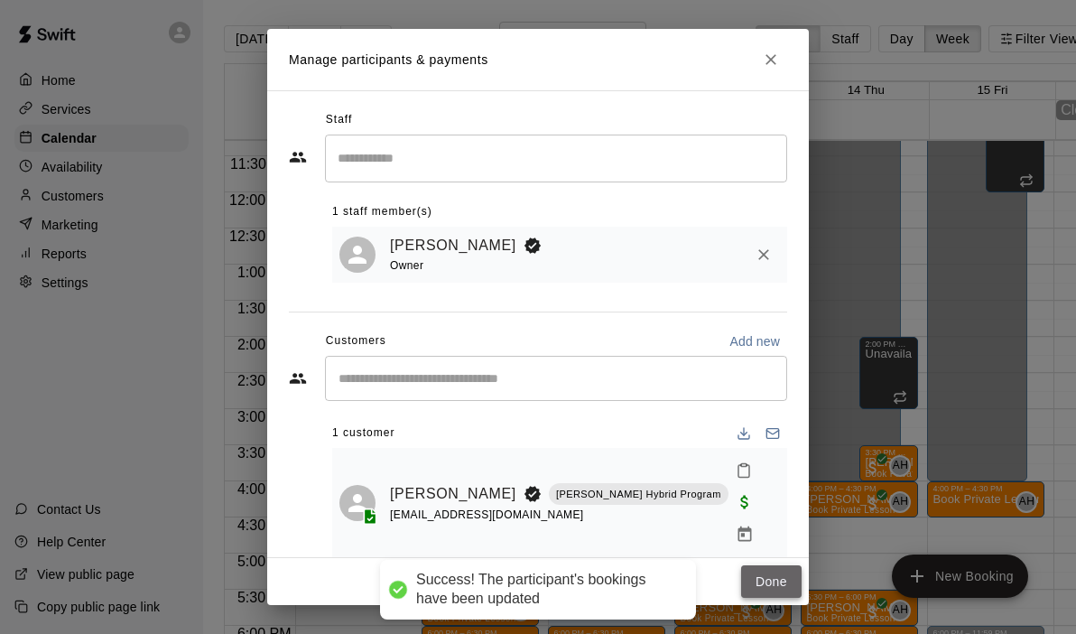
click at [784, 583] on button "Done" at bounding box center [771, 581] width 60 height 33
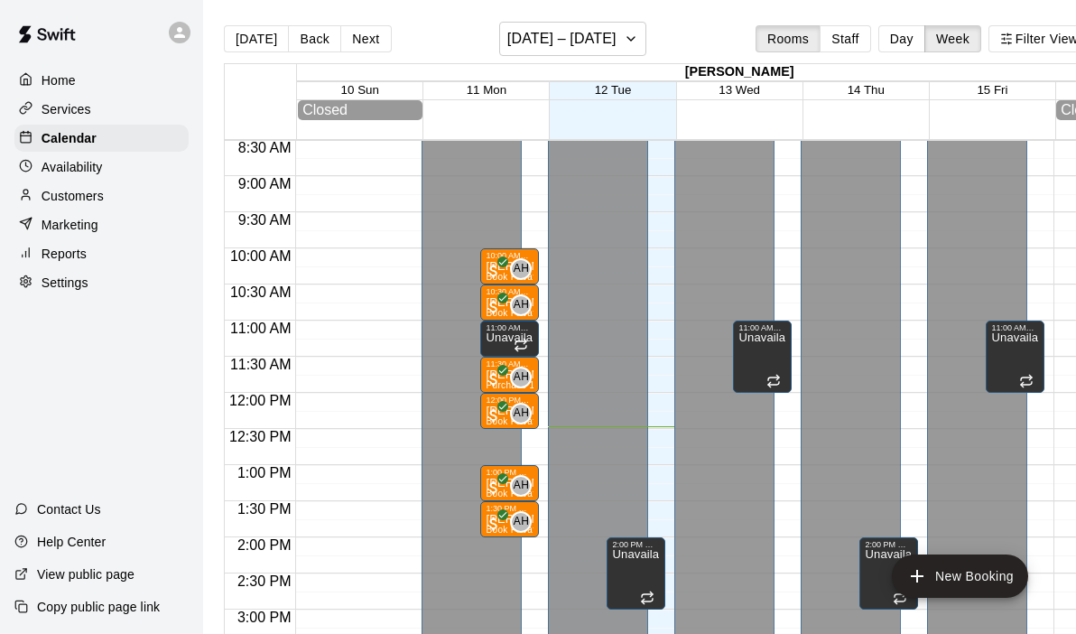
scroll to position [615, 0]
click at [527, 438] on div "12:00 AM – 4:00 PM Closed 5:00 PM – 5:30 PM Book Private Lesson AH 0 10:00 AM –…" at bounding box center [479, 392] width 117 height 1733
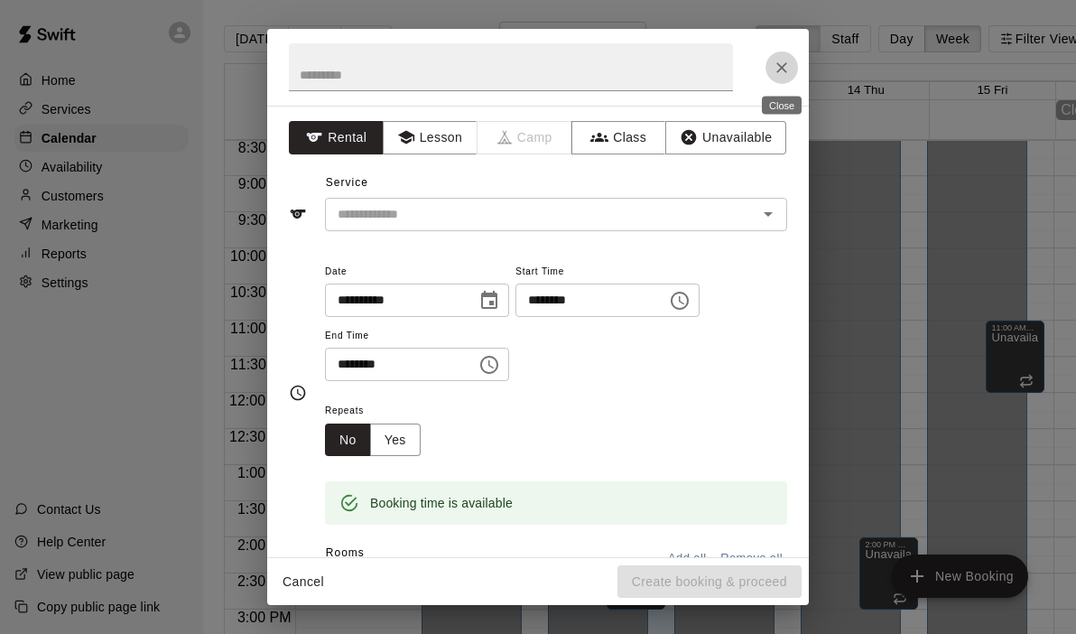
click at [781, 67] on icon "Close" at bounding box center [781, 67] width 11 height 11
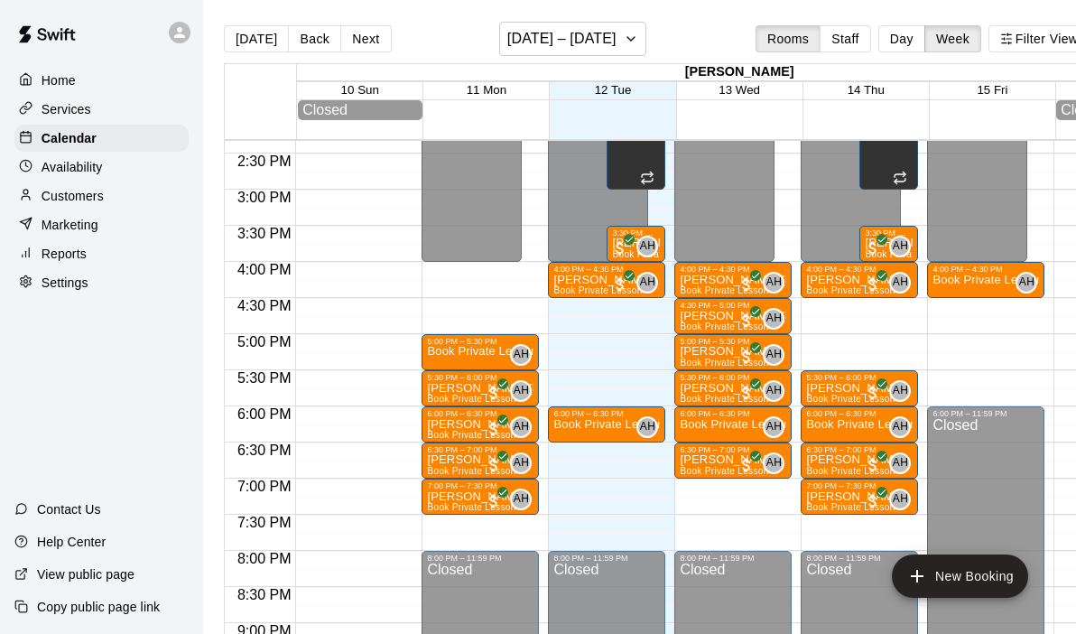
scroll to position [1042, 0]
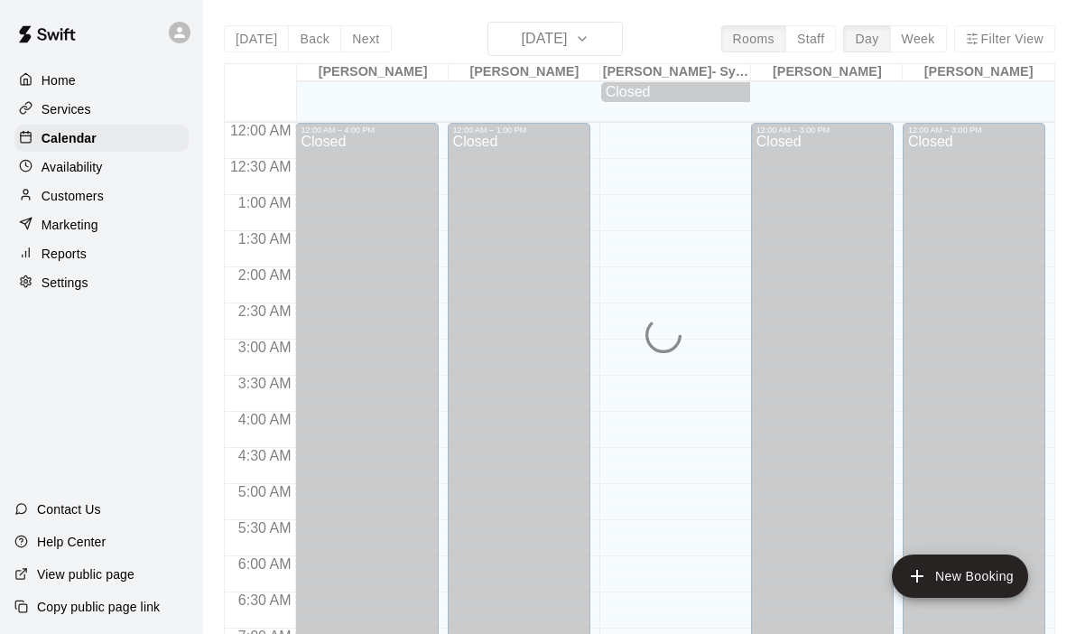
scroll to position [912, 0]
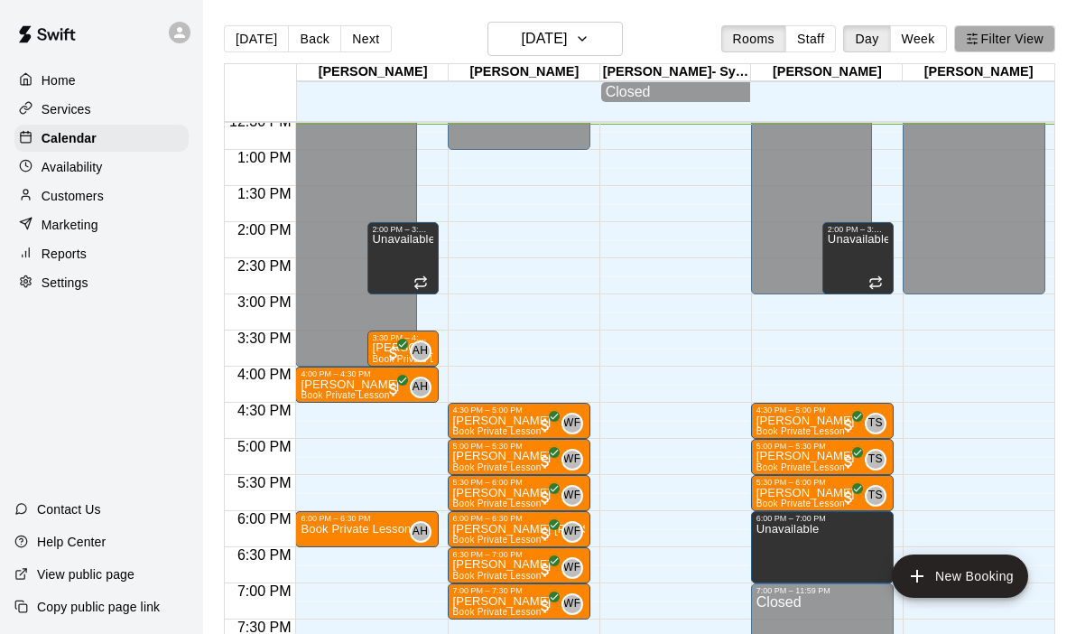
click at [977, 41] on button "Filter View" at bounding box center [1004, 38] width 101 height 27
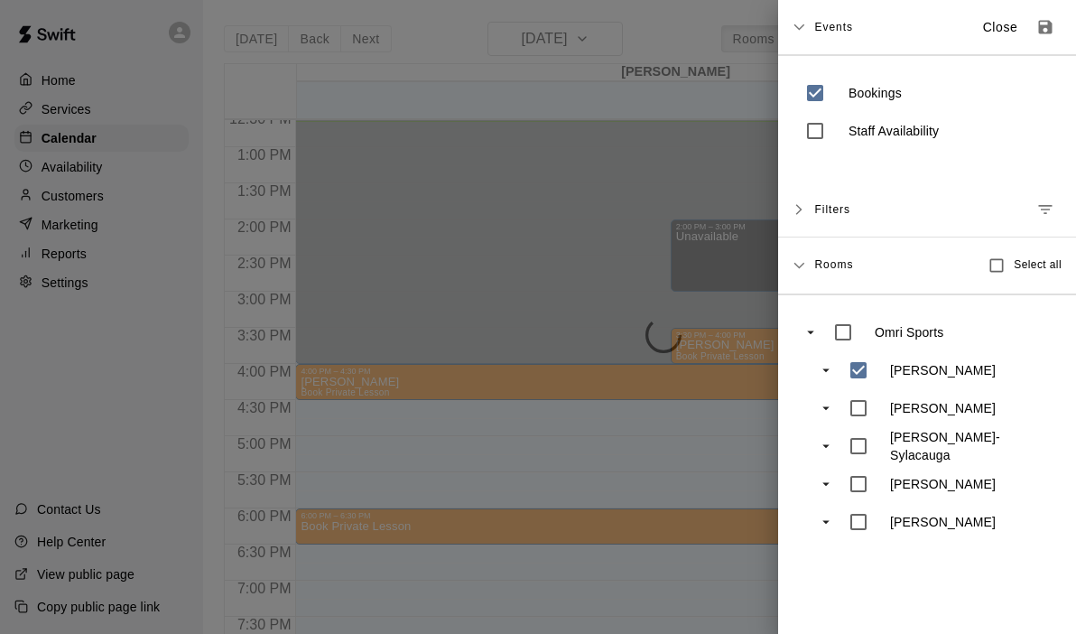
click at [710, 339] on div at bounding box center [538, 317] width 1076 height 634
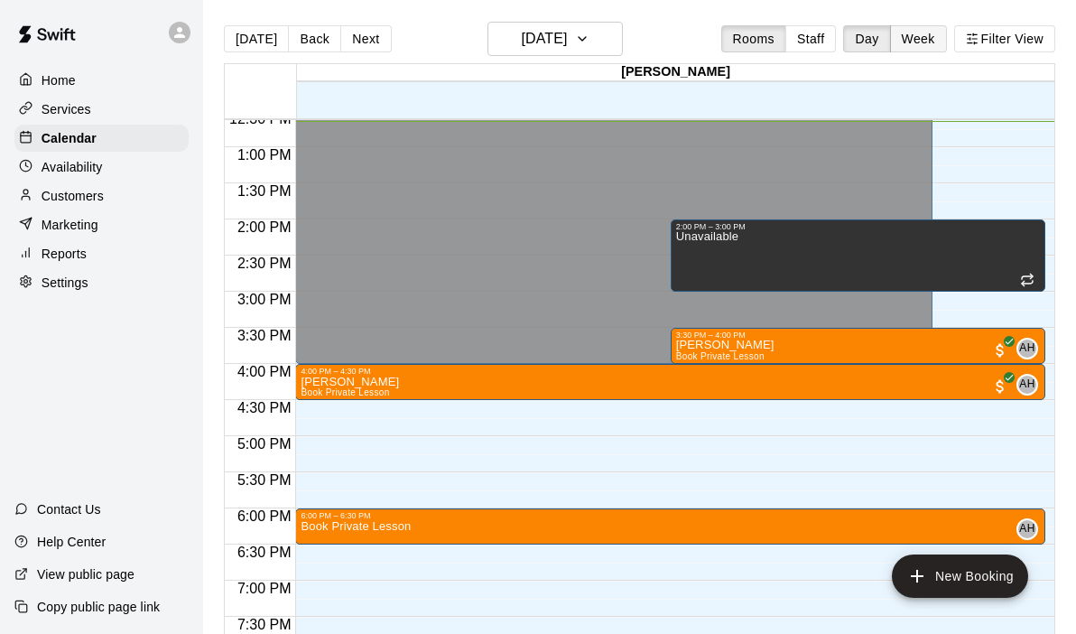
click at [898, 42] on button "Week" at bounding box center [918, 38] width 57 height 27
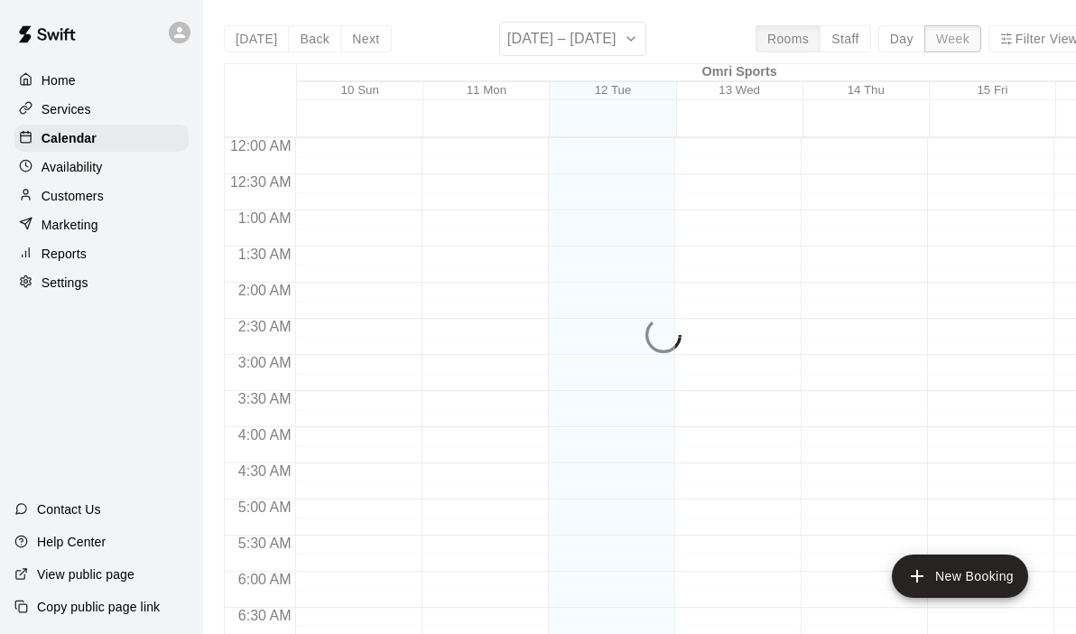
scroll to position [912, 0]
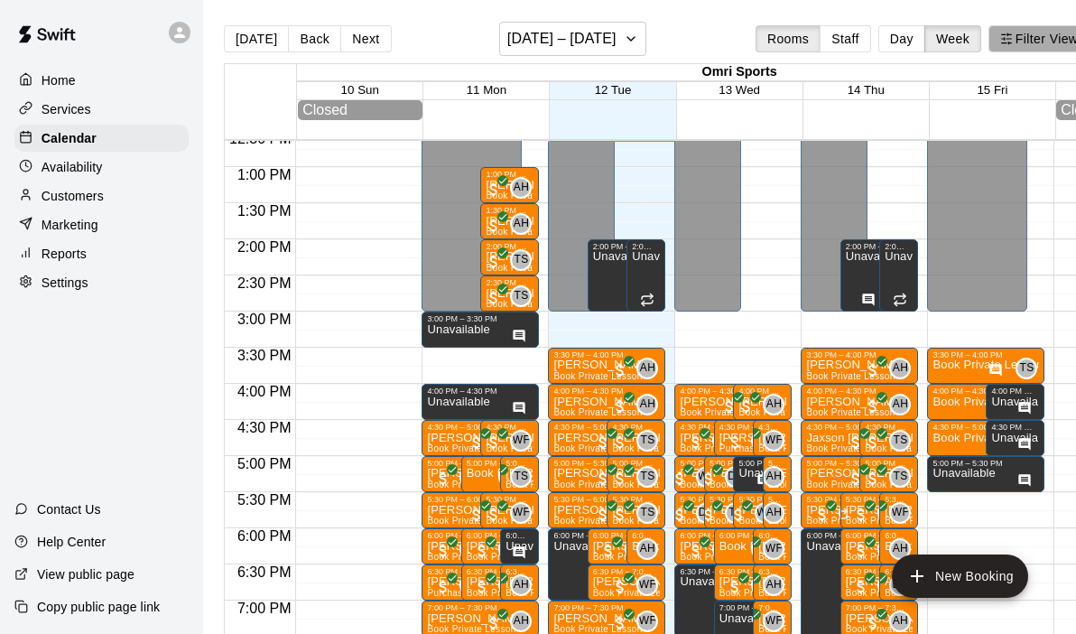
click at [1037, 38] on button "Filter View" at bounding box center [1038, 38] width 101 height 27
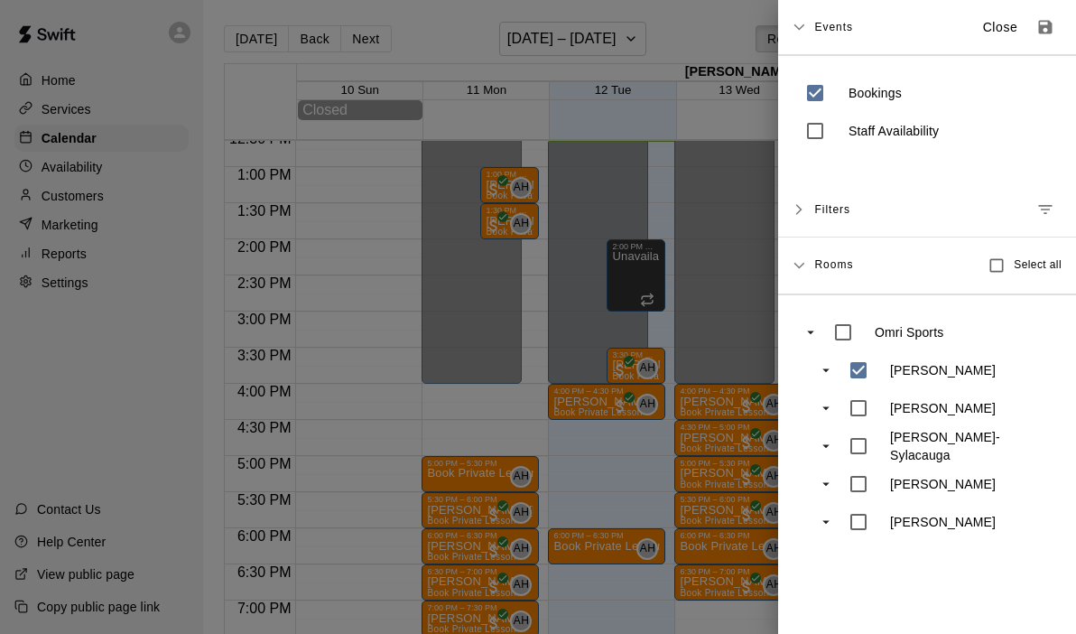
click at [600, 459] on div at bounding box center [538, 317] width 1076 height 634
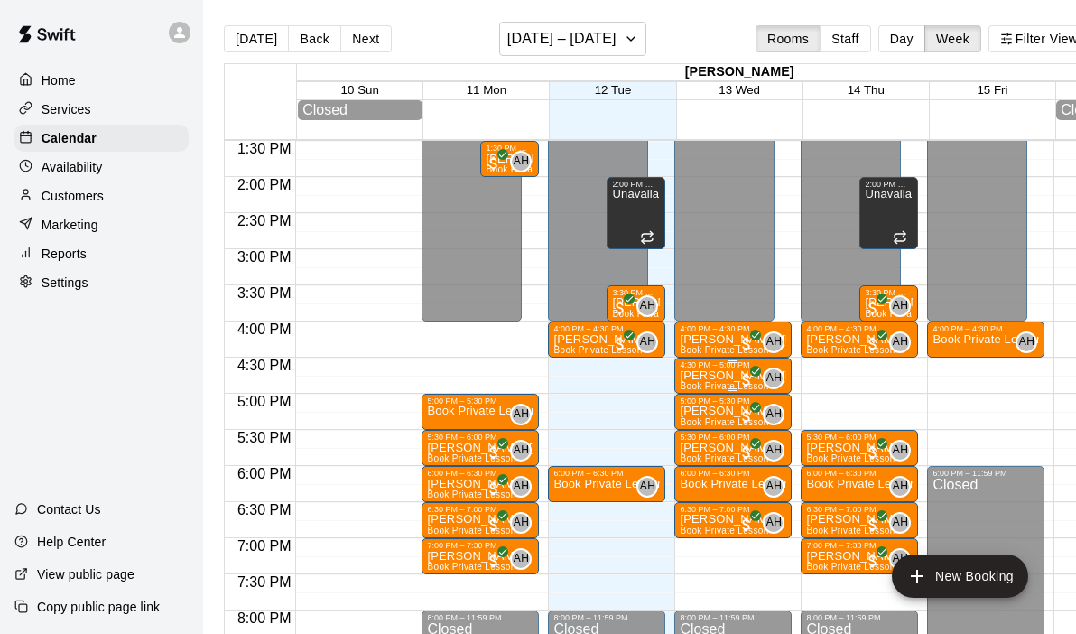
scroll to position [982, 0]
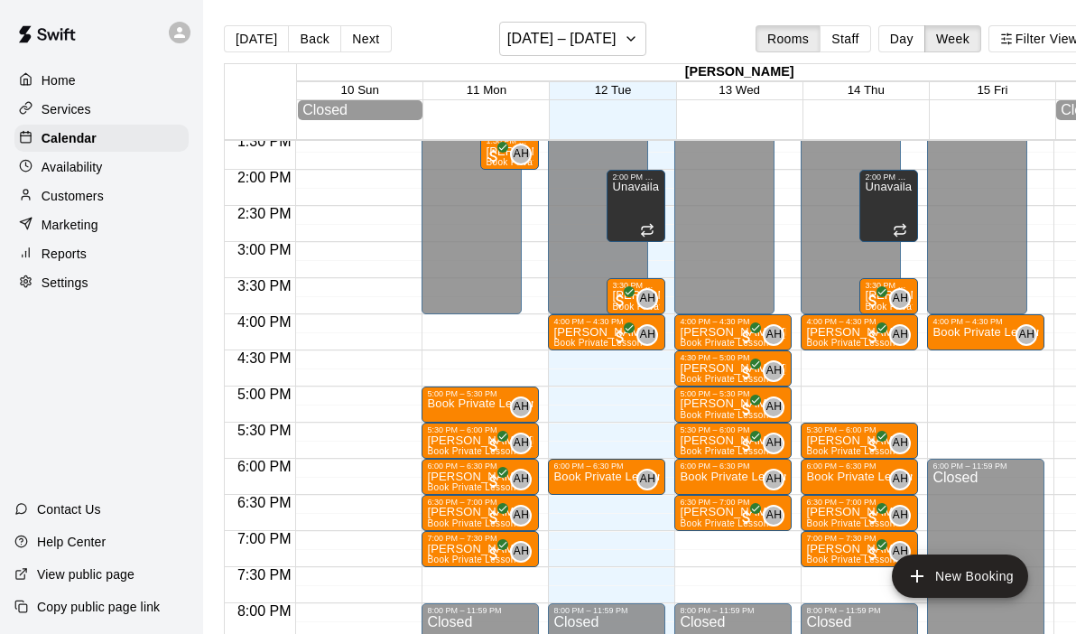
click at [93, 203] on p "Customers" at bounding box center [73, 196] width 62 height 18
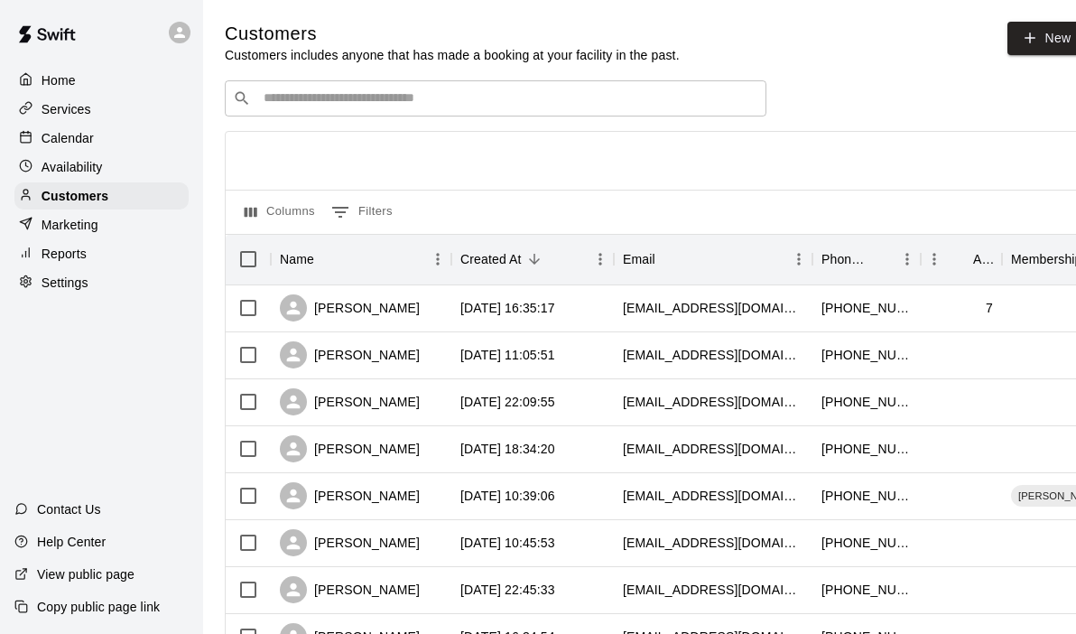
click at [392, 107] on input "Search customers by name or email" at bounding box center [508, 98] width 500 height 18
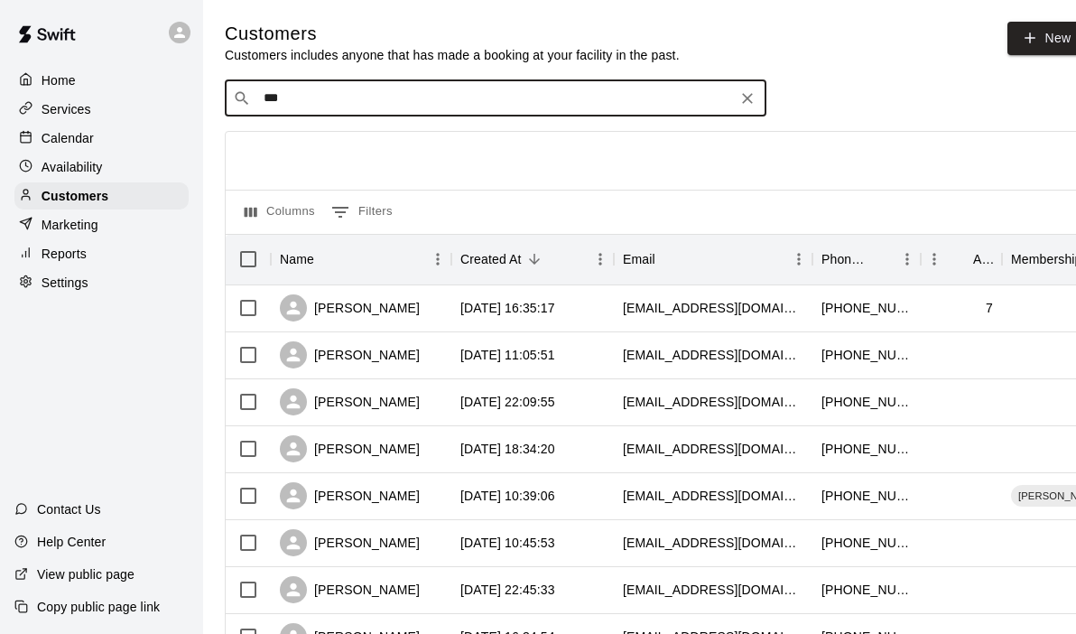
type input "****"
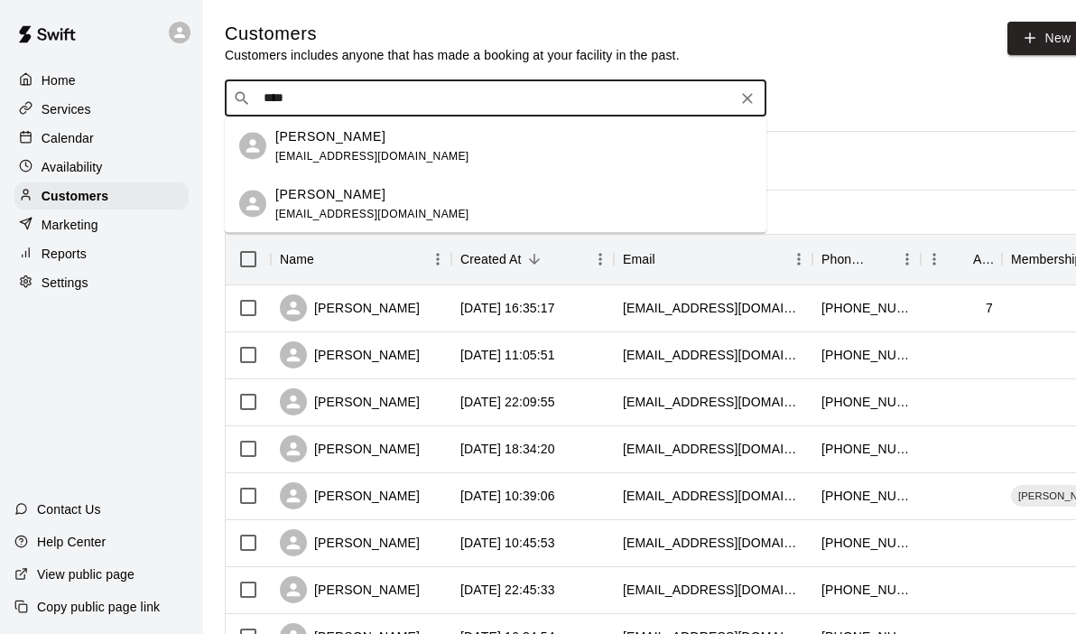
click at [362, 195] on p "[PERSON_NAME]" at bounding box center [330, 193] width 110 height 19
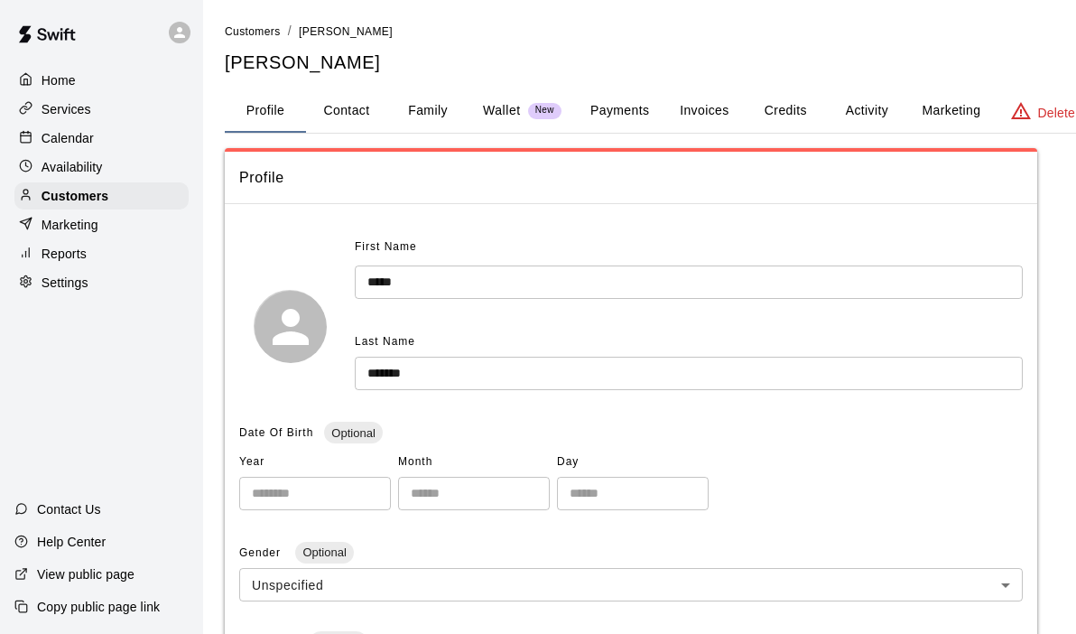
click at [863, 114] on button "Activity" at bounding box center [866, 110] width 81 height 43
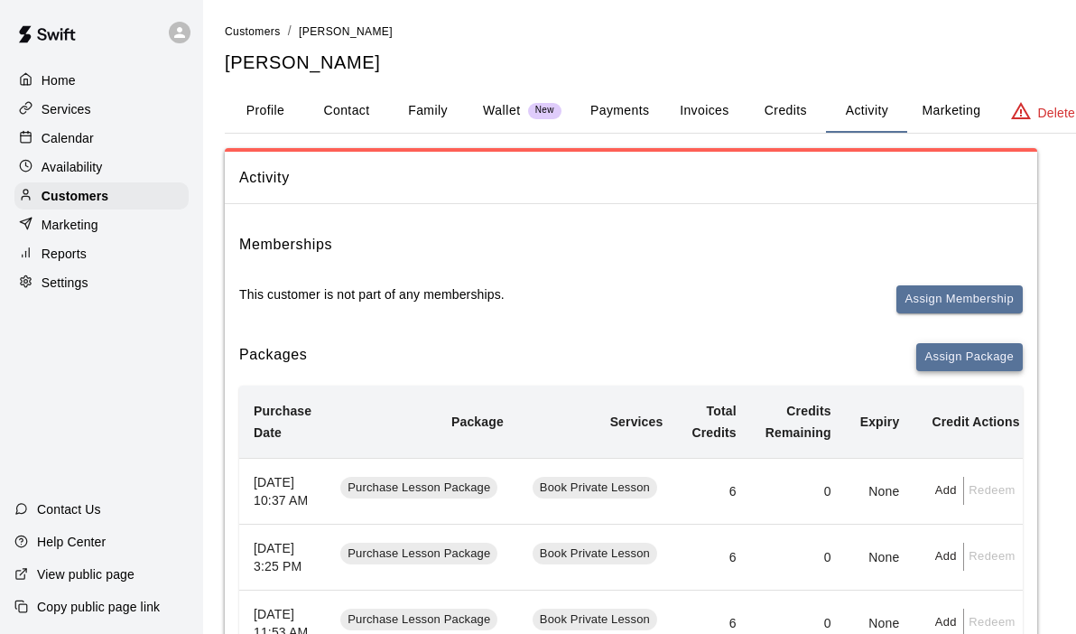
click at [949, 353] on button "Assign Package" at bounding box center [969, 357] width 107 height 28
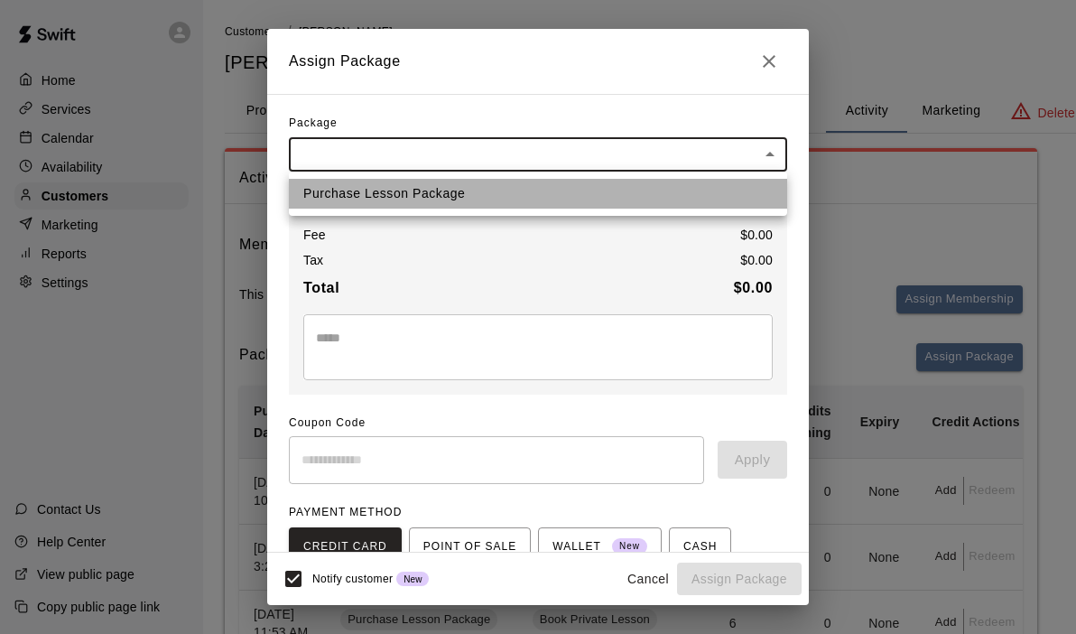
click at [445, 199] on li "Purchase Lesson Package" at bounding box center [538, 194] width 498 height 30
type input "**********"
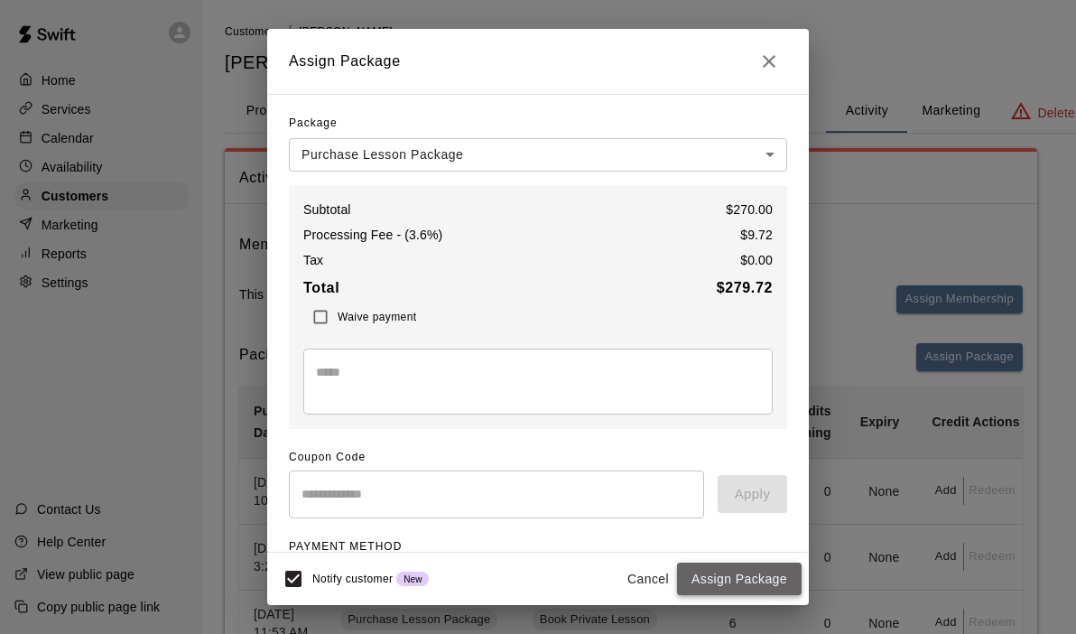
click at [723, 571] on button "Assign Package" at bounding box center [739, 578] width 125 height 33
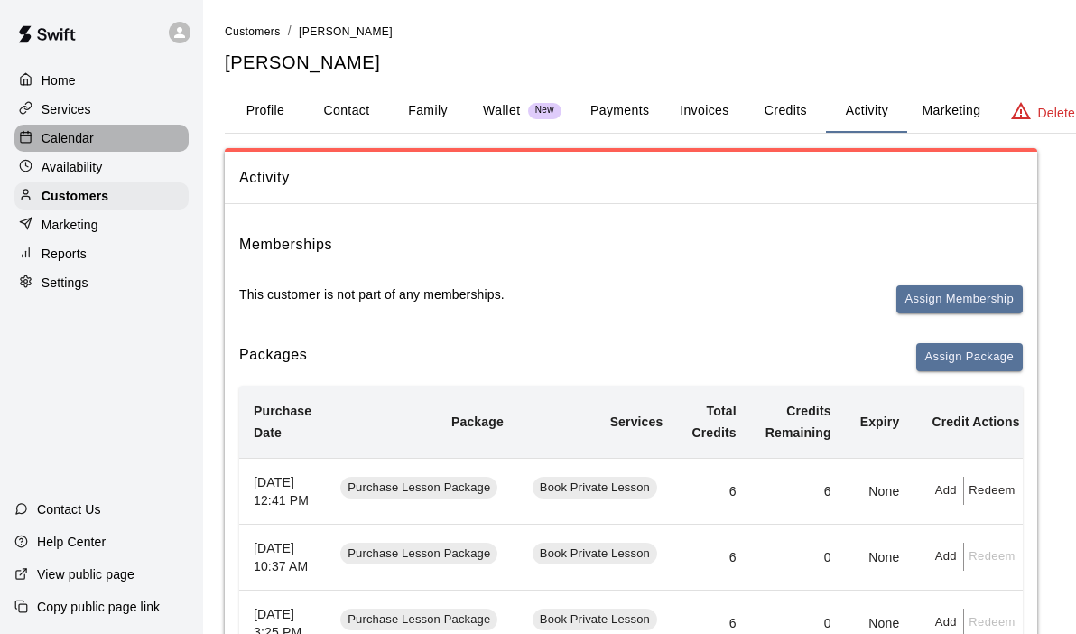
click at [91, 137] on p "Calendar" at bounding box center [68, 138] width 52 height 18
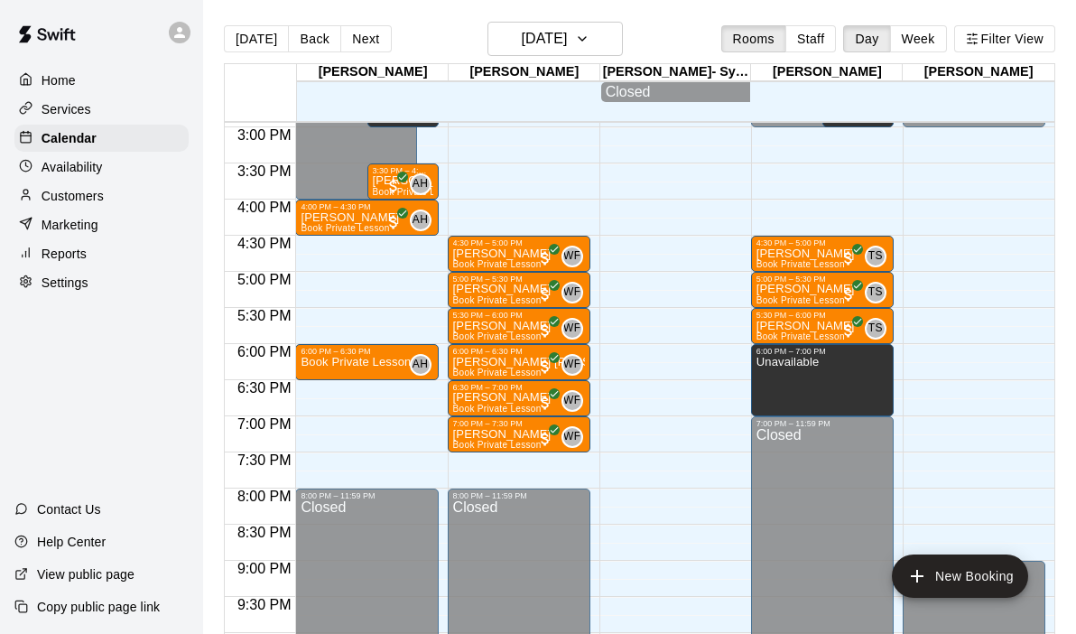
scroll to position [1079, 0]
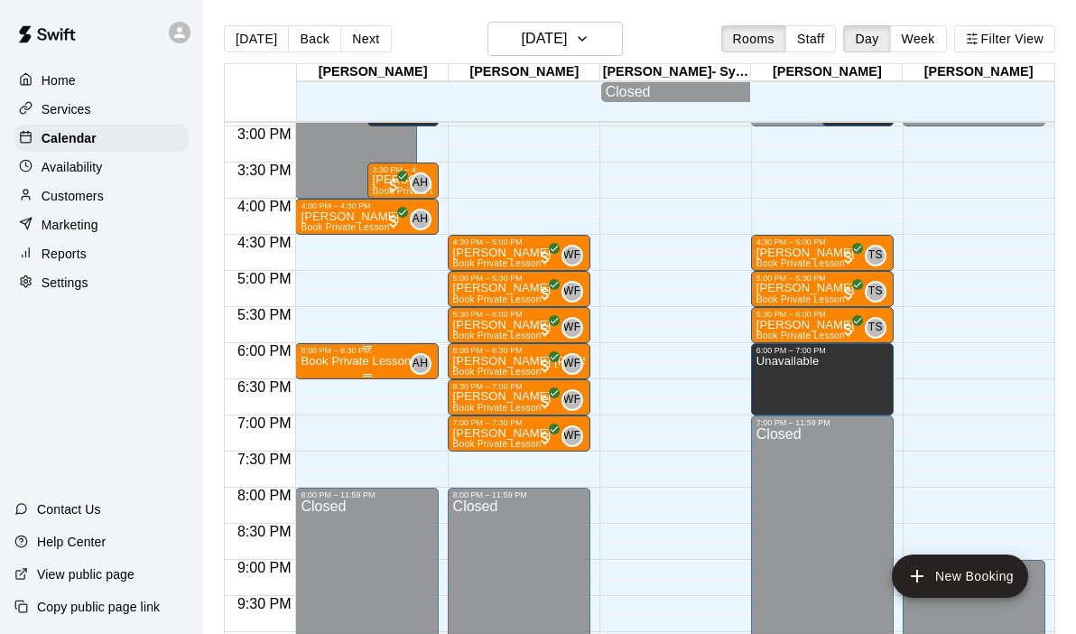
click at [372, 354] on div "6:00 PM – 6:30 PM" at bounding box center [367, 350] width 132 height 9
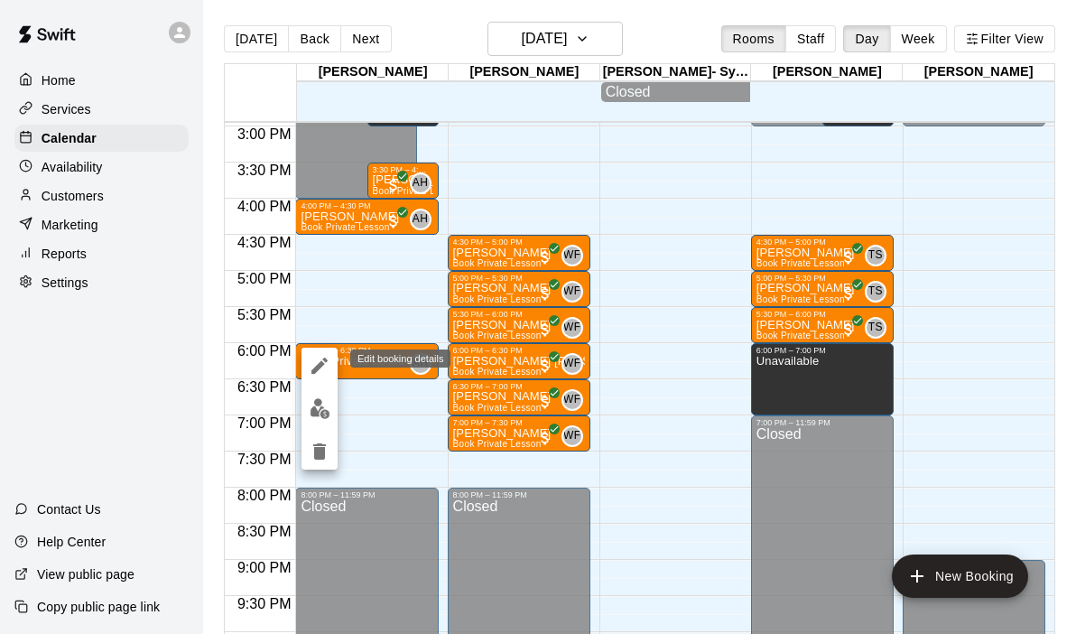
click at [314, 393] on button "edit" at bounding box center [319, 408] width 36 height 35
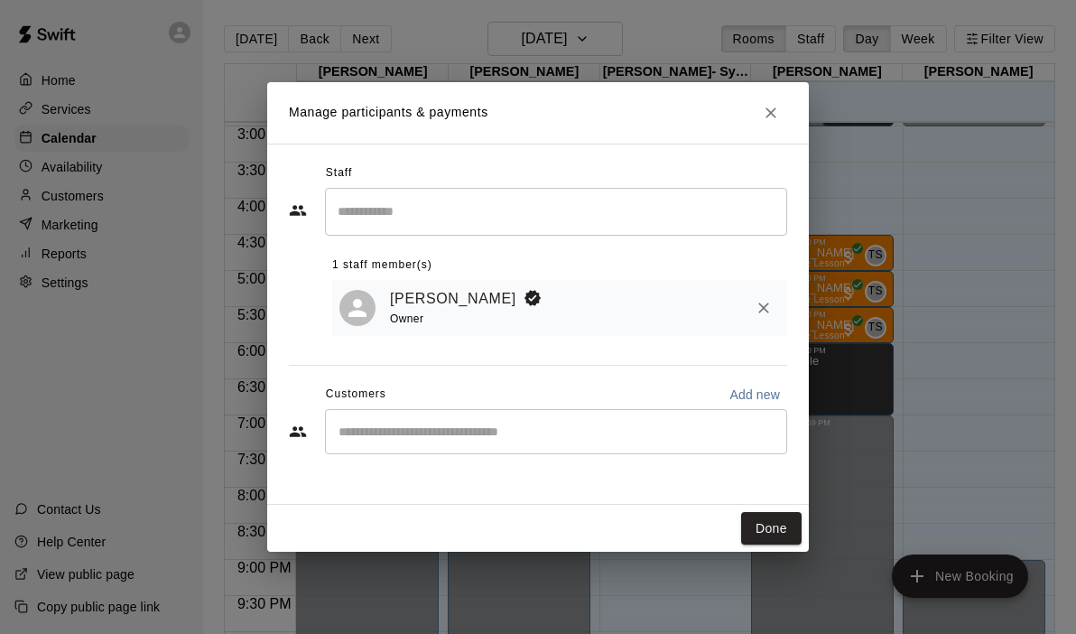
click at [395, 437] on input "Start typing to search customers..." at bounding box center [556, 431] width 446 height 18
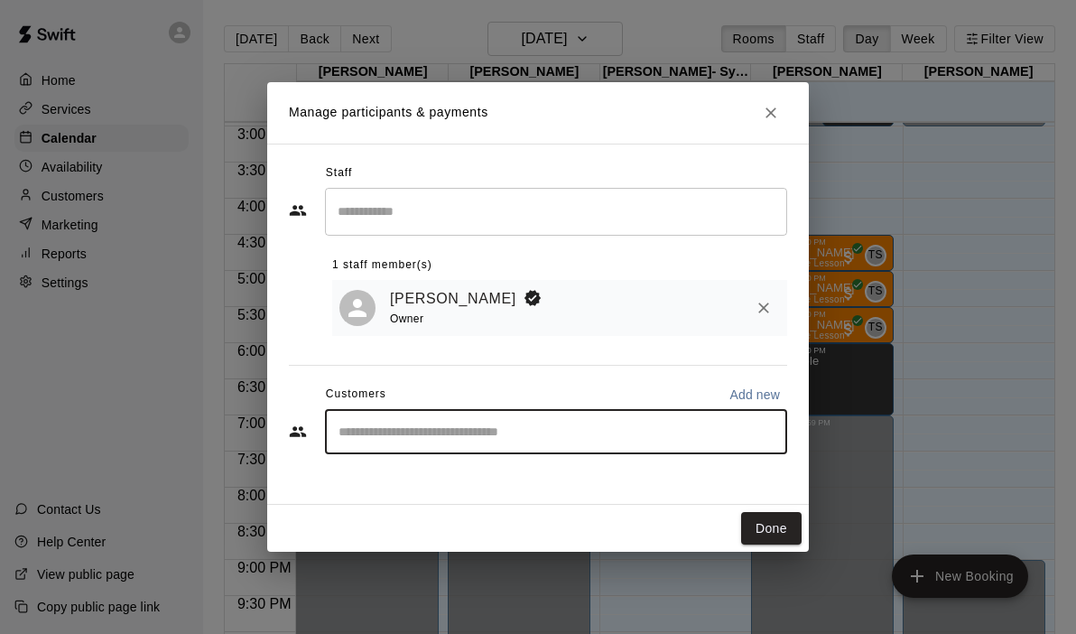
type input "*"
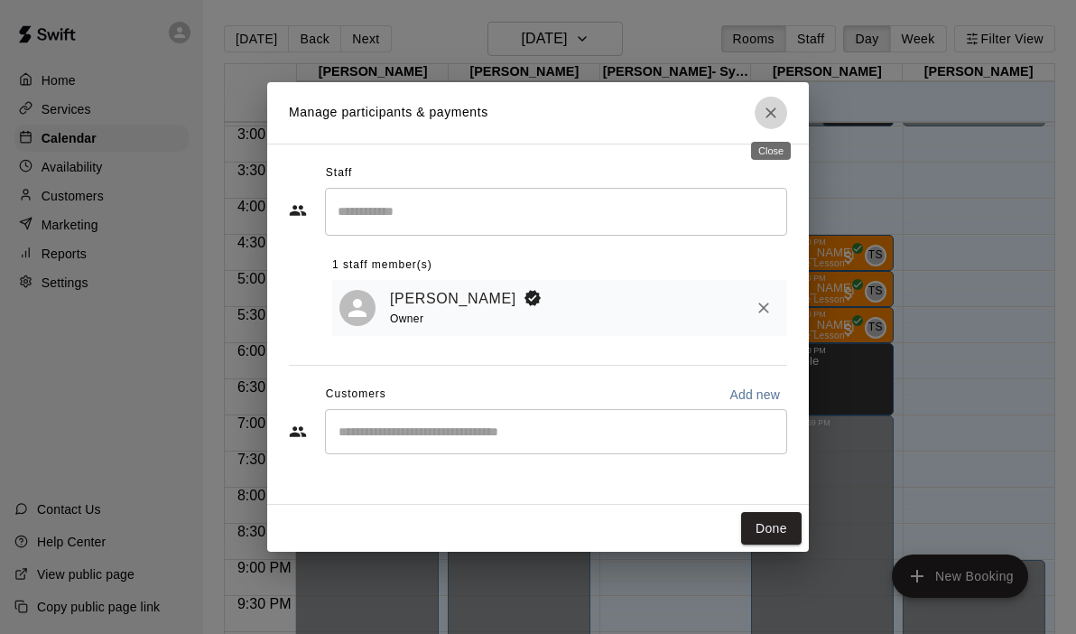
click at [773, 114] on icon "Close" at bounding box center [770, 112] width 11 height 11
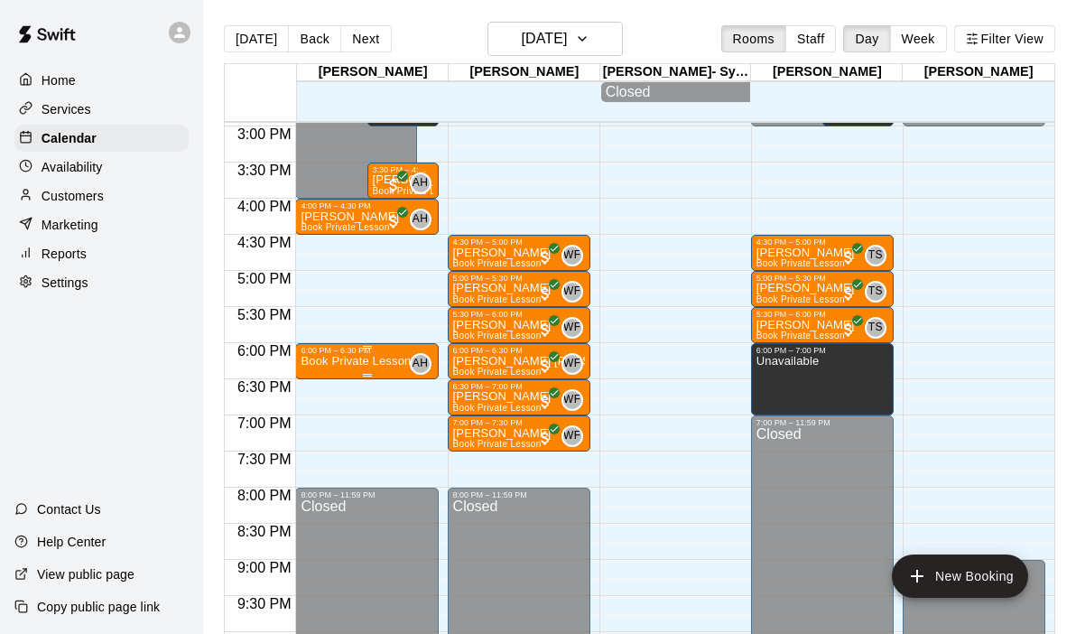
click at [366, 361] on p "Book Private Lesson" at bounding box center [356, 361] width 110 height 0
click at [315, 427] on img "edit" at bounding box center [320, 423] width 21 height 21
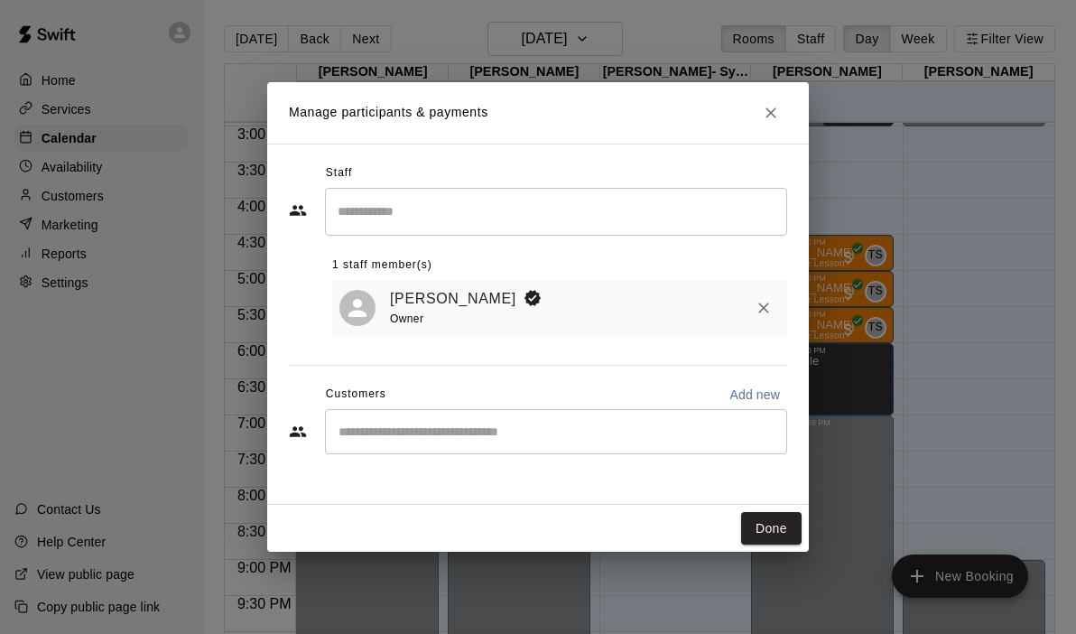
click at [431, 432] on input "Start typing to search customers..." at bounding box center [556, 431] width 446 height 18
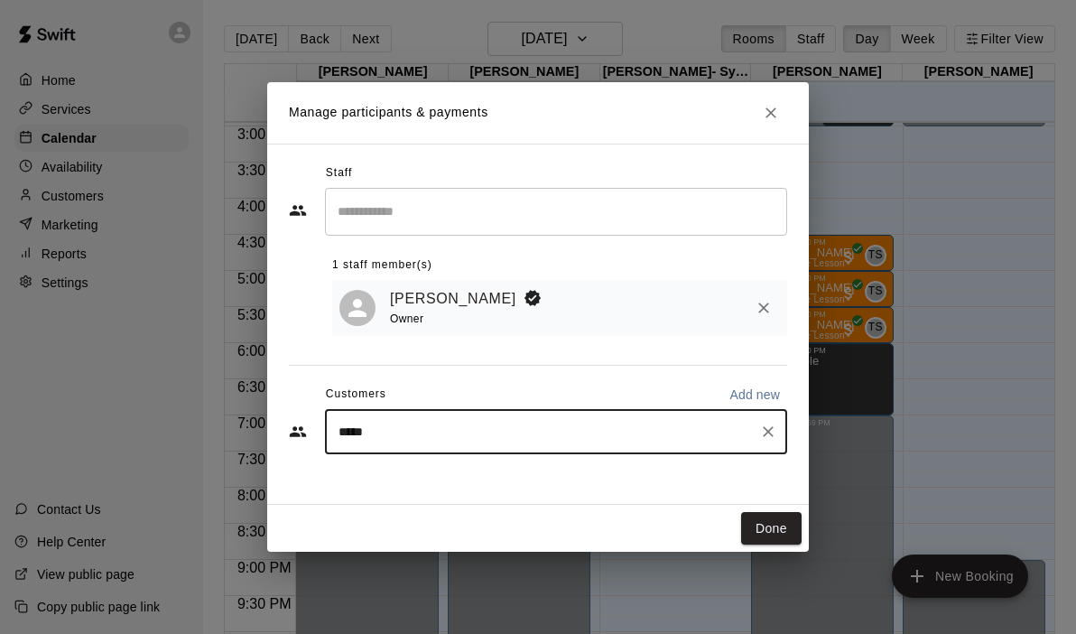
type input "******"
click at [425, 475] on p "[PERSON_NAME]" at bounding box center [430, 474] width 110 height 19
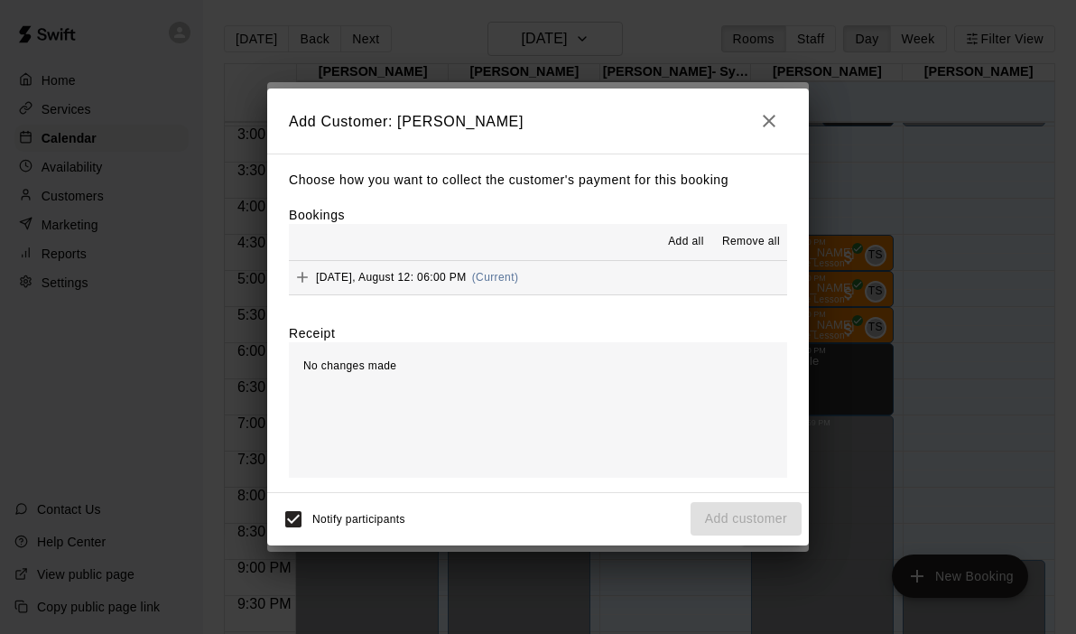
click at [588, 287] on button "[DATE], August 12: 06:00 PM (Current)" at bounding box center [538, 277] width 498 height 33
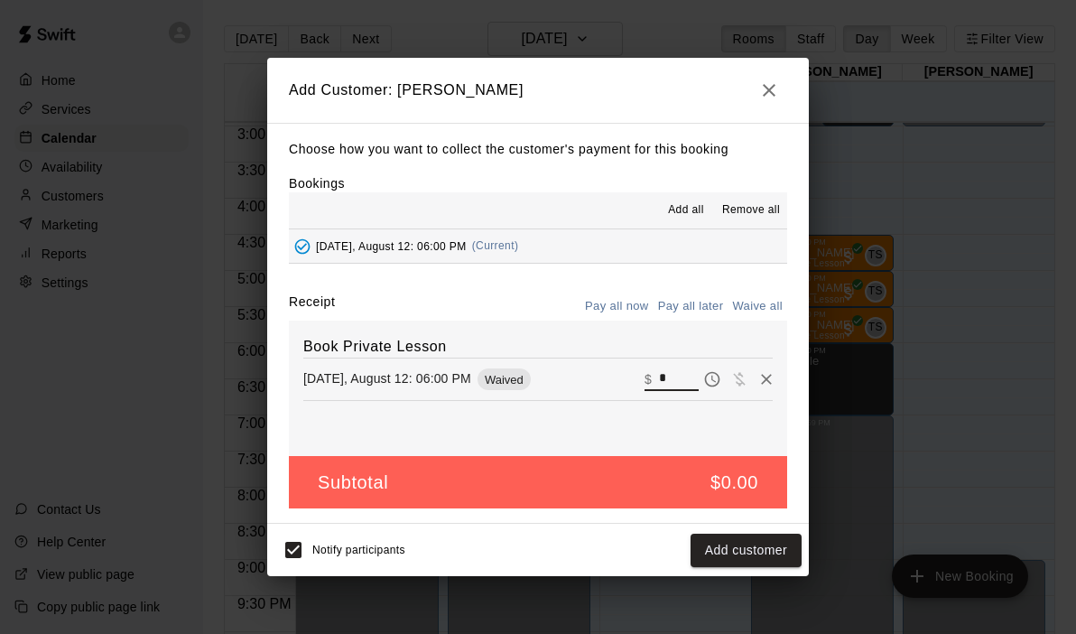
click at [674, 378] on input "*" at bounding box center [679, 378] width 40 height 23
type input "**"
click at [749, 556] on button "Checkout" at bounding box center [759, 549] width 85 height 33
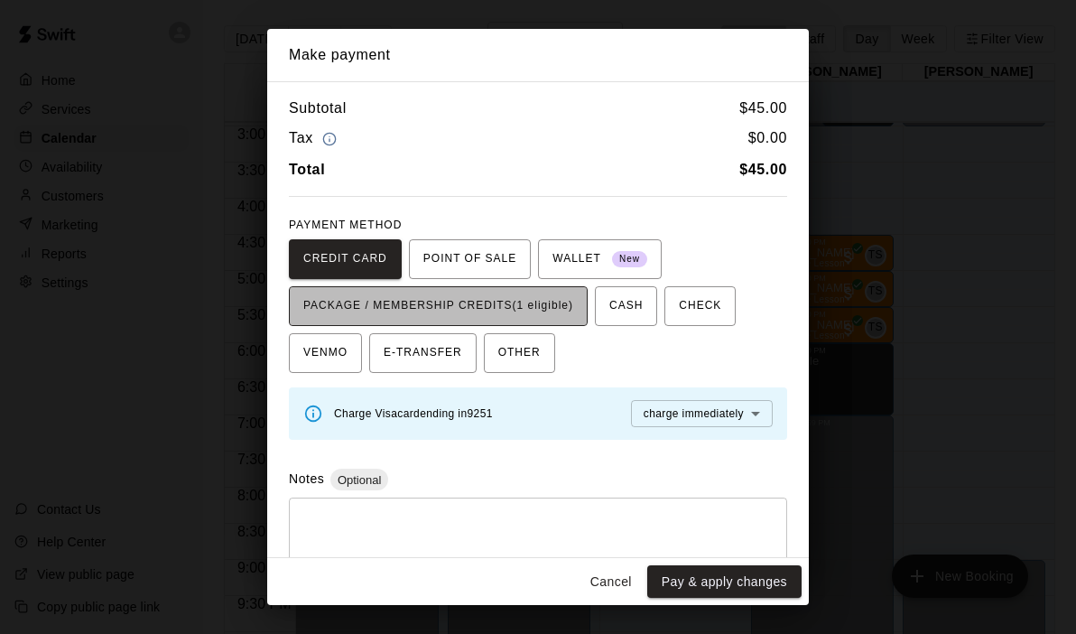
click at [533, 300] on span "PACKAGE / MEMBERSHIP CREDITS (1 eligible)" at bounding box center [438, 306] width 270 height 29
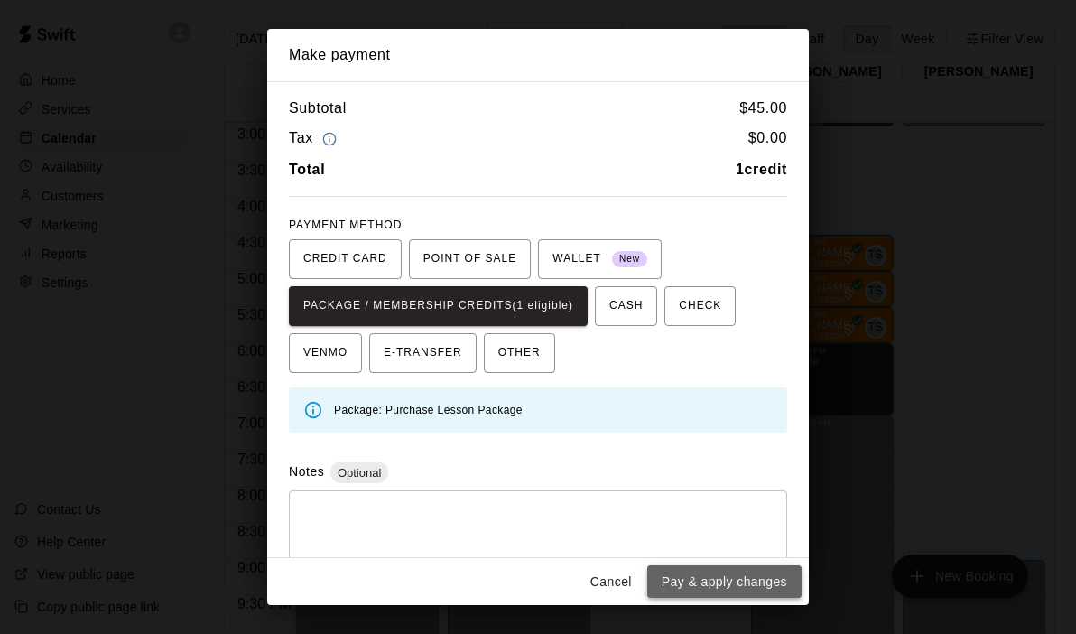
click at [693, 579] on button "Pay & apply changes" at bounding box center [724, 581] width 154 height 33
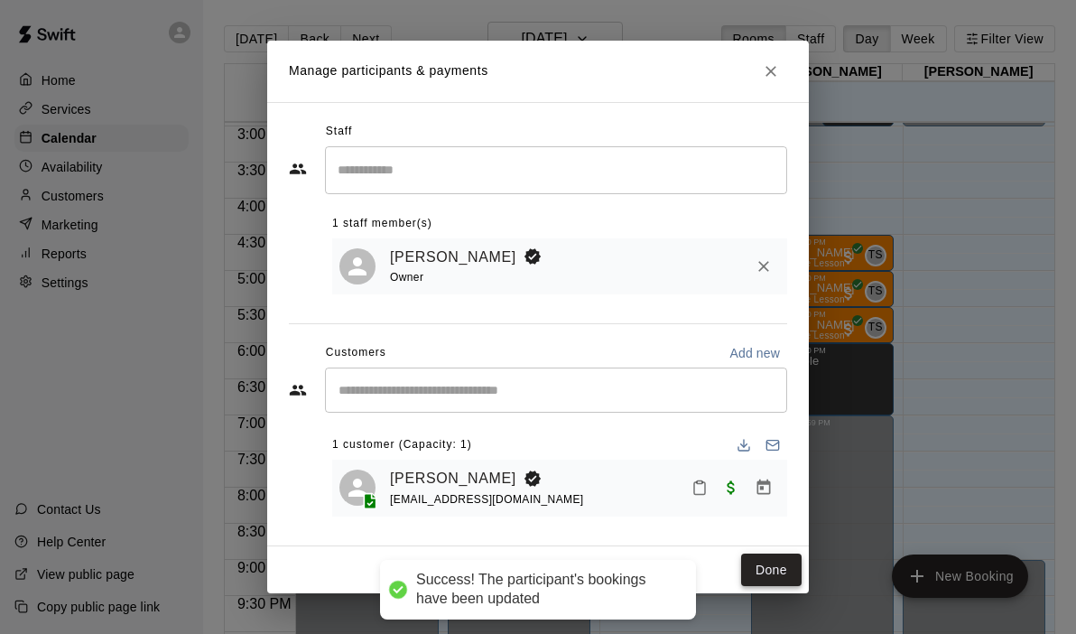
click at [791, 566] on button "Done" at bounding box center [771, 569] width 60 height 33
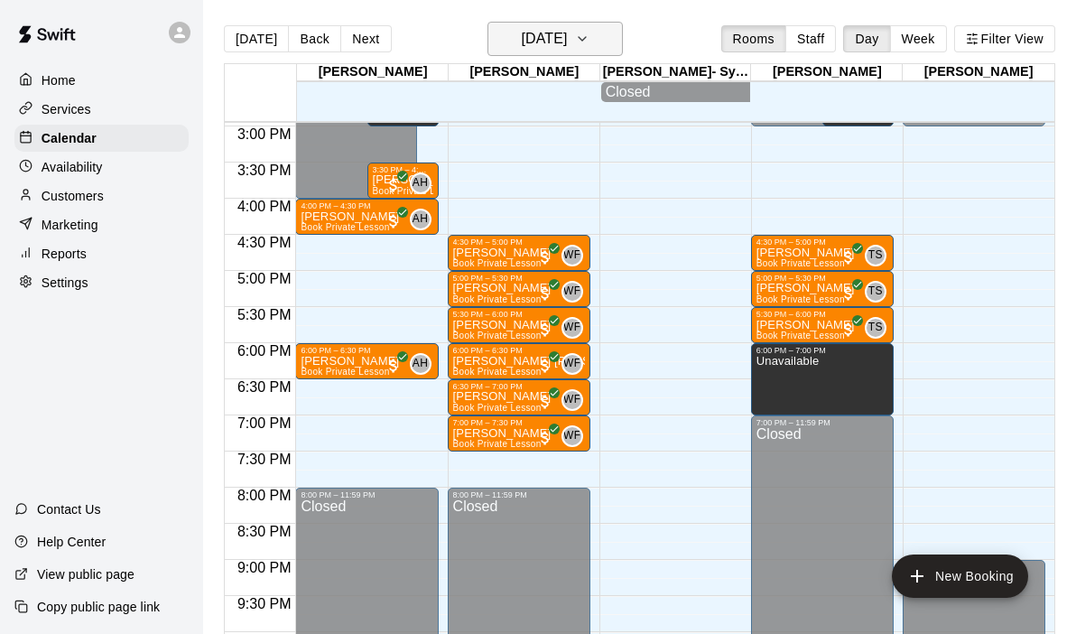
click at [589, 42] on icon "button" at bounding box center [582, 39] width 14 height 22
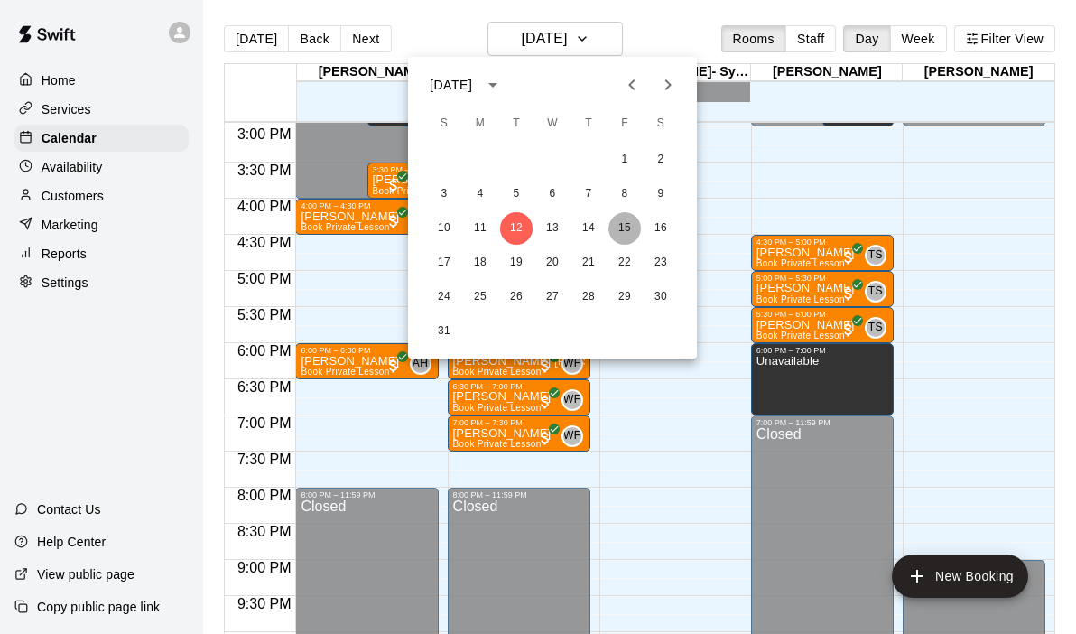
click at [622, 223] on button "15" at bounding box center [624, 228] width 32 height 32
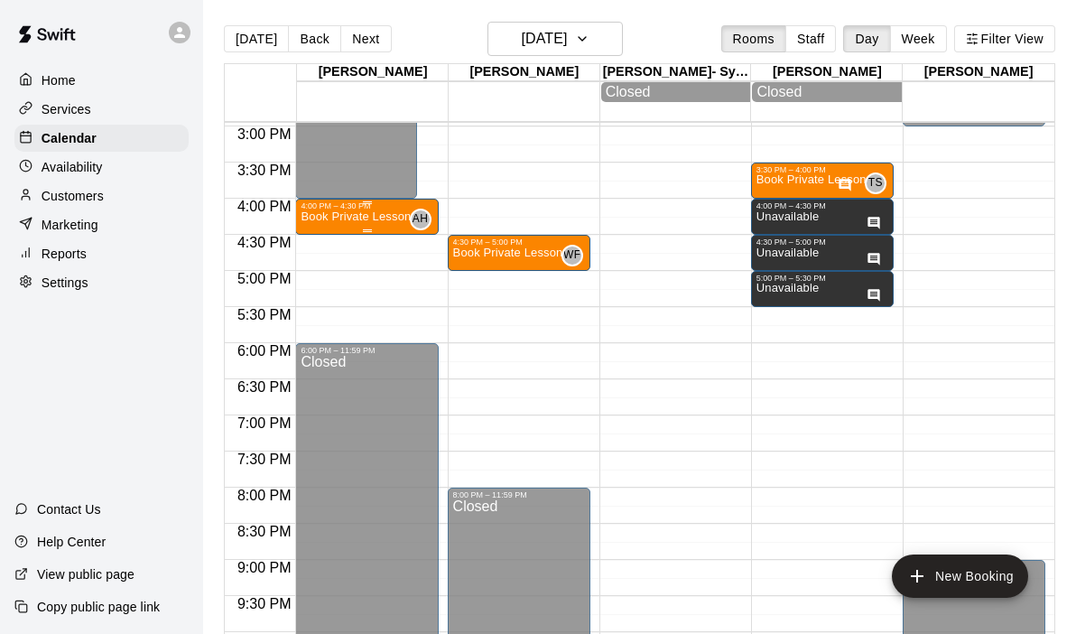
click at [344, 209] on div "4:00 PM – 4:30 PM" at bounding box center [367, 205] width 132 height 9
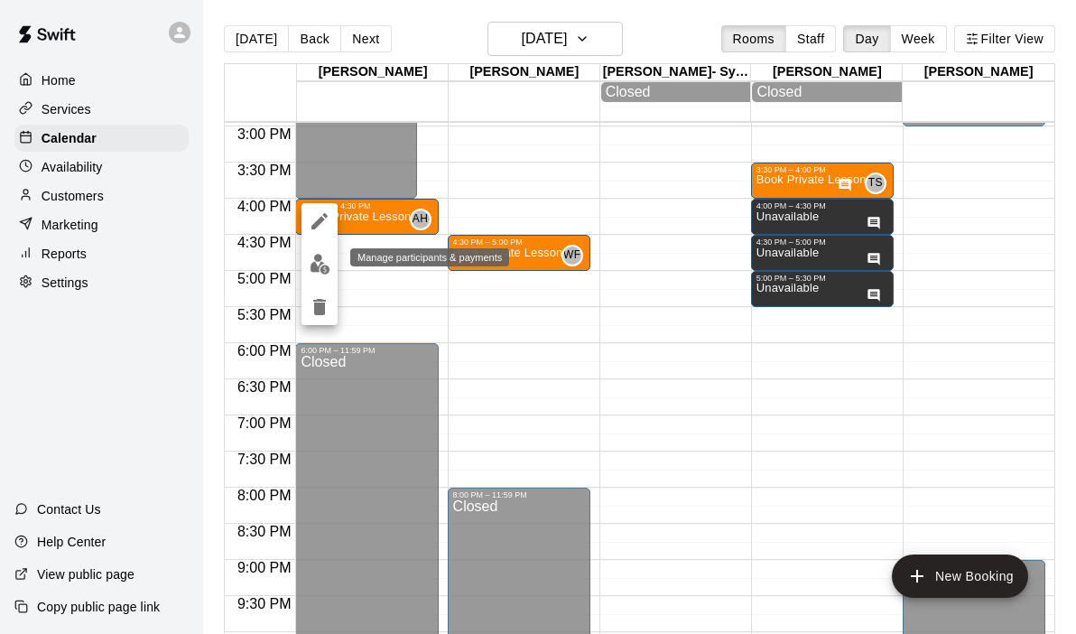
click at [312, 273] on img "edit" at bounding box center [320, 264] width 21 height 21
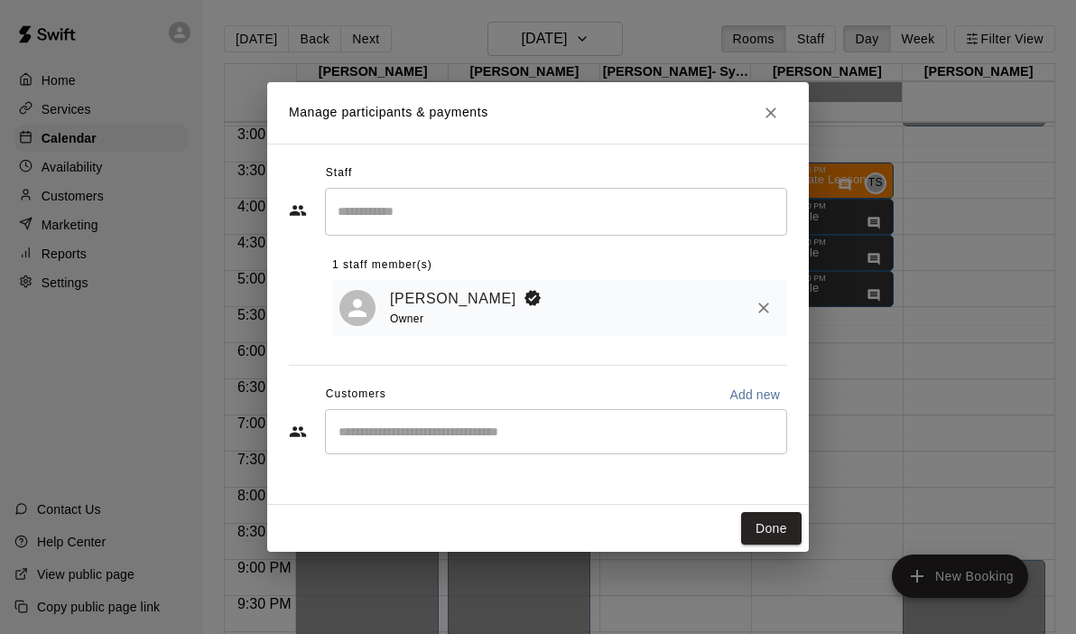
click at [385, 447] on div "​" at bounding box center [556, 431] width 462 height 45
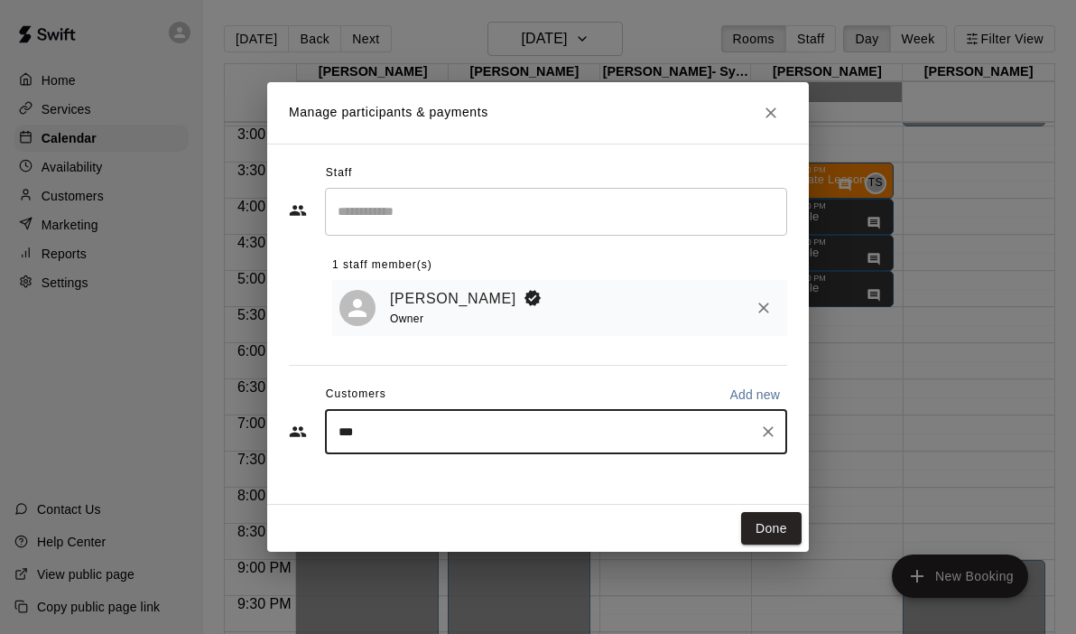
type input "****"
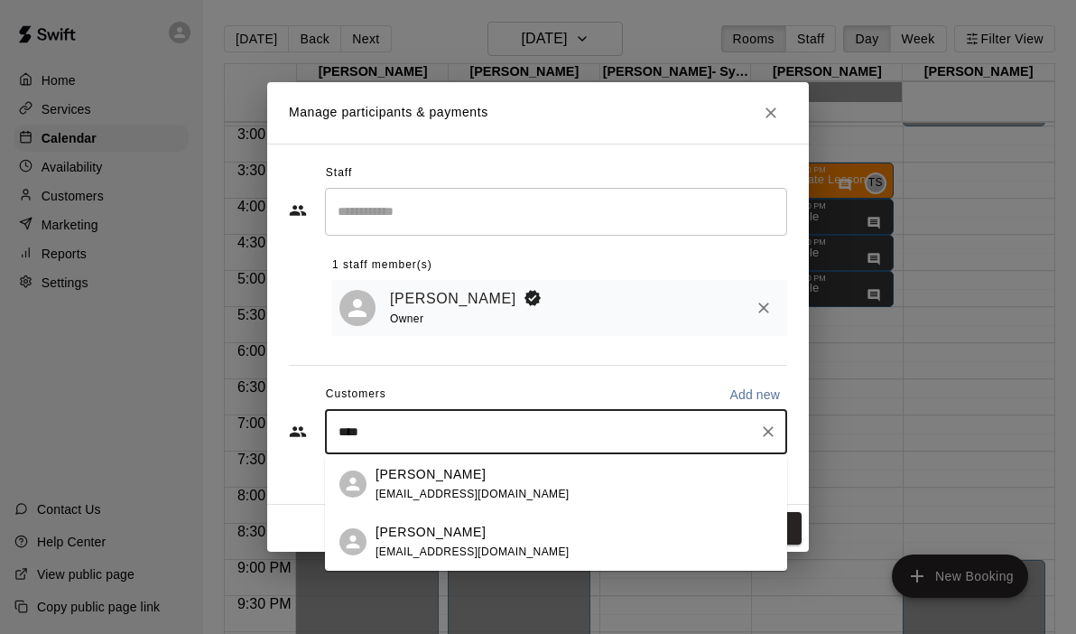
click at [391, 545] on span "[EMAIL_ADDRESS][DOMAIN_NAME]" at bounding box center [472, 551] width 194 height 13
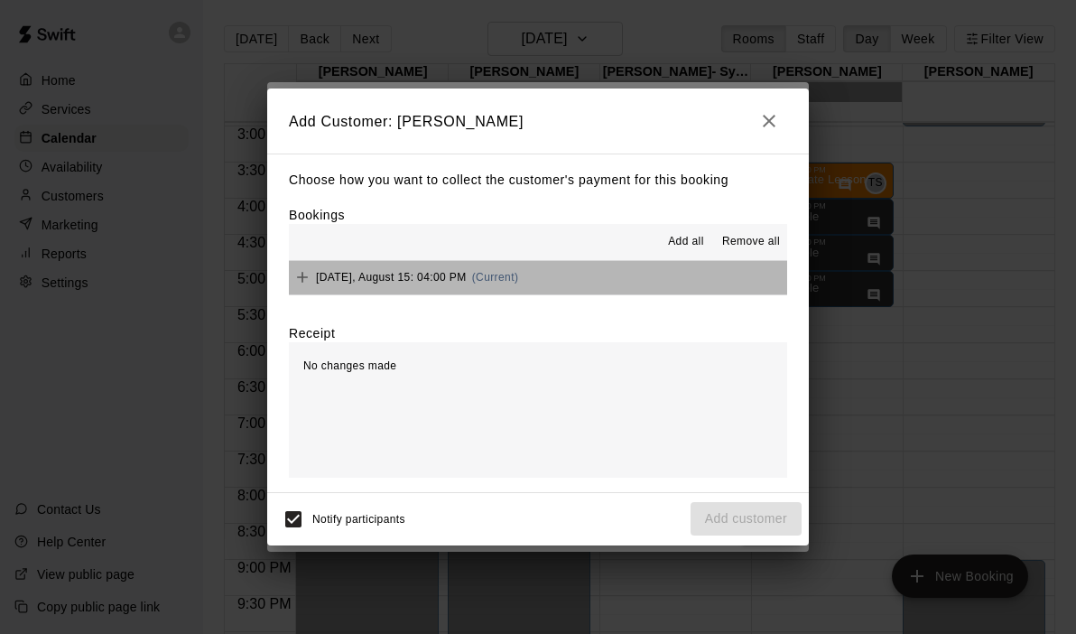
click at [616, 270] on button "Friday, August 15: 04:00 PM (Current)" at bounding box center [538, 277] width 498 height 33
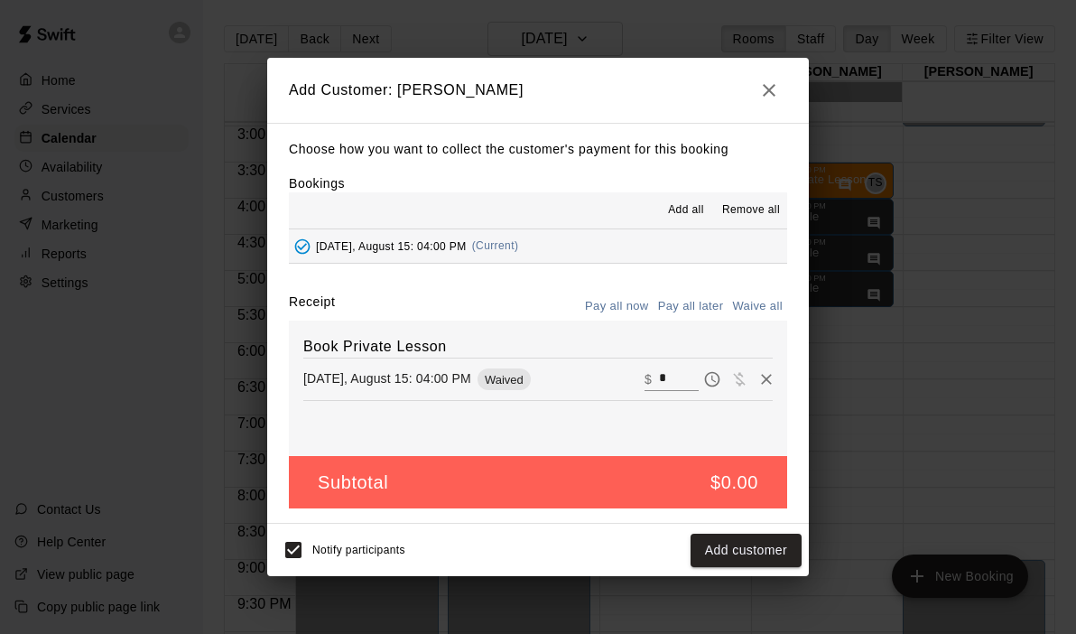
click at [672, 377] on input "*" at bounding box center [679, 378] width 40 height 23
type input "**"
click at [756, 552] on button "Checkout" at bounding box center [759, 549] width 85 height 33
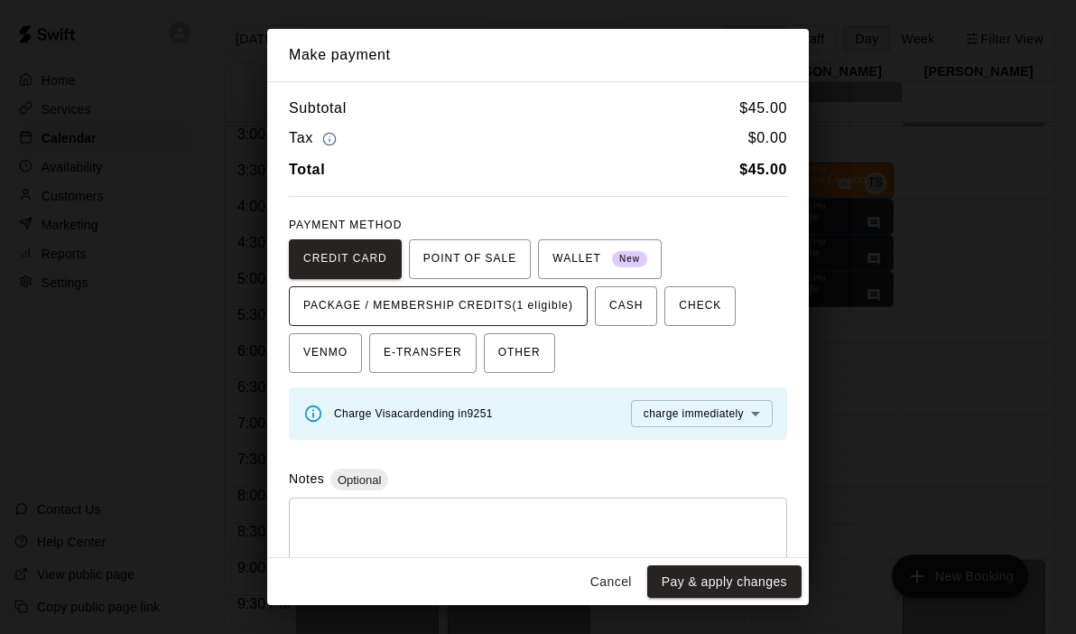
click at [551, 312] on span "PACKAGE / MEMBERSHIP CREDITS (1 eligible)" at bounding box center [438, 306] width 270 height 29
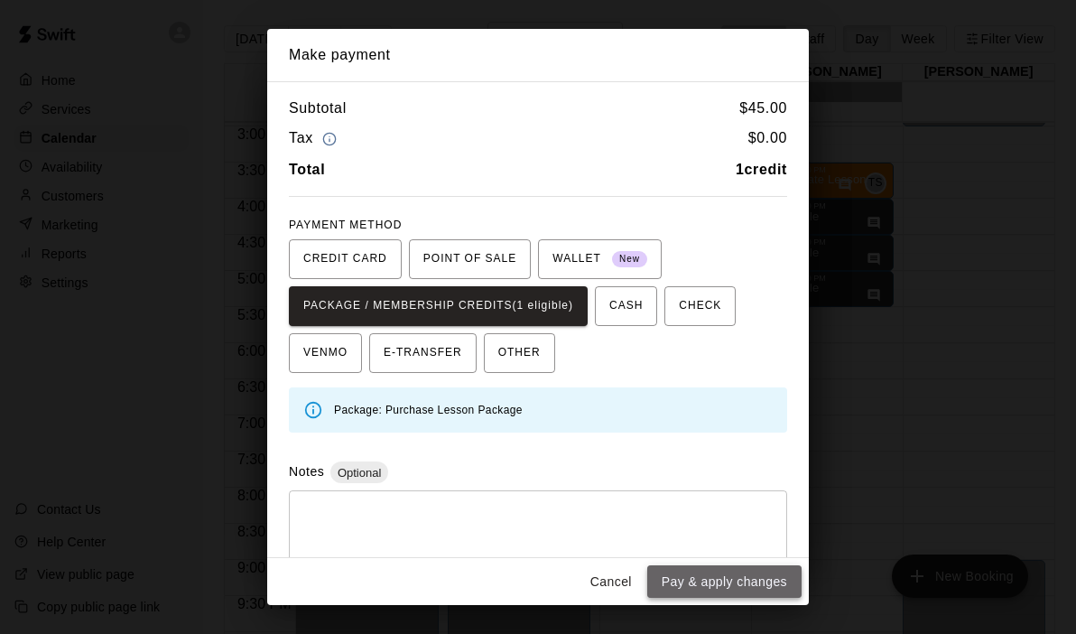
click at [690, 585] on button "Pay & apply changes" at bounding box center [724, 581] width 154 height 33
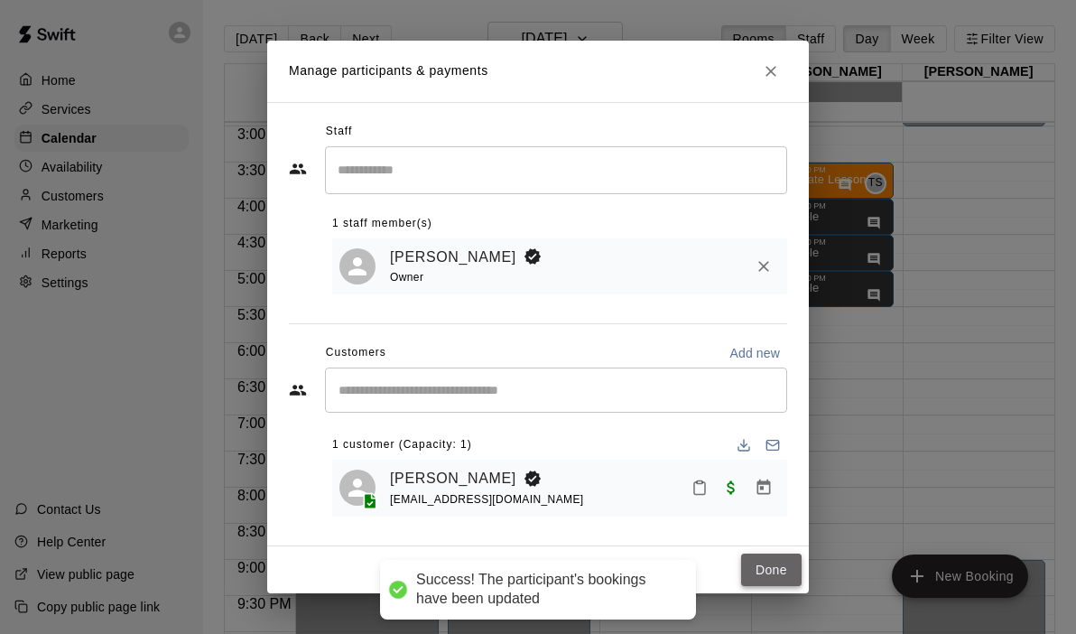
click at [772, 574] on button "Done" at bounding box center [771, 569] width 60 height 33
